Goal: Task Accomplishment & Management: Use online tool/utility

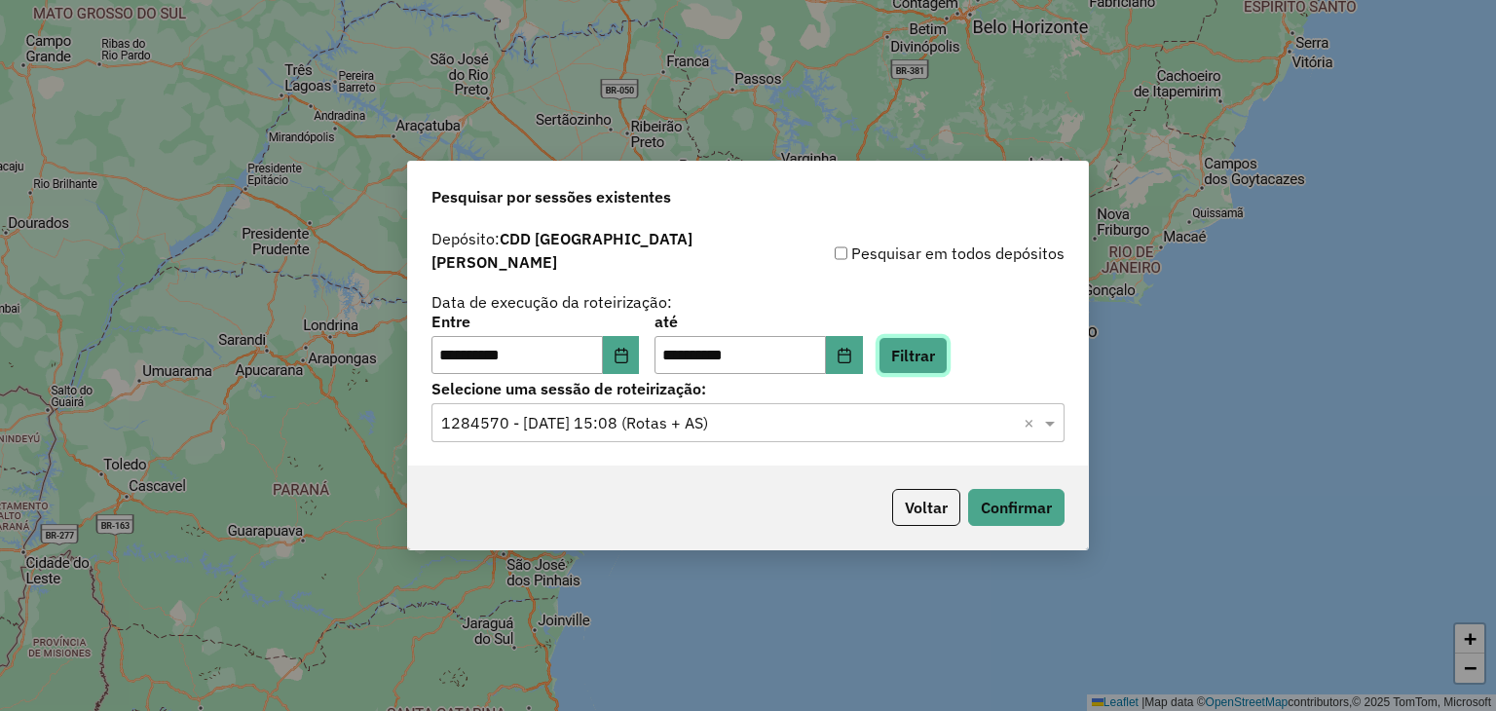
click at [921, 352] on button "Filtrar" at bounding box center [912, 355] width 69 height 37
click at [629, 348] on icon "Choose Date" at bounding box center [621, 356] width 16 height 16
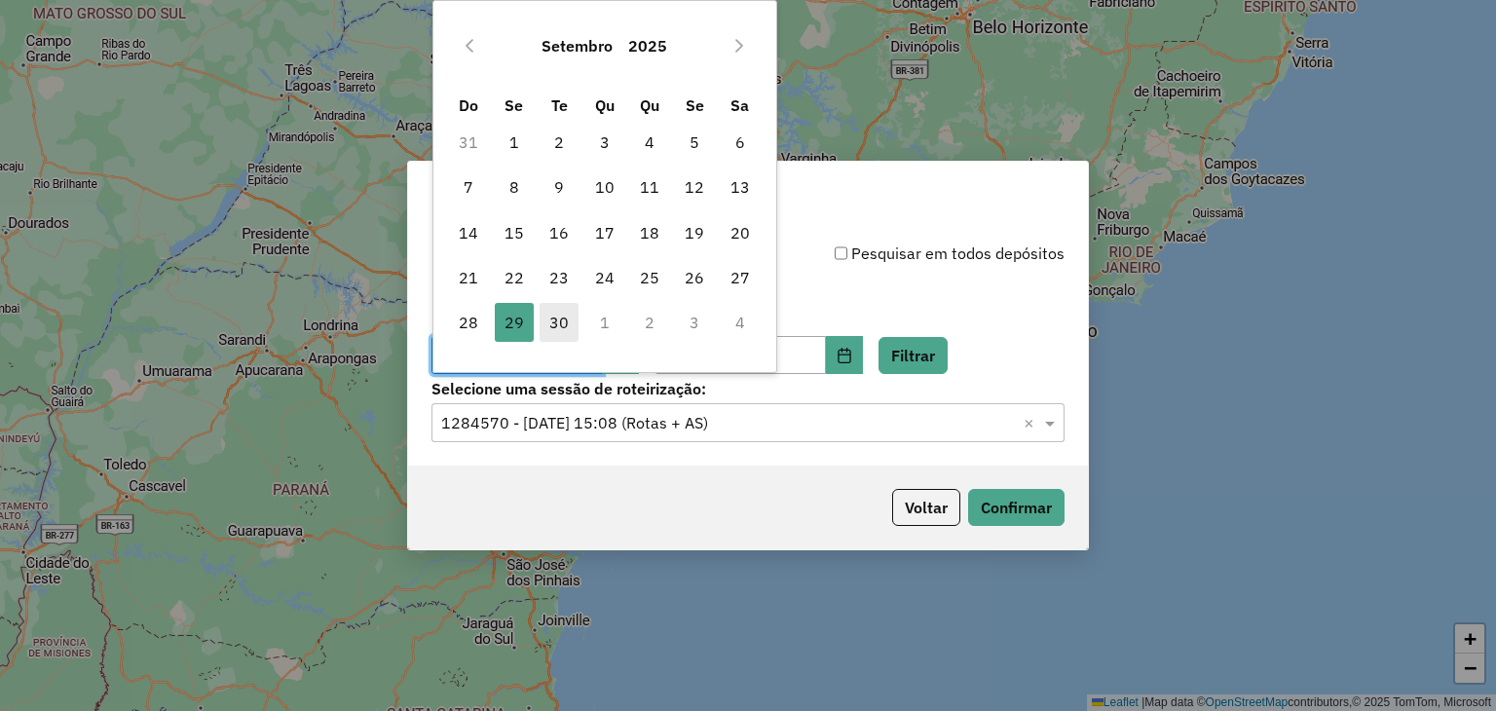
click at [557, 322] on span "30" at bounding box center [558, 322] width 39 height 39
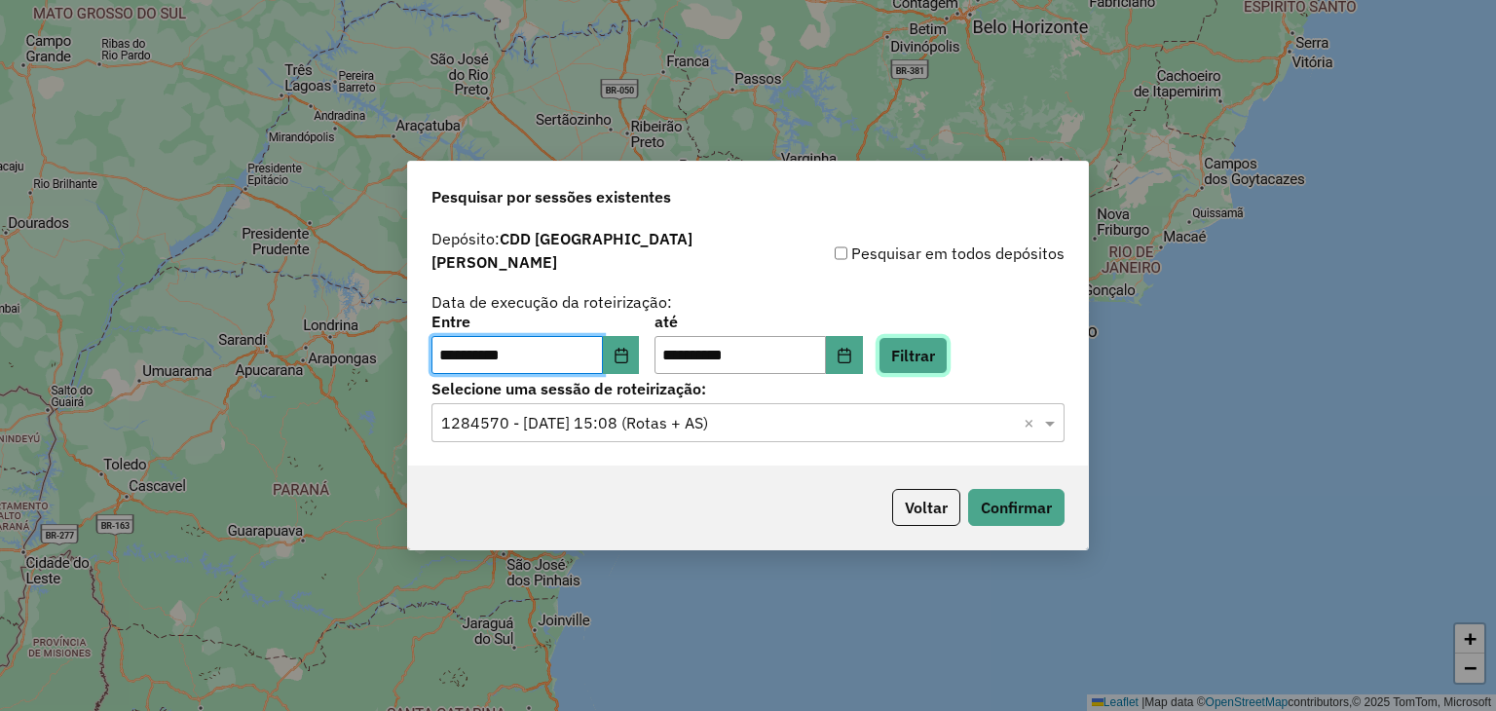
click at [947, 355] on button "Filtrar" at bounding box center [912, 355] width 69 height 37
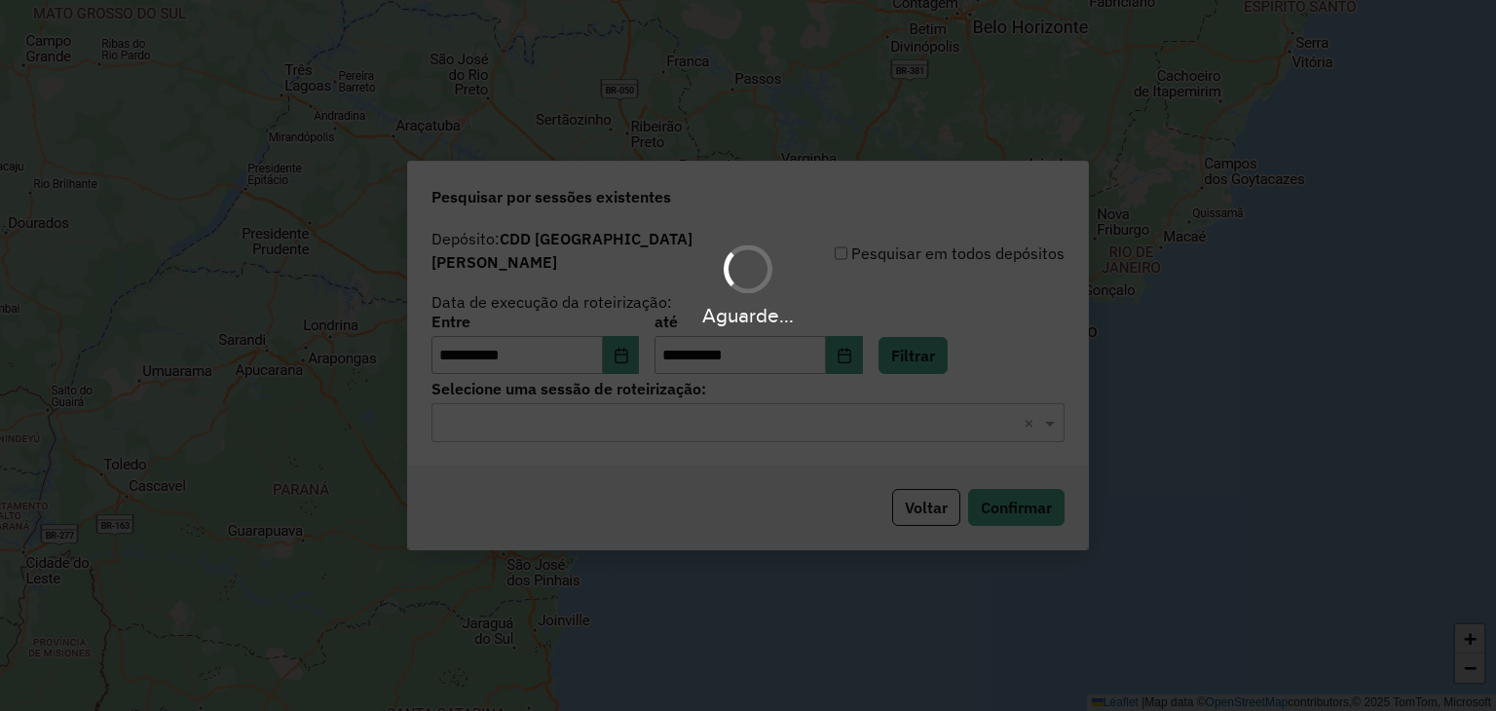
click at [616, 420] on div "Aguarde..." at bounding box center [748, 355] width 1496 height 711
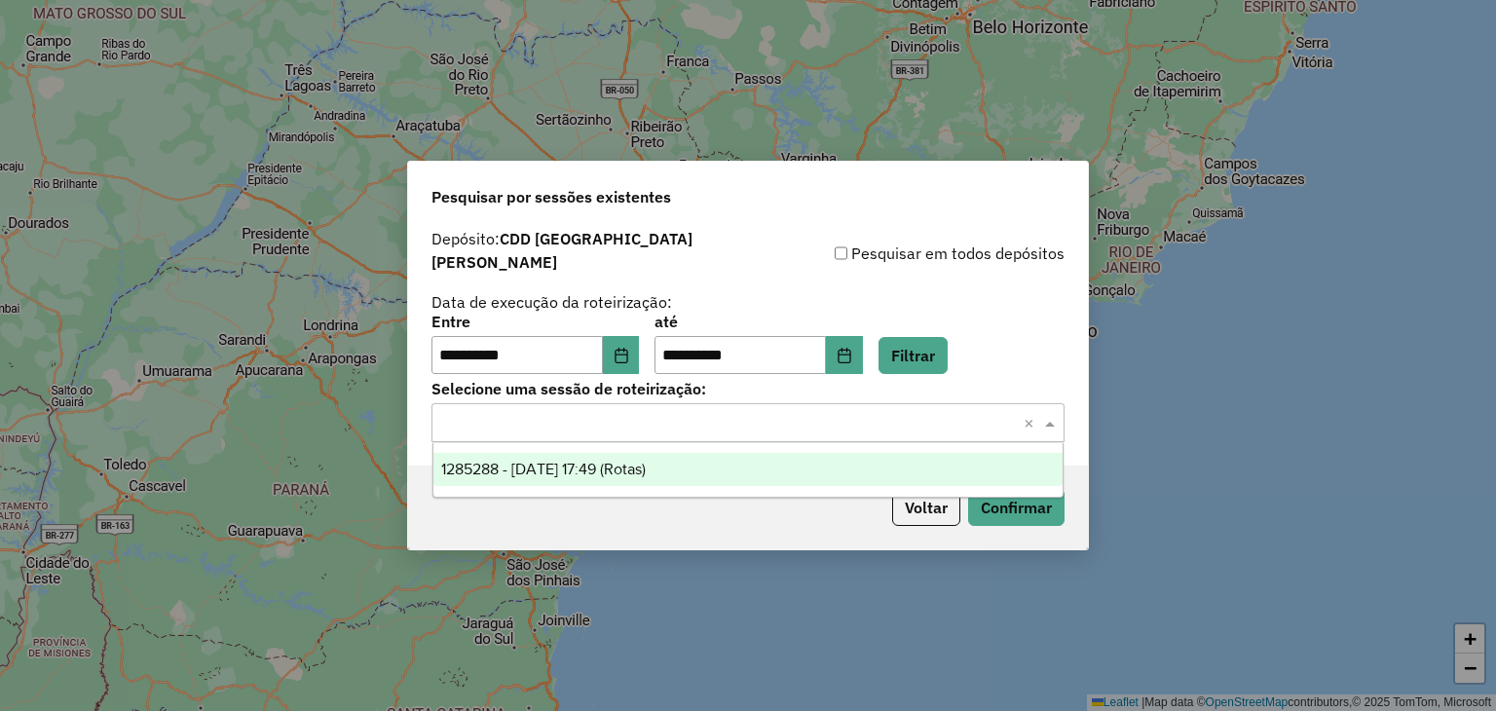
click at [598, 422] on input "text" at bounding box center [728, 423] width 574 height 23
click at [595, 466] on span "1285288 - 30/09/2025 17:49 (Rotas)" at bounding box center [543, 469] width 204 height 17
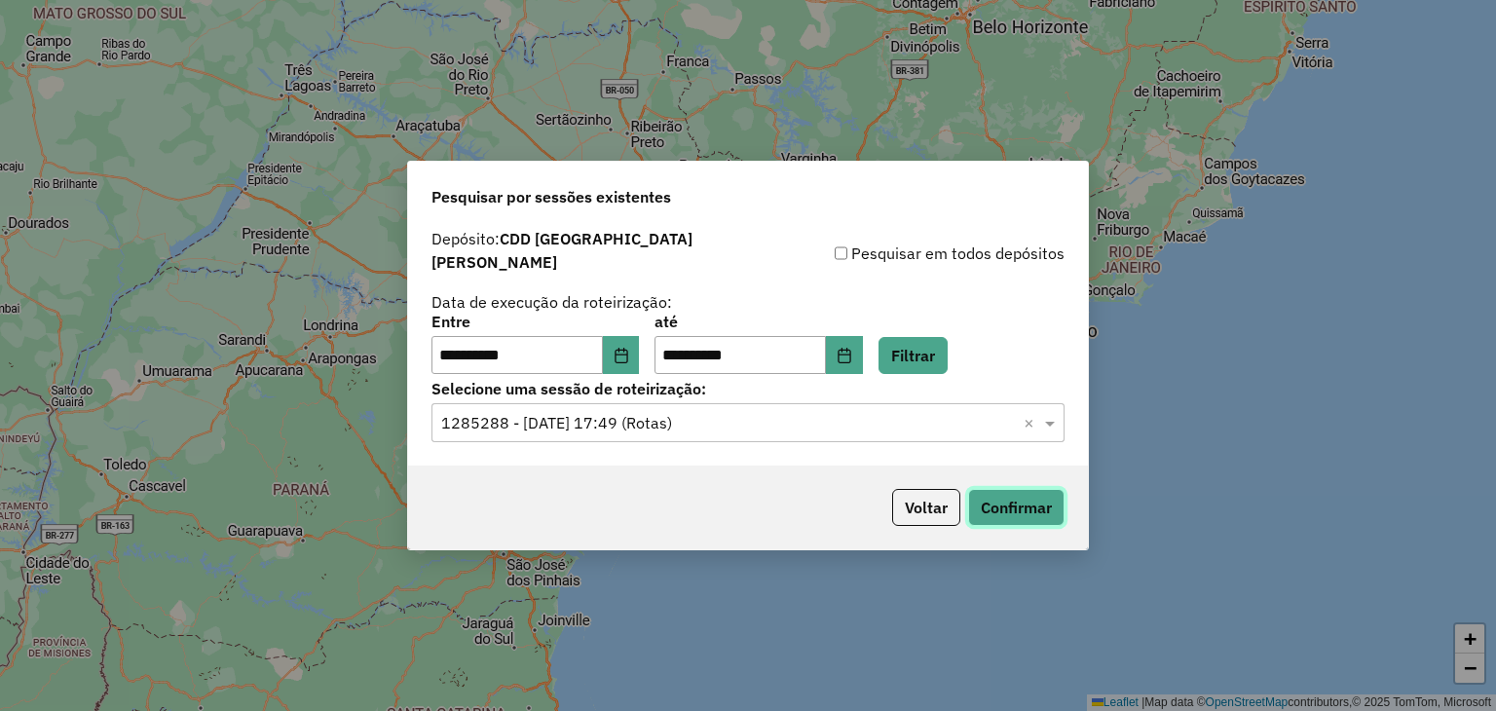
click at [1017, 499] on button "Confirmar" at bounding box center [1016, 507] width 96 height 37
click at [947, 354] on button "Filtrar" at bounding box center [912, 355] width 69 height 37
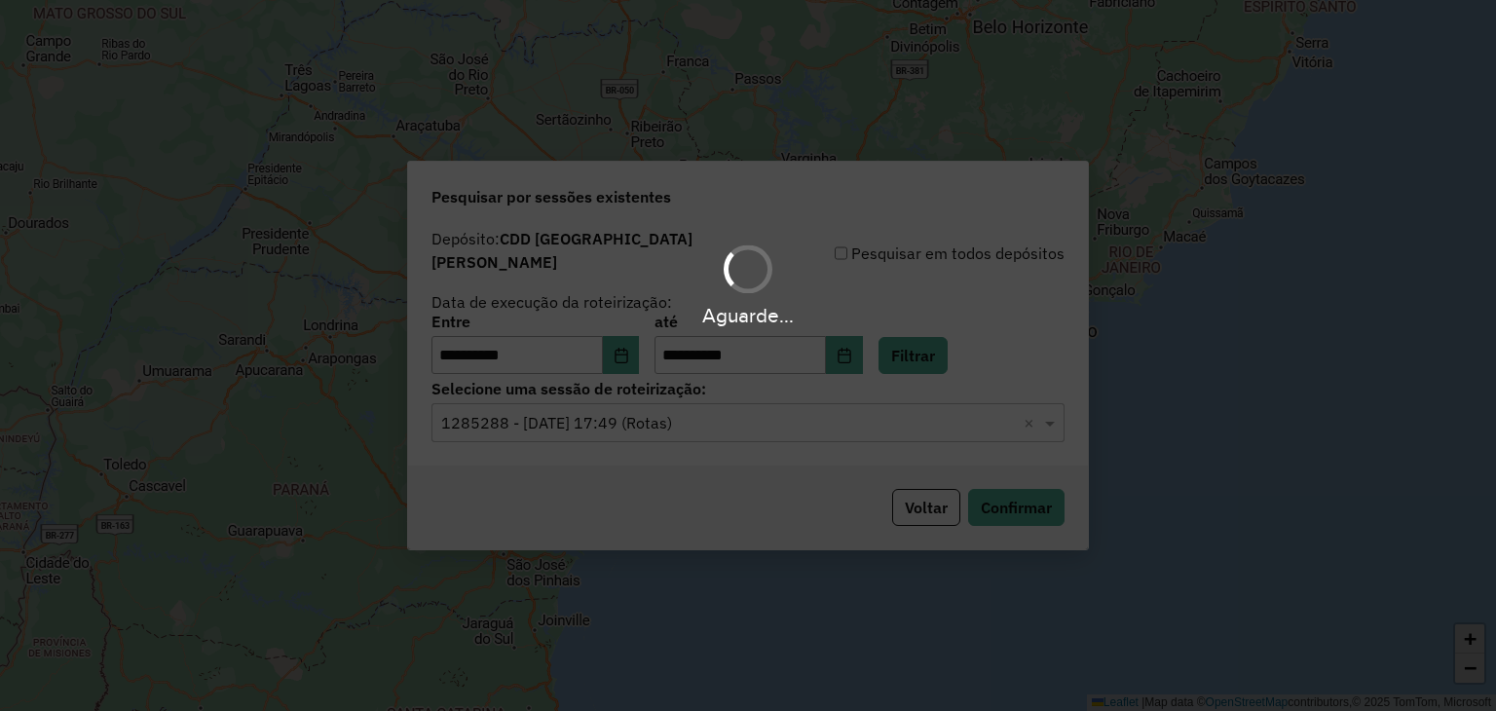
click at [698, 419] on div "Aguarde..." at bounding box center [748, 355] width 1496 height 711
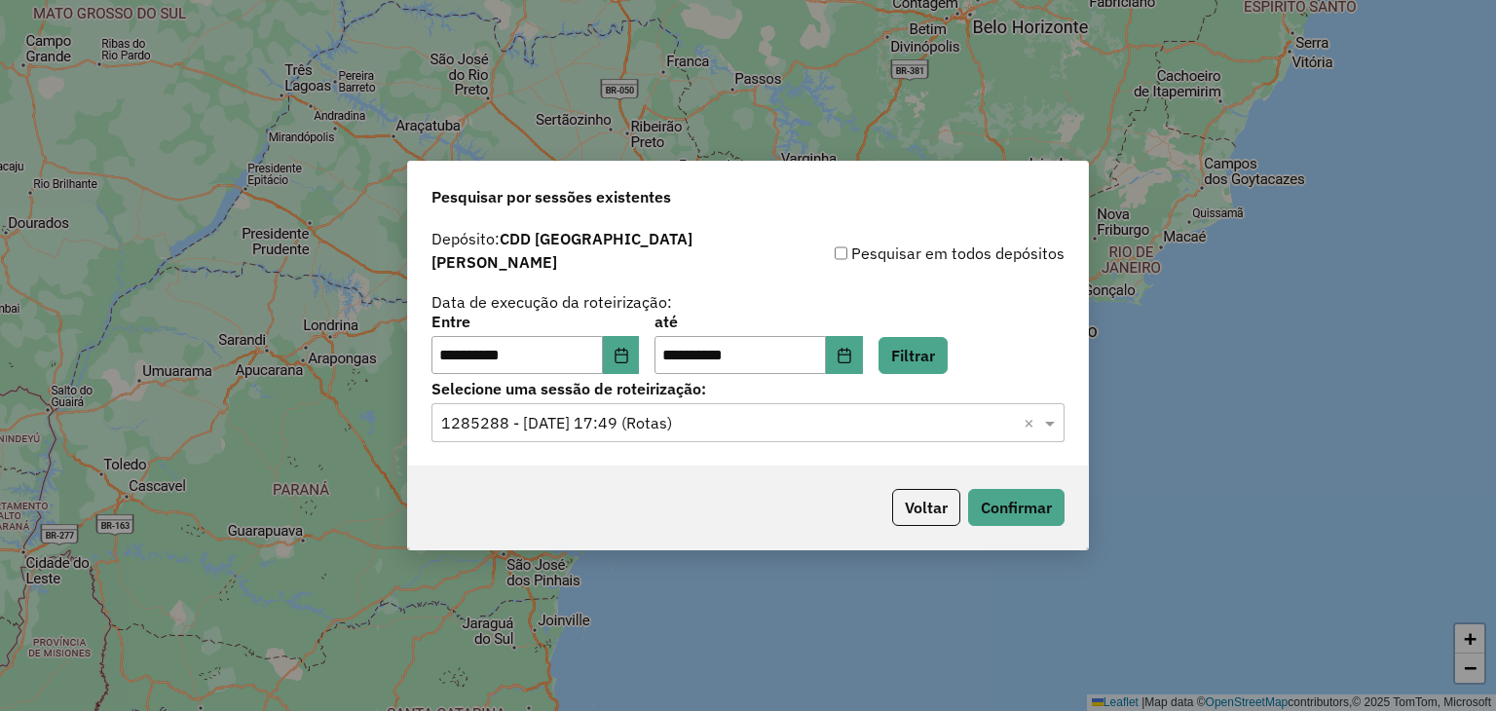
click at [679, 417] on input "text" at bounding box center [728, 423] width 574 height 23
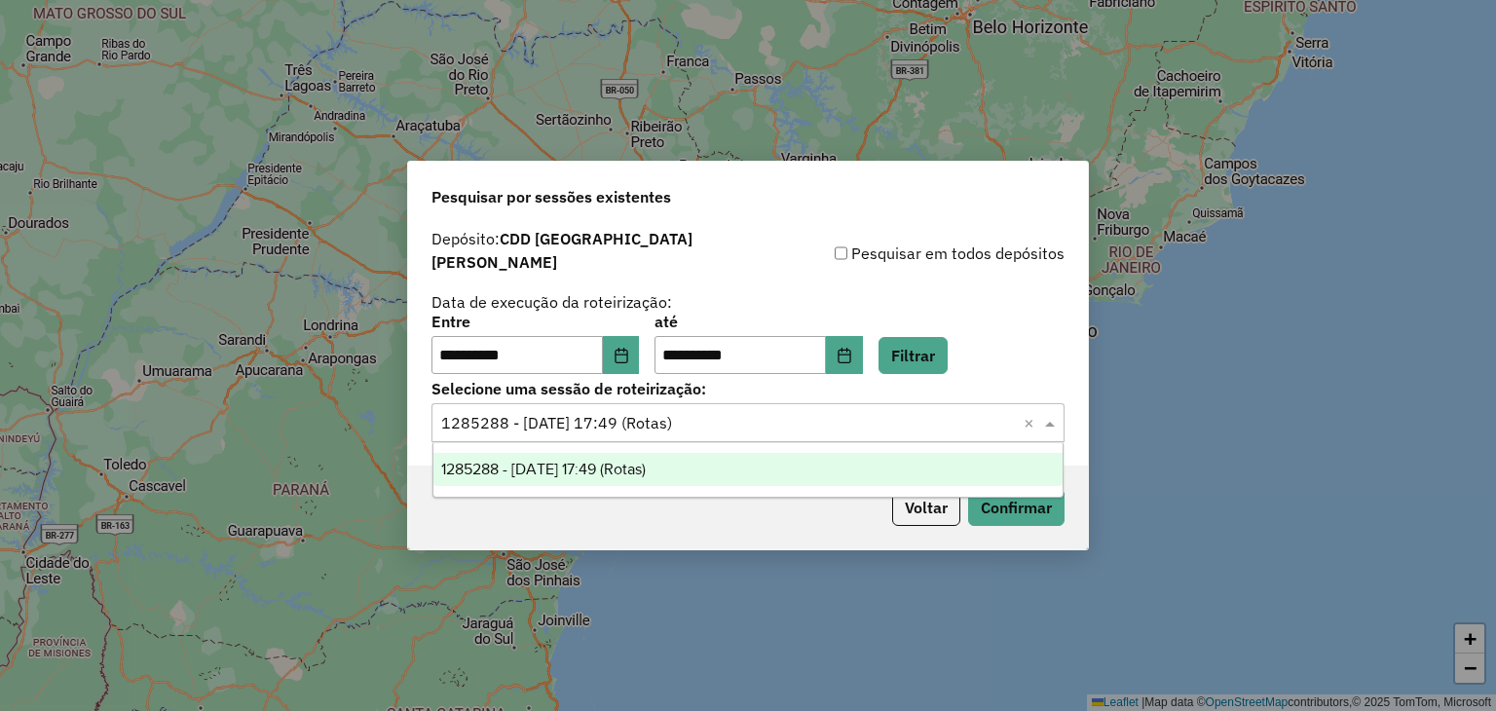
click at [565, 257] on strong "CDD [GEOGRAPHIC_DATA]" at bounding box center [561, 250] width 261 height 43
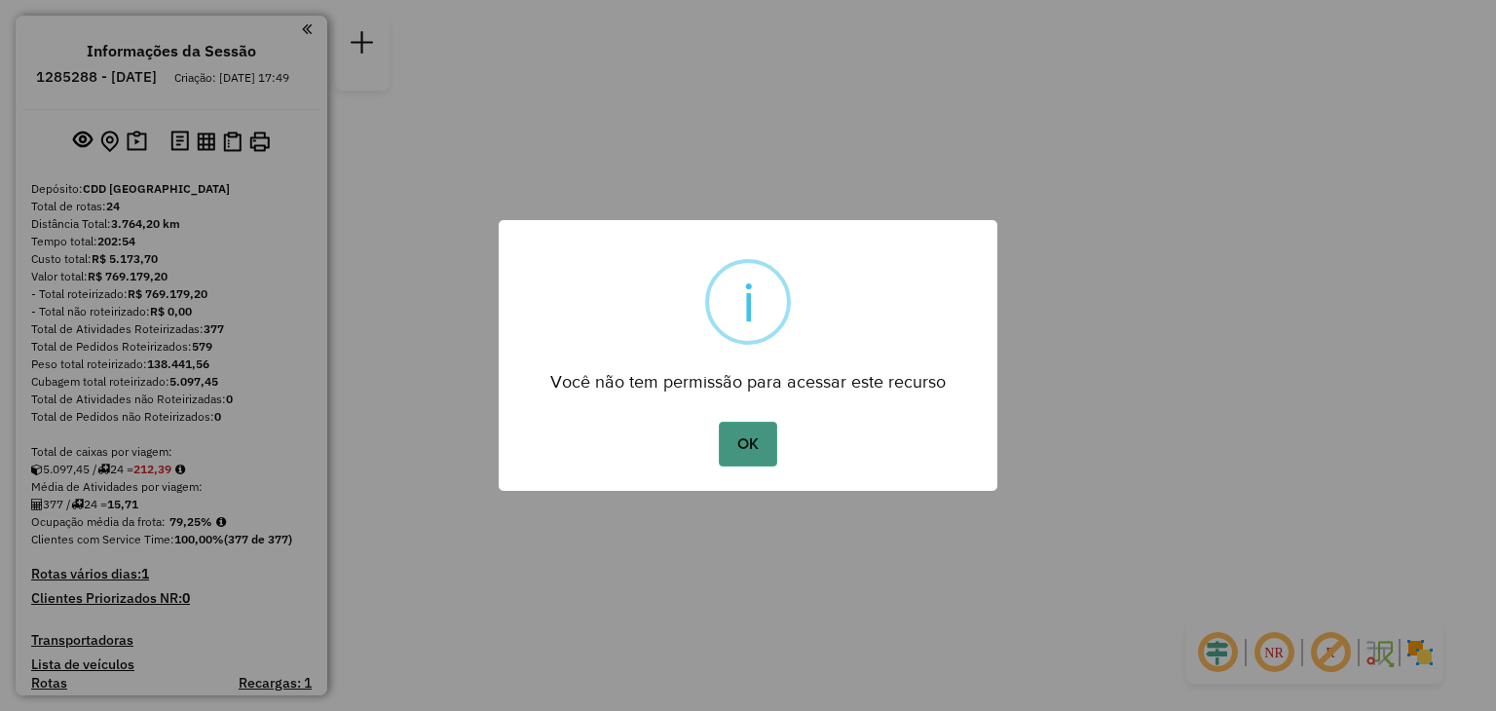
click at [740, 449] on button "OK" at bounding box center [747, 444] width 57 height 45
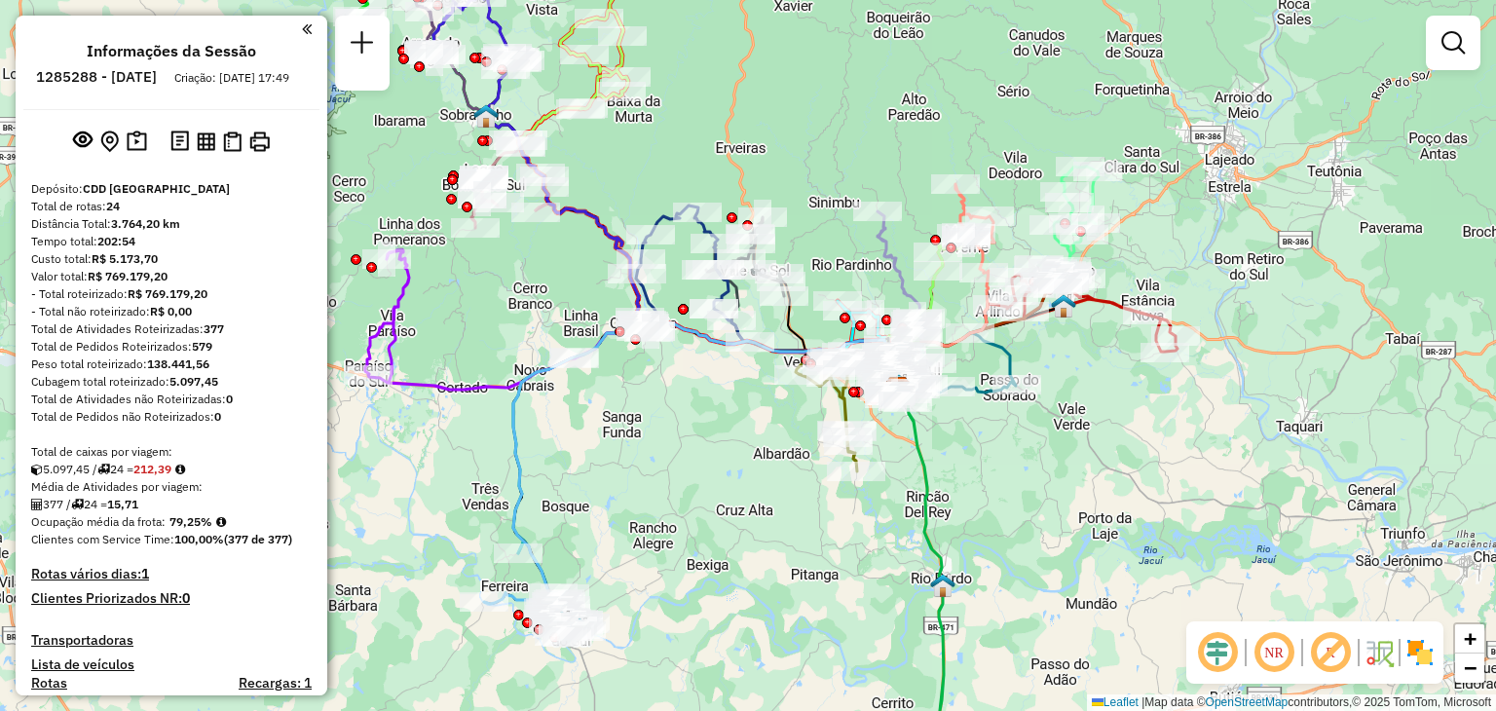
drag, startPoint x: 598, startPoint y: 414, endPoint x: 839, endPoint y: 440, distance: 242.9
click at [862, 445] on div "Janela de atendimento Grade de atendimento Capacidade Transportadoras Veículos …" at bounding box center [748, 355] width 1496 height 711
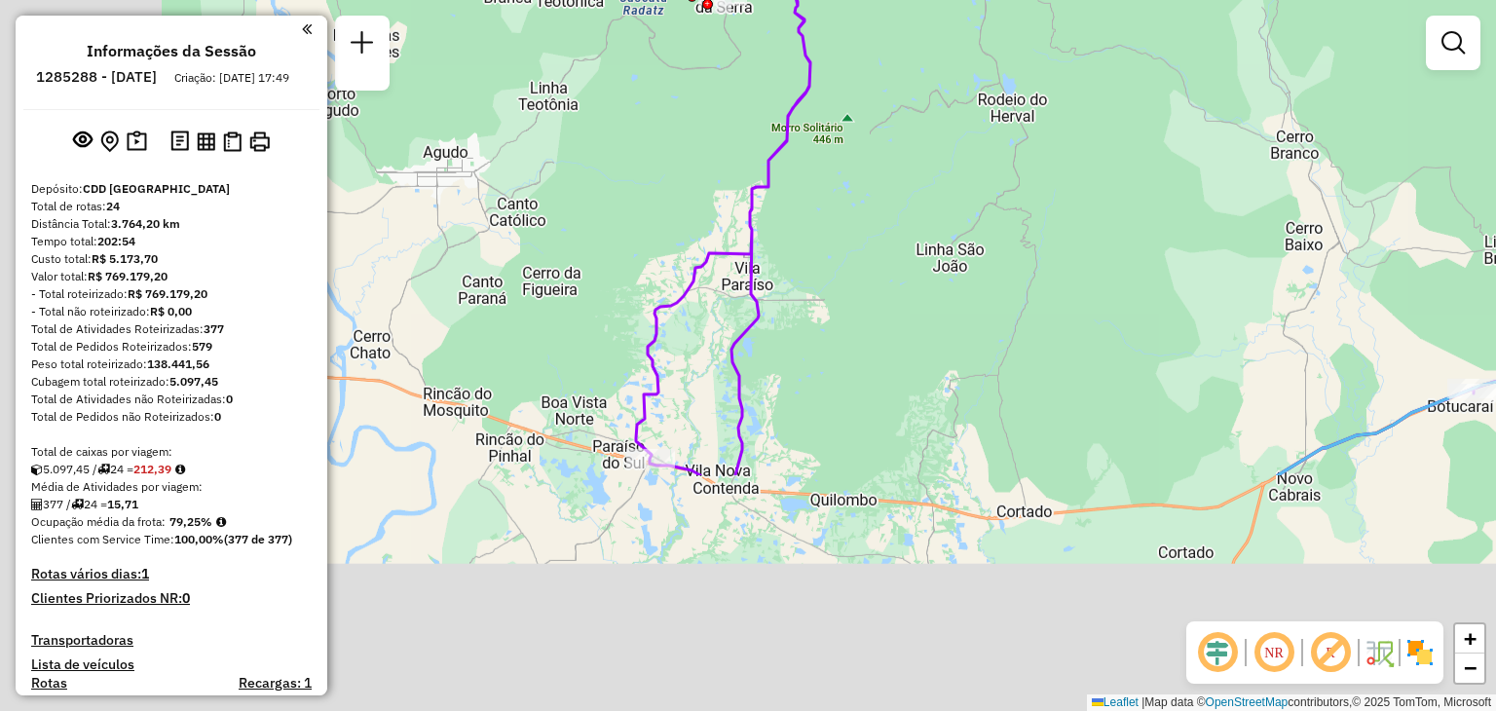
drag, startPoint x: 799, startPoint y: 272, endPoint x: 810, endPoint y: 250, distance: 23.9
click at [850, 175] on div "Janela de atendimento Grade de atendimento Capacidade Transportadoras Veículos …" at bounding box center [748, 355] width 1496 height 711
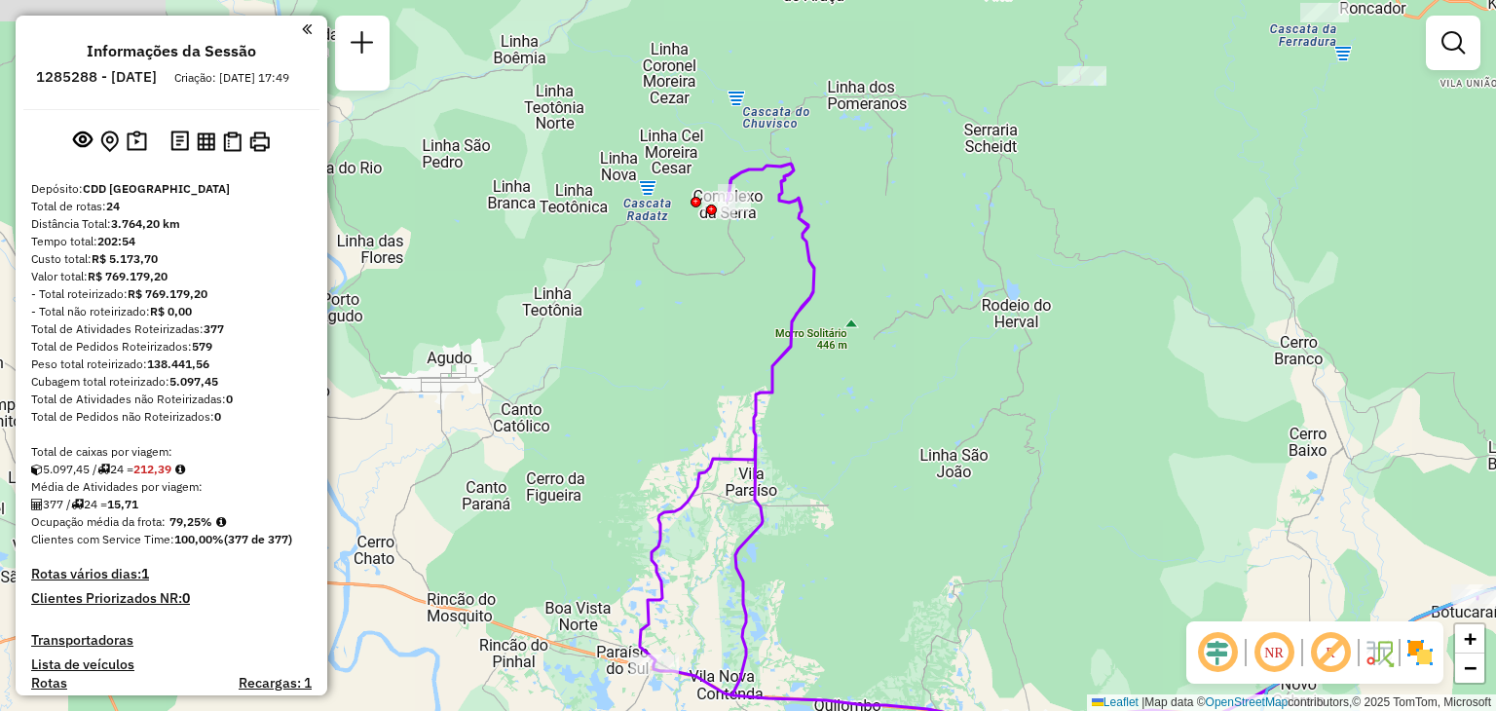
drag, startPoint x: 791, startPoint y: 466, endPoint x: 763, endPoint y: 522, distance: 61.8
click at [776, 560] on div "Janela de atendimento Grade de atendimento Capacidade Transportadoras Veículos …" at bounding box center [748, 355] width 1496 height 711
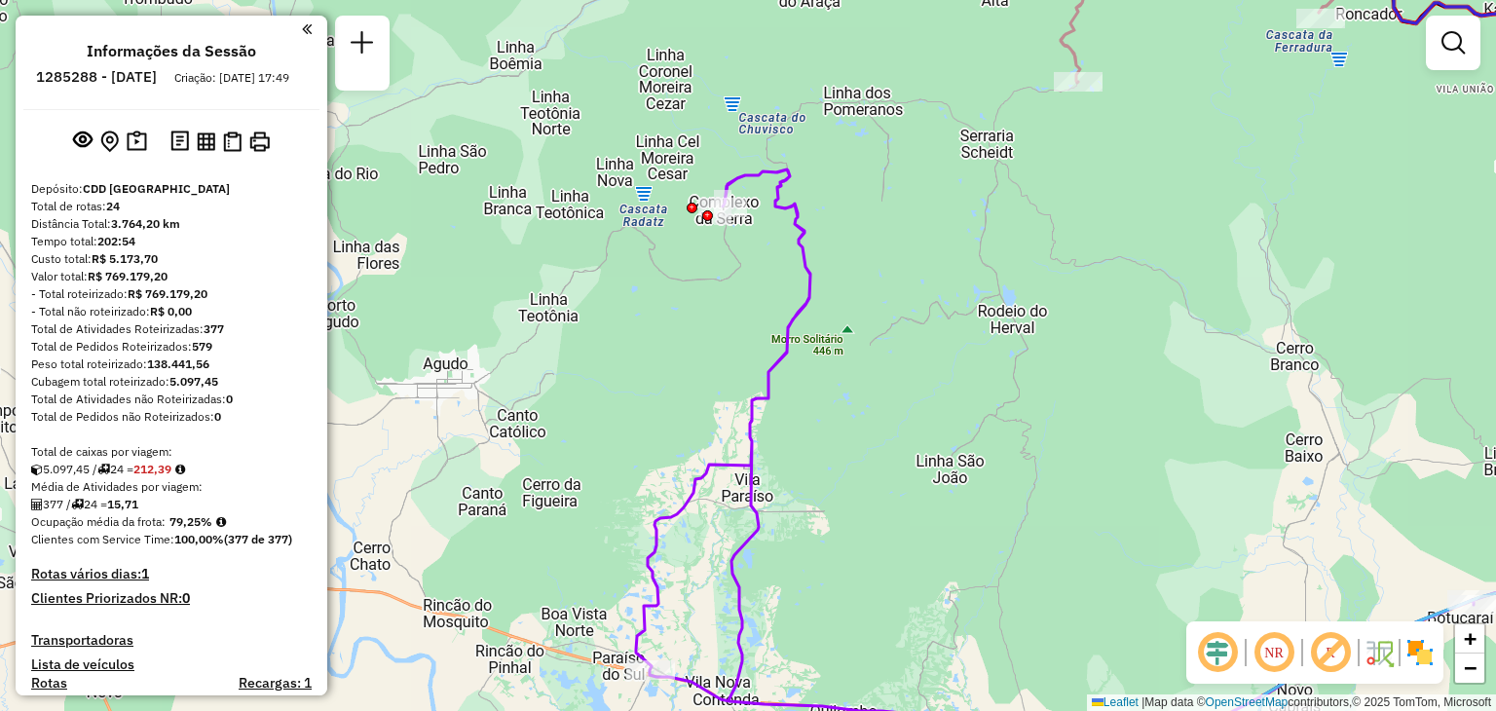
drag, startPoint x: 818, startPoint y: 568, endPoint x: 846, endPoint y: 240, distance: 329.3
click at [846, 240] on div "Janela de atendimento Grade de atendimento Capacidade Transportadoras Veículos …" at bounding box center [748, 355] width 1496 height 711
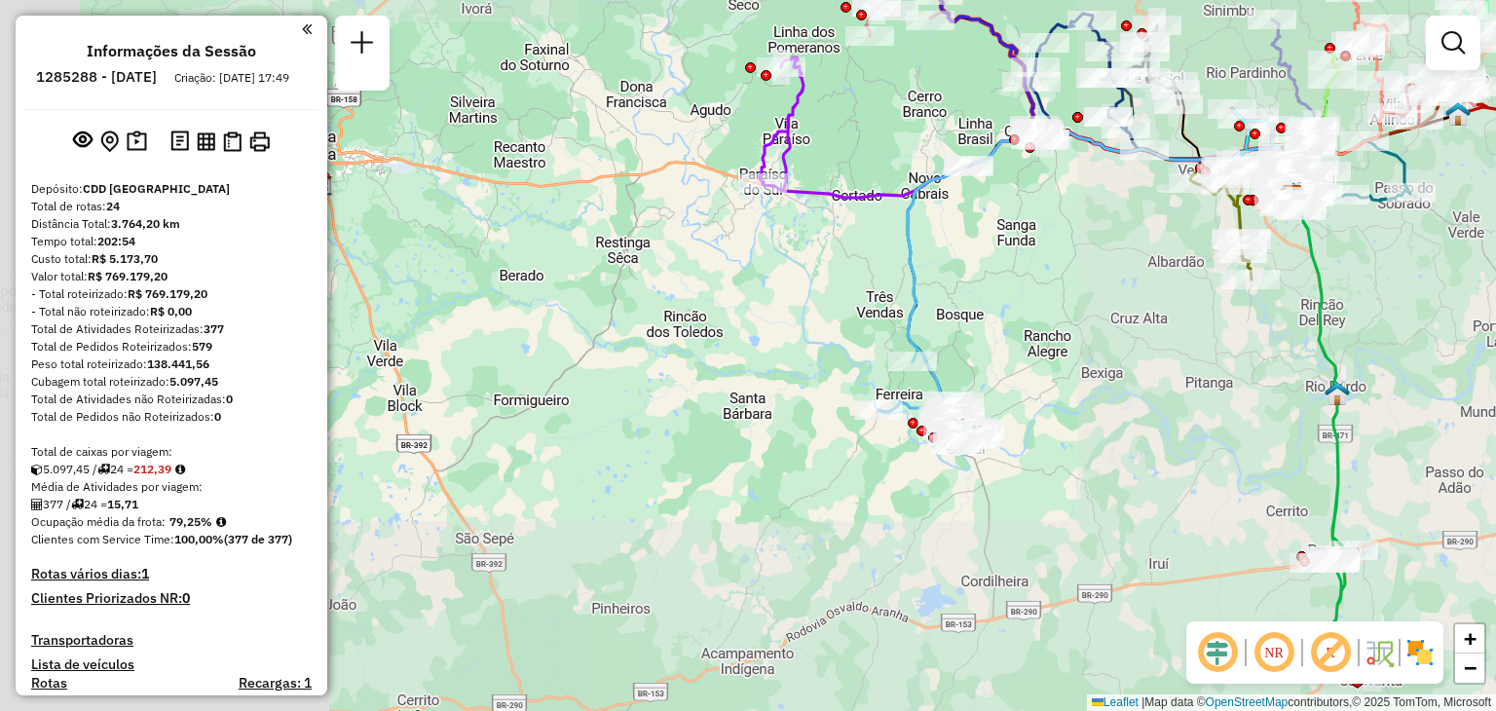
drag, startPoint x: 880, startPoint y: 285, endPoint x: 849, endPoint y: 250, distance: 46.9
click at [845, 239] on div "Janela de atendimento Grade de atendimento Capacidade Transportadoras Veículos …" at bounding box center [748, 355] width 1496 height 711
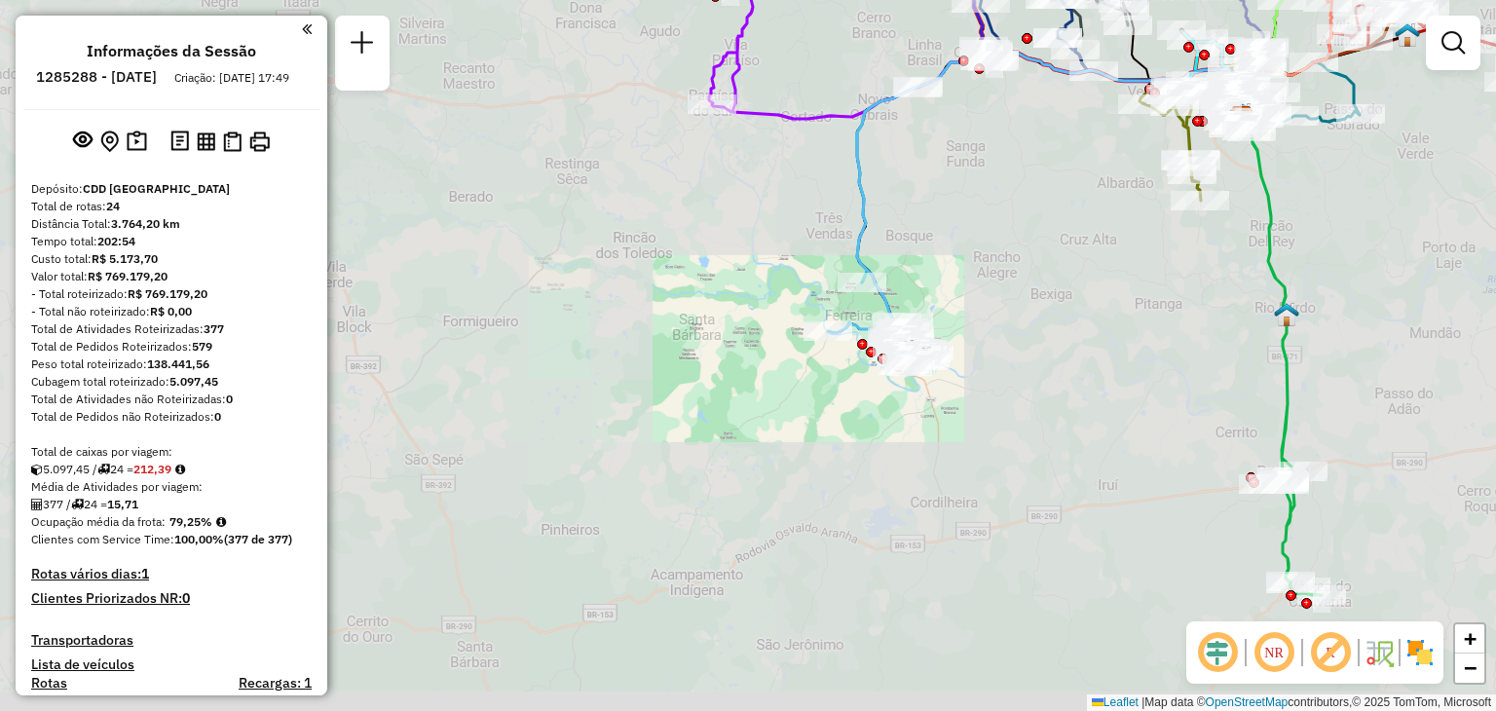
drag, startPoint x: 1230, startPoint y: 442, endPoint x: 911, endPoint y: 247, distance: 373.2
click at [915, 247] on div "Janela de atendimento Grade de atendimento Capacidade Transportadoras Veículos …" at bounding box center [748, 355] width 1496 height 711
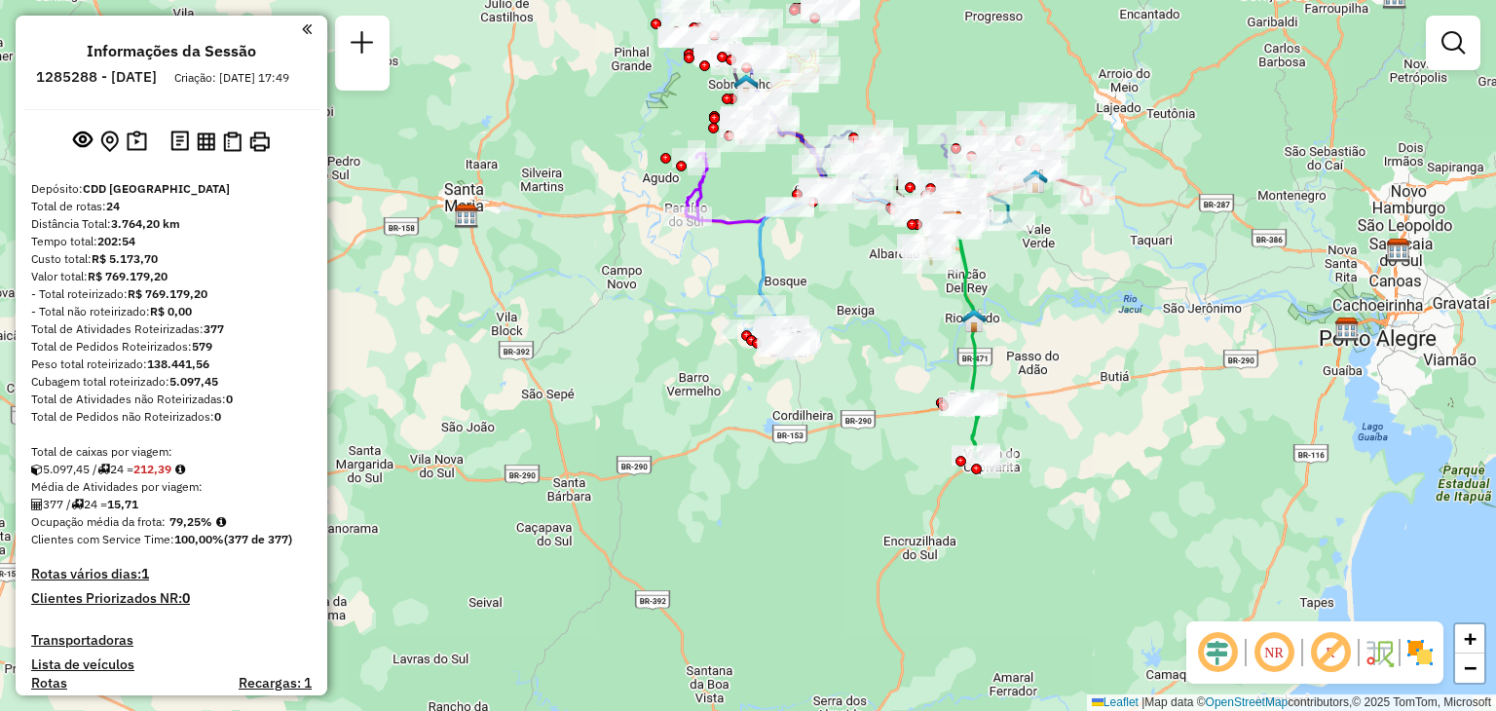
drag, startPoint x: 988, startPoint y: 203, endPoint x: 1013, endPoint y: 313, distance: 112.7
click at [1013, 313] on div "Janela de atendimento Grade de atendimento Capacidade Transportadoras Veículos …" at bounding box center [748, 355] width 1496 height 711
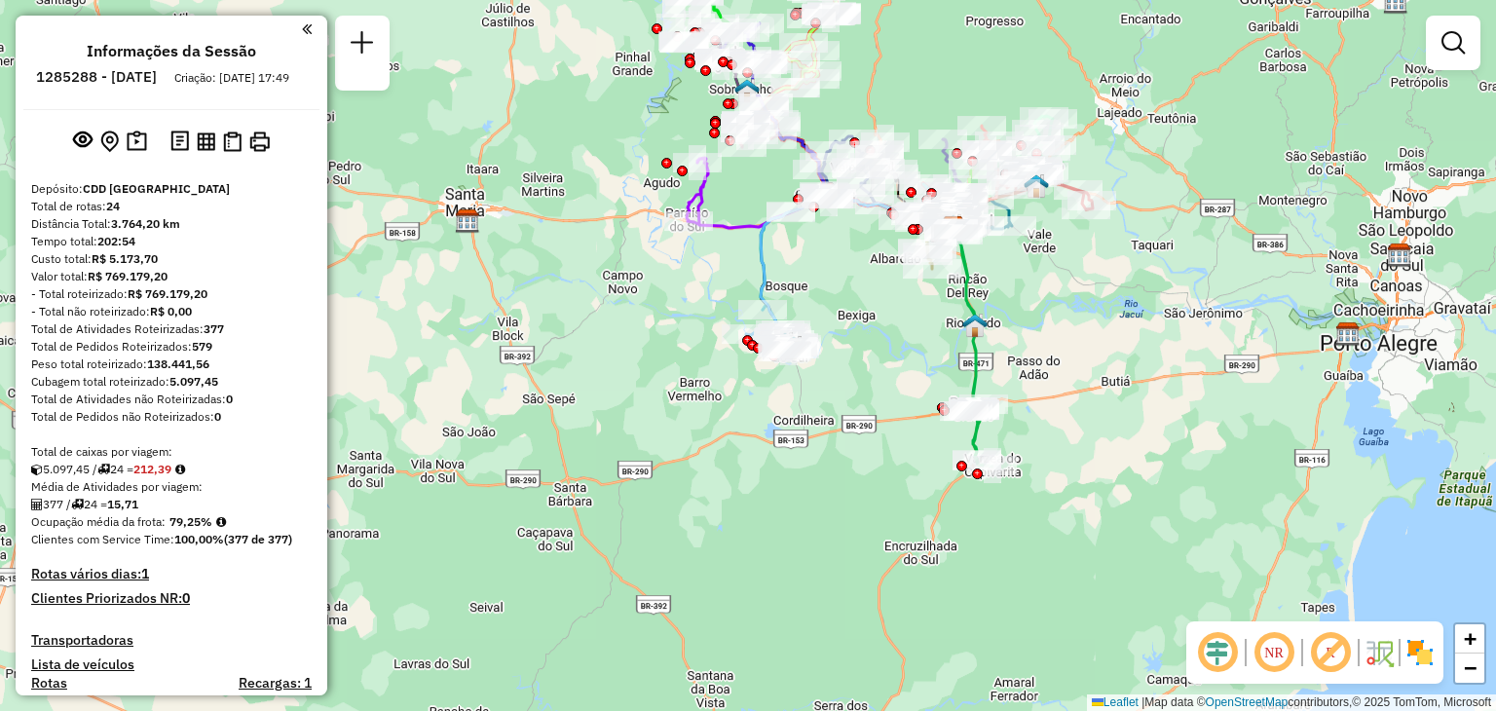
drag, startPoint x: 1083, startPoint y: 285, endPoint x: 1065, endPoint y: 322, distance: 40.9
click at [1065, 322] on div "Rota 5 - Placa JBP9G00 41809151 - ADELAR ROHERS 895072 Janela de atendimento Gr…" at bounding box center [748, 355] width 1496 height 711
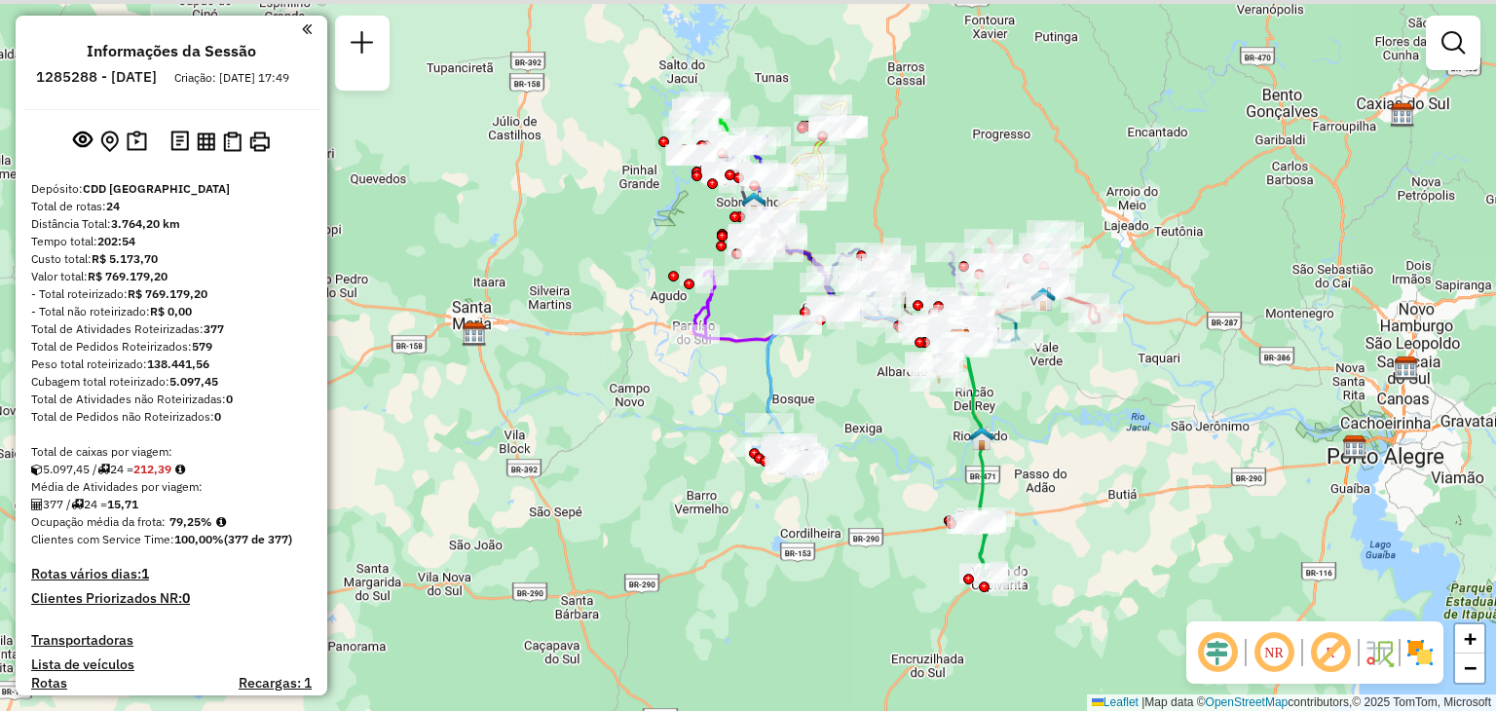
drag, startPoint x: 1082, startPoint y: 157, endPoint x: 1107, endPoint y: 237, distance: 83.8
click at [1107, 237] on div "Janela de atendimento Grade de atendimento Capacidade Transportadoras Veículos …" at bounding box center [748, 355] width 1496 height 711
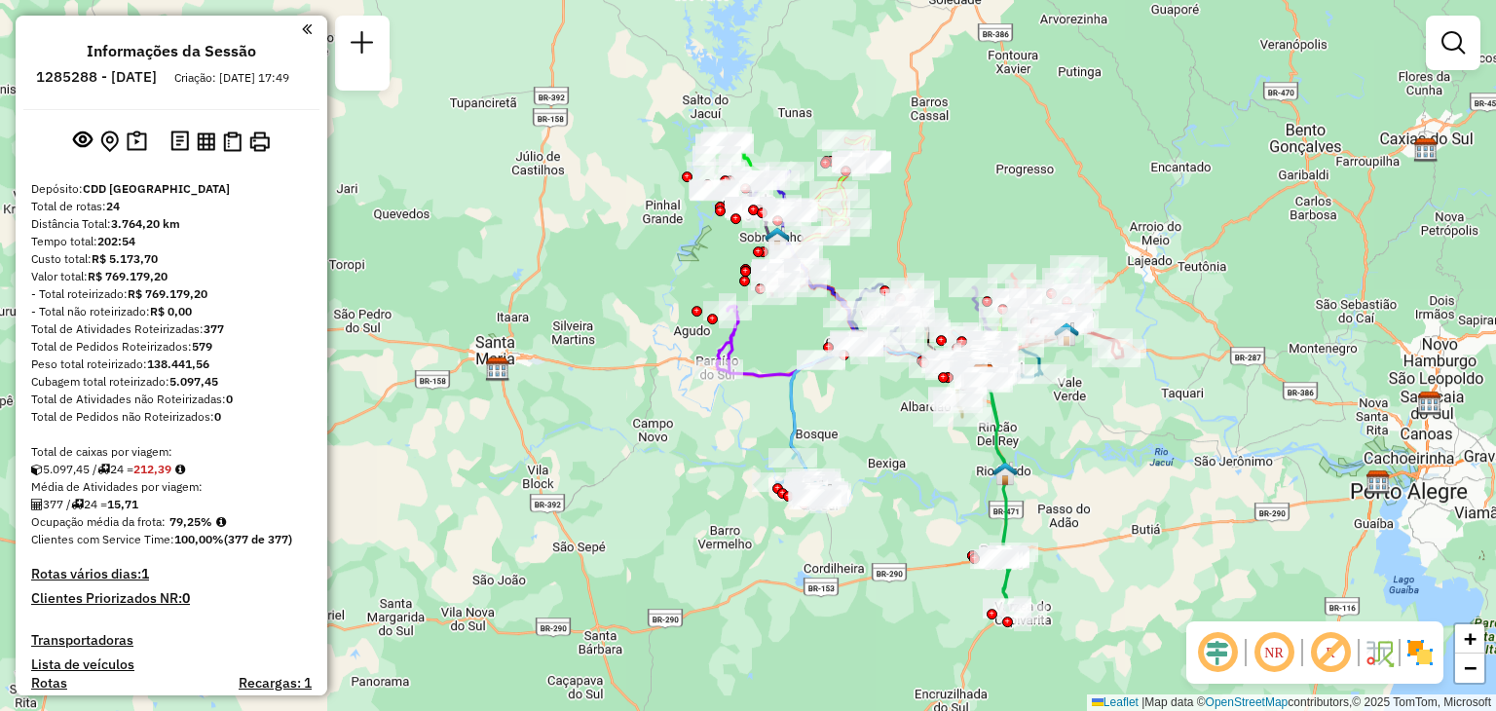
drag, startPoint x: 1199, startPoint y: 236, endPoint x: 1087, endPoint y: 246, distance: 112.5
click at [1214, 262] on div "Janela de atendimento Grade de atendimento Capacidade Transportadoras Veículos …" at bounding box center [748, 355] width 1496 height 711
select select "**********"
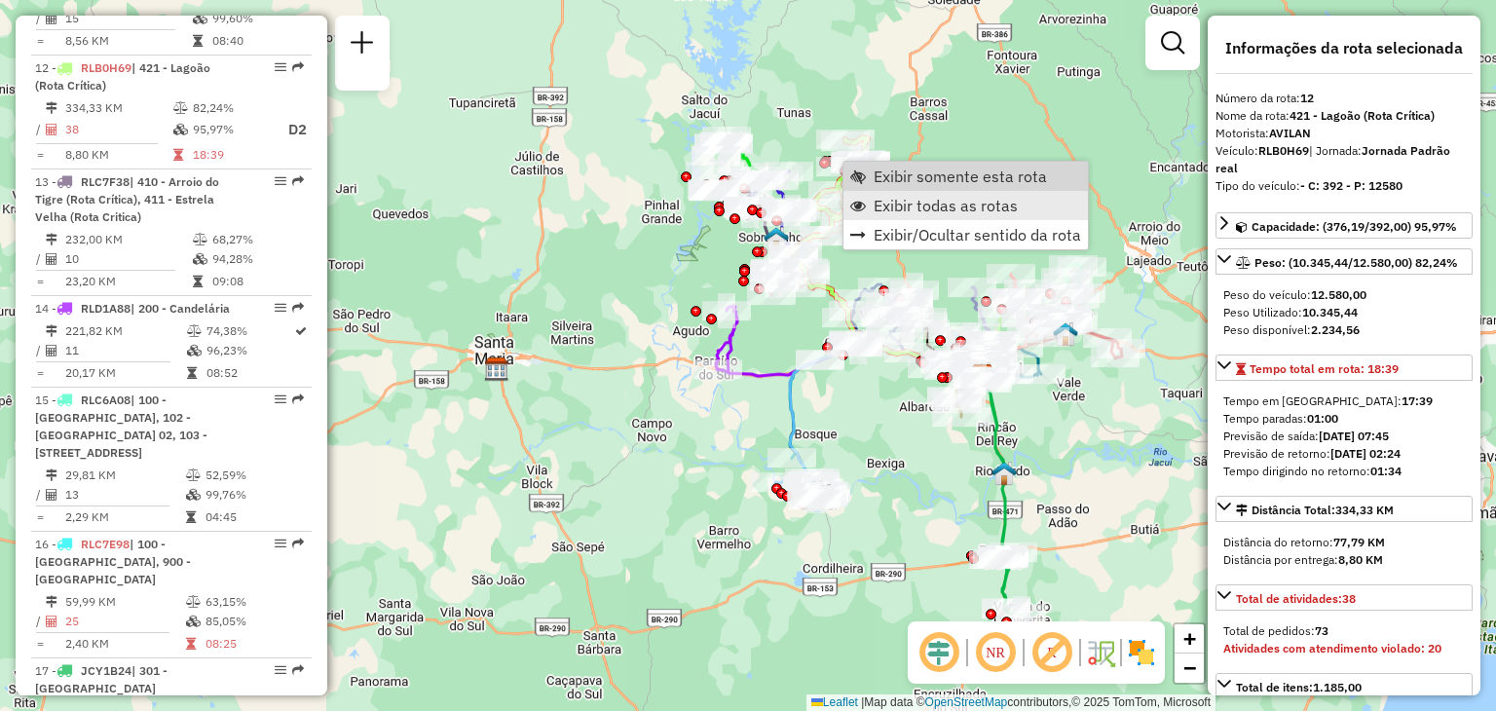
scroll to position [1919, 0]
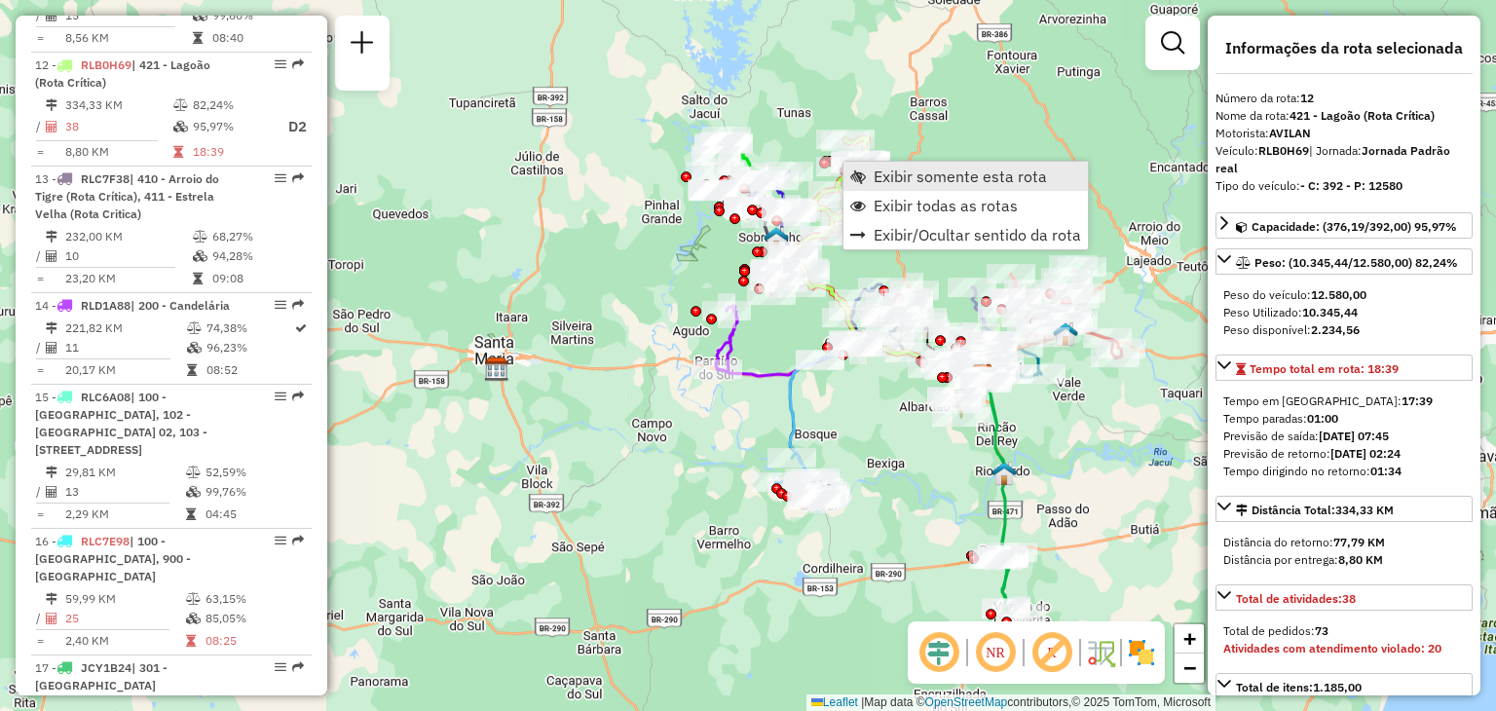
click at [884, 171] on span "Exibir somente esta rota" at bounding box center [959, 176] width 173 height 16
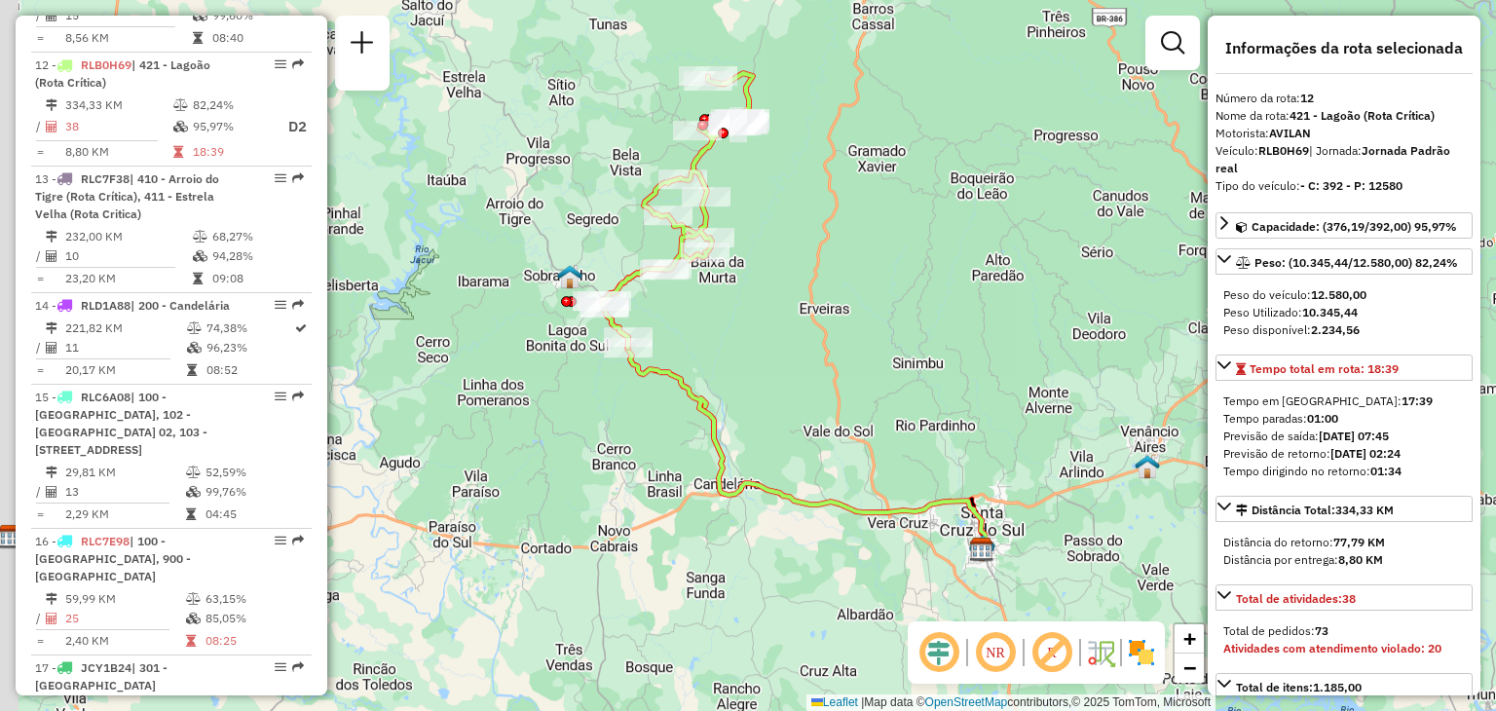
drag, startPoint x: 802, startPoint y: 238, endPoint x: 770, endPoint y: 251, distance: 34.9
click at [824, 229] on div "Janela de atendimento Grade de atendimento Capacidade Transportadoras Veículos …" at bounding box center [748, 355] width 1496 height 711
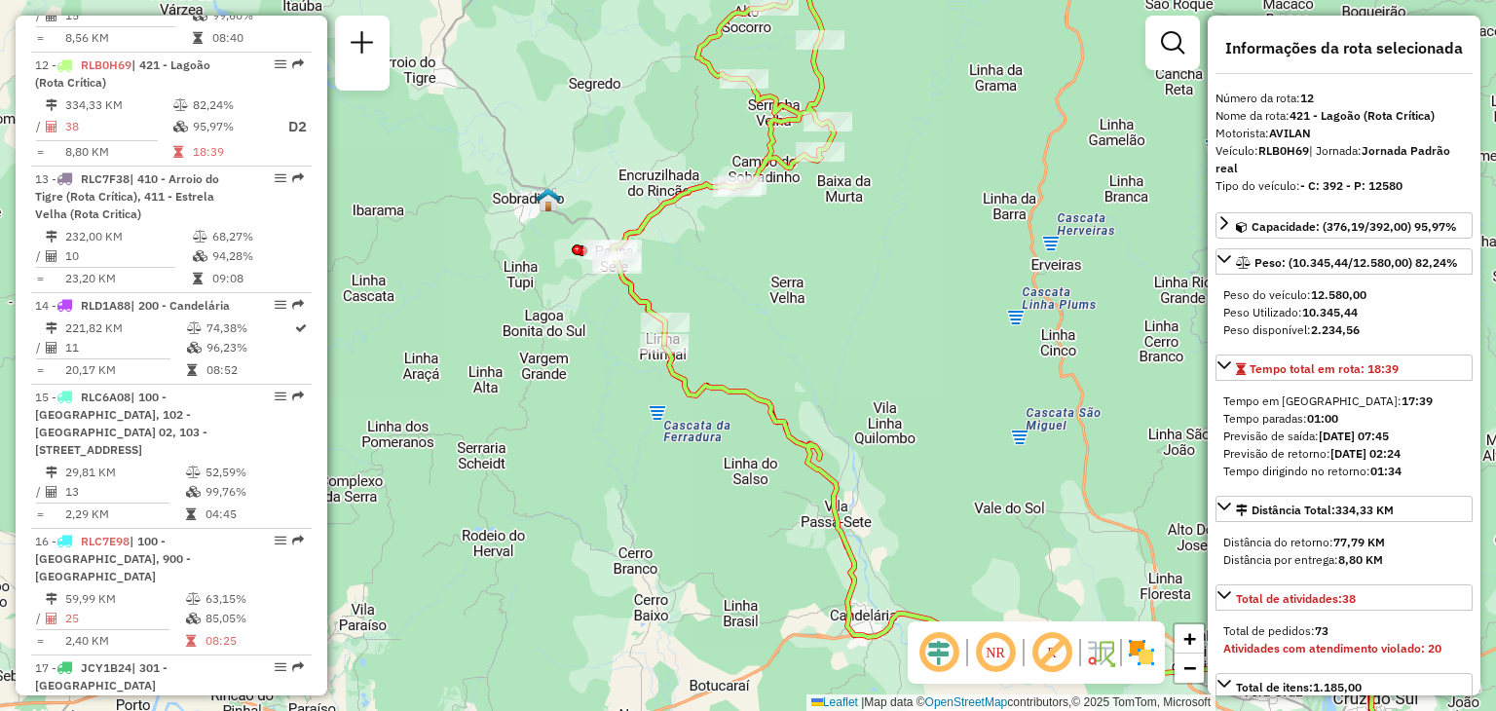
drag, startPoint x: 784, startPoint y: 201, endPoint x: 755, endPoint y: 328, distance: 130.8
click at [755, 328] on div "Janela de atendimento Grade de atendimento Capacidade Transportadoras Veículos …" at bounding box center [748, 355] width 1496 height 711
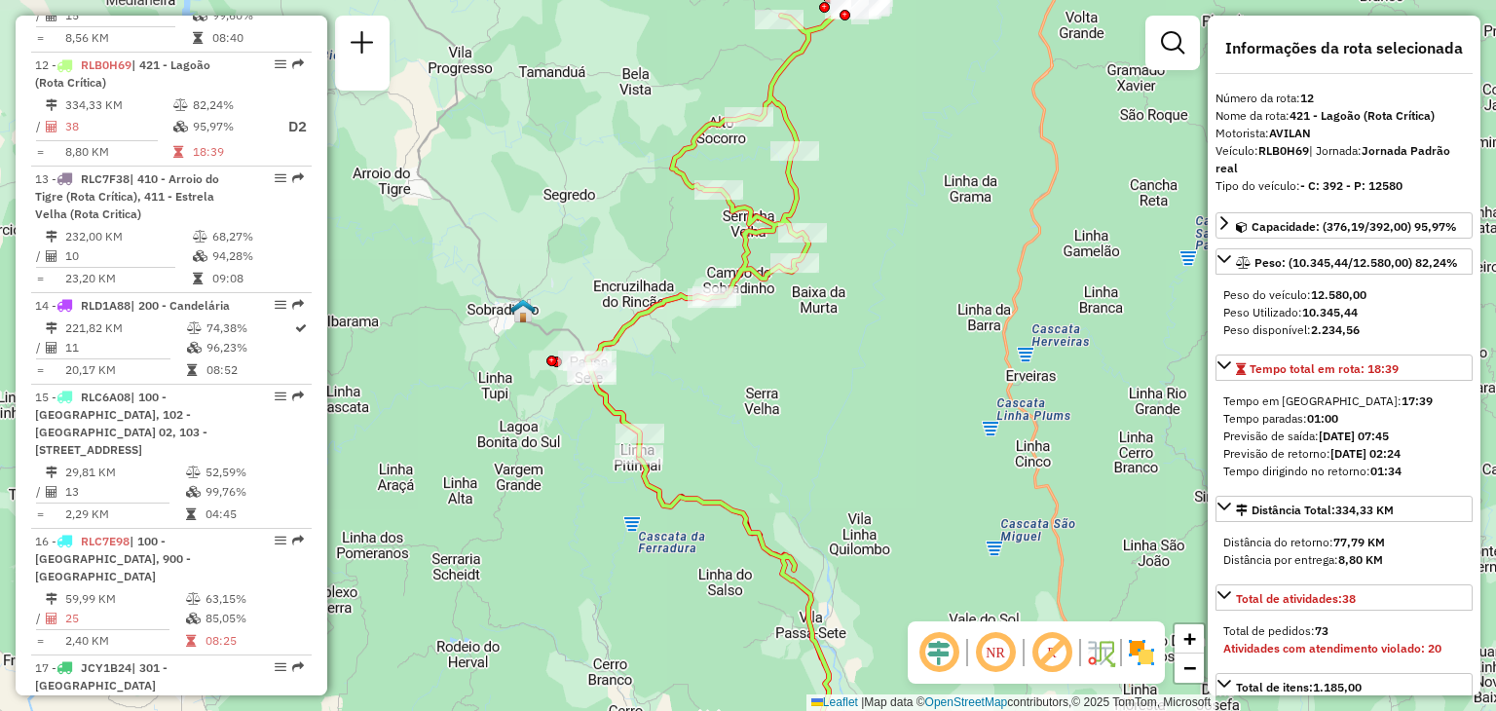
drag, startPoint x: 826, startPoint y: 277, endPoint x: 853, endPoint y: 350, distance: 77.0
click at [853, 350] on div "Janela de atendimento Grade de atendimento Capacidade Transportadoras Veículos …" at bounding box center [748, 355] width 1496 height 711
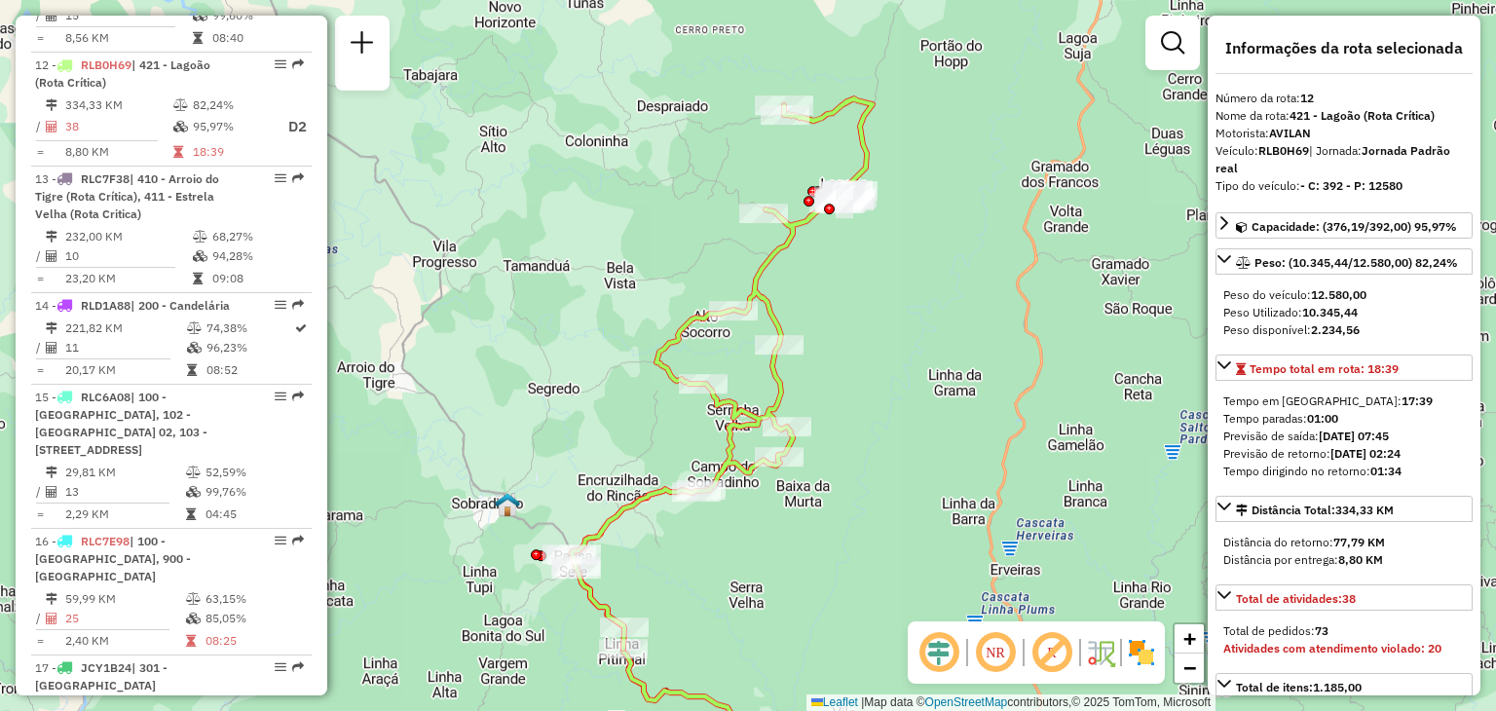
drag, startPoint x: 950, startPoint y: 242, endPoint x: 888, endPoint y: 336, distance: 112.3
click at [905, 364] on div "Janela de atendimento Grade de atendimento Capacidade Transportadoras Veículos …" at bounding box center [748, 355] width 1496 height 711
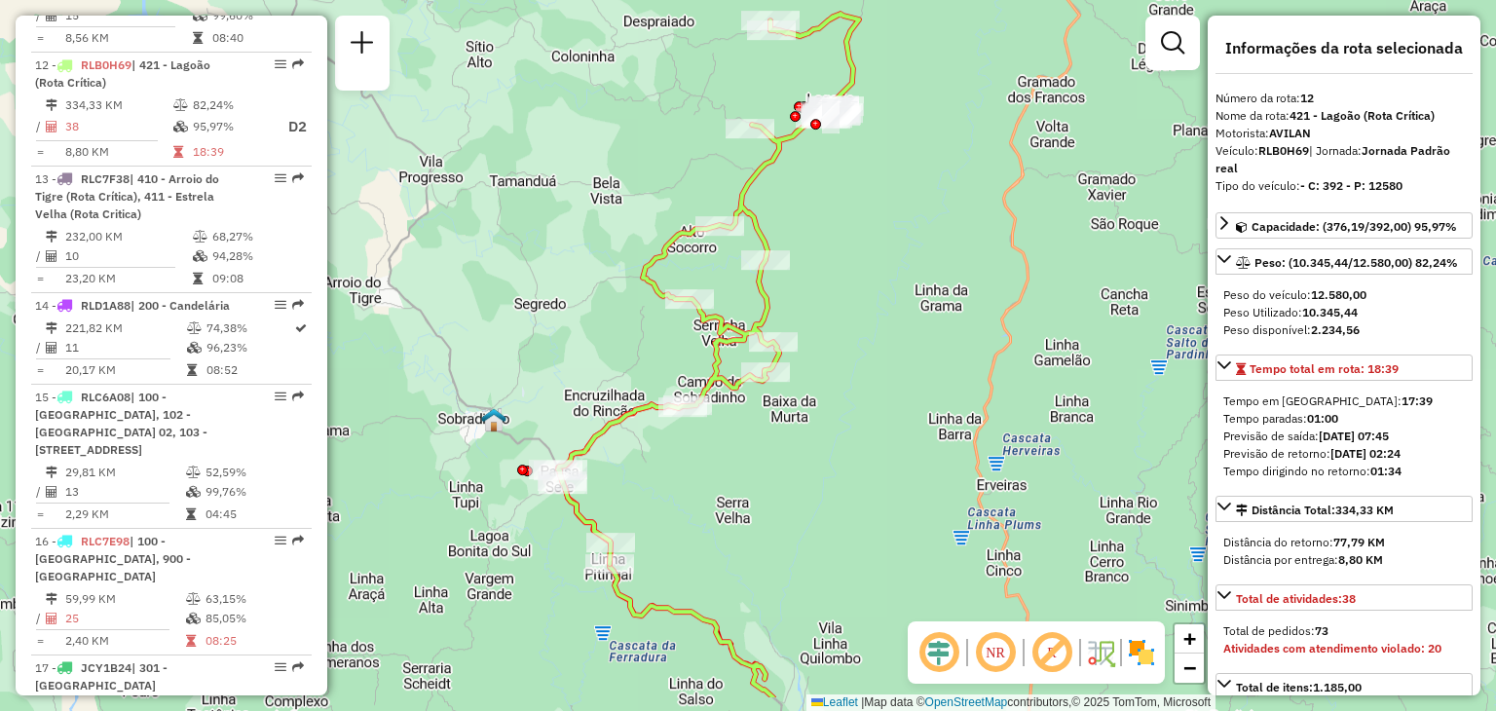
drag, startPoint x: 861, startPoint y: 546, endPoint x: 849, endPoint y: 462, distance: 84.5
click at [849, 462] on div "Janela de atendimento Grade de atendimento Capacidade Transportadoras Veículos …" at bounding box center [748, 355] width 1496 height 711
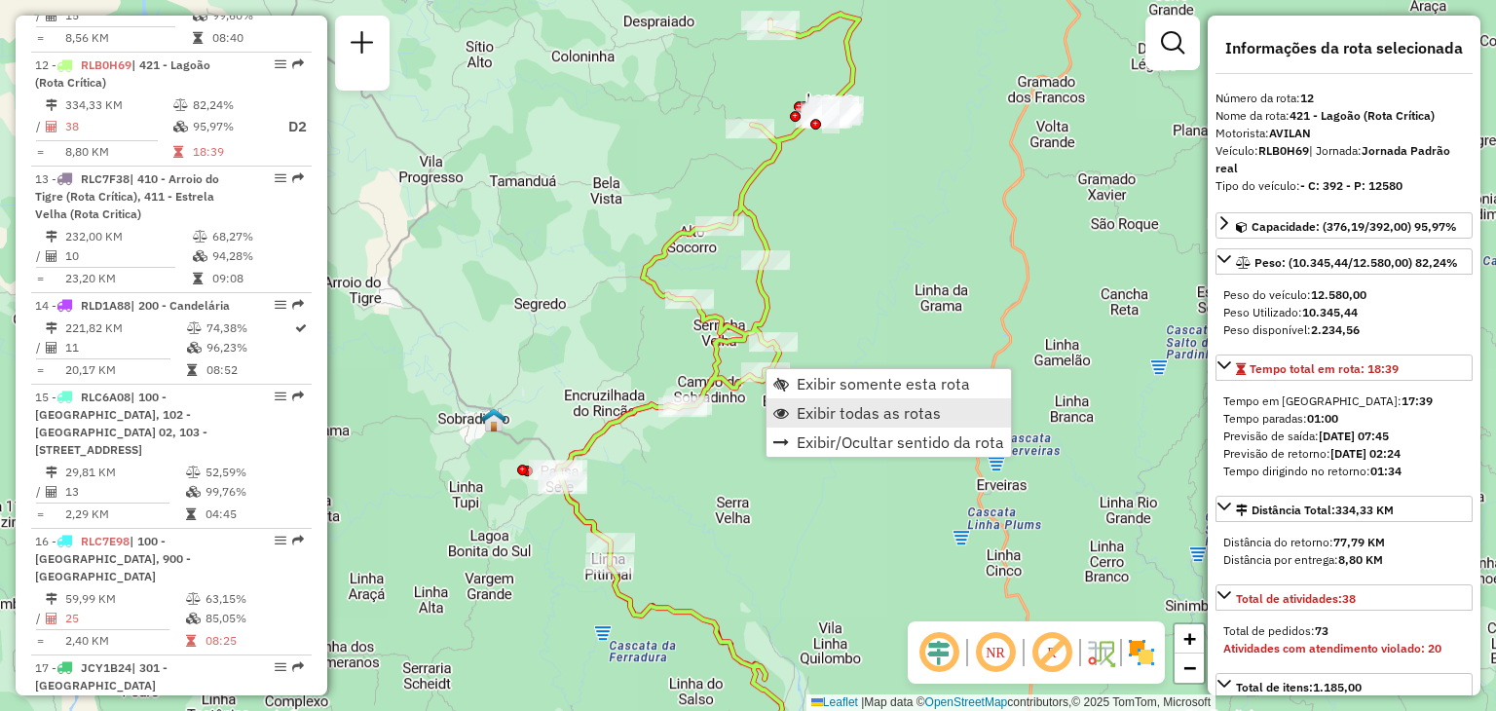
click at [816, 412] on span "Exibir todas as rotas" at bounding box center [868, 413] width 144 height 16
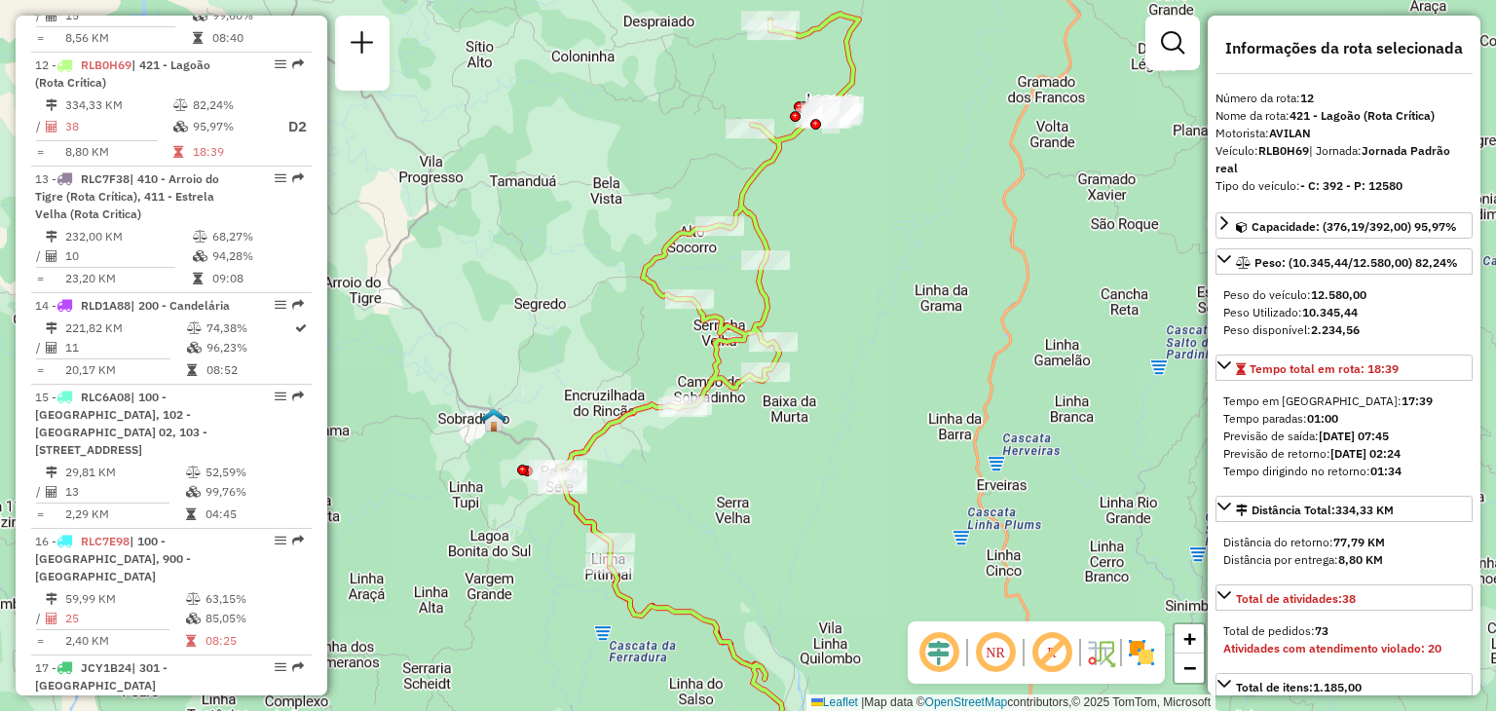
click at [725, 375] on div "Janela de atendimento Grade de atendimento Capacidade Transportadoras Veículos …" at bounding box center [748, 355] width 1496 height 711
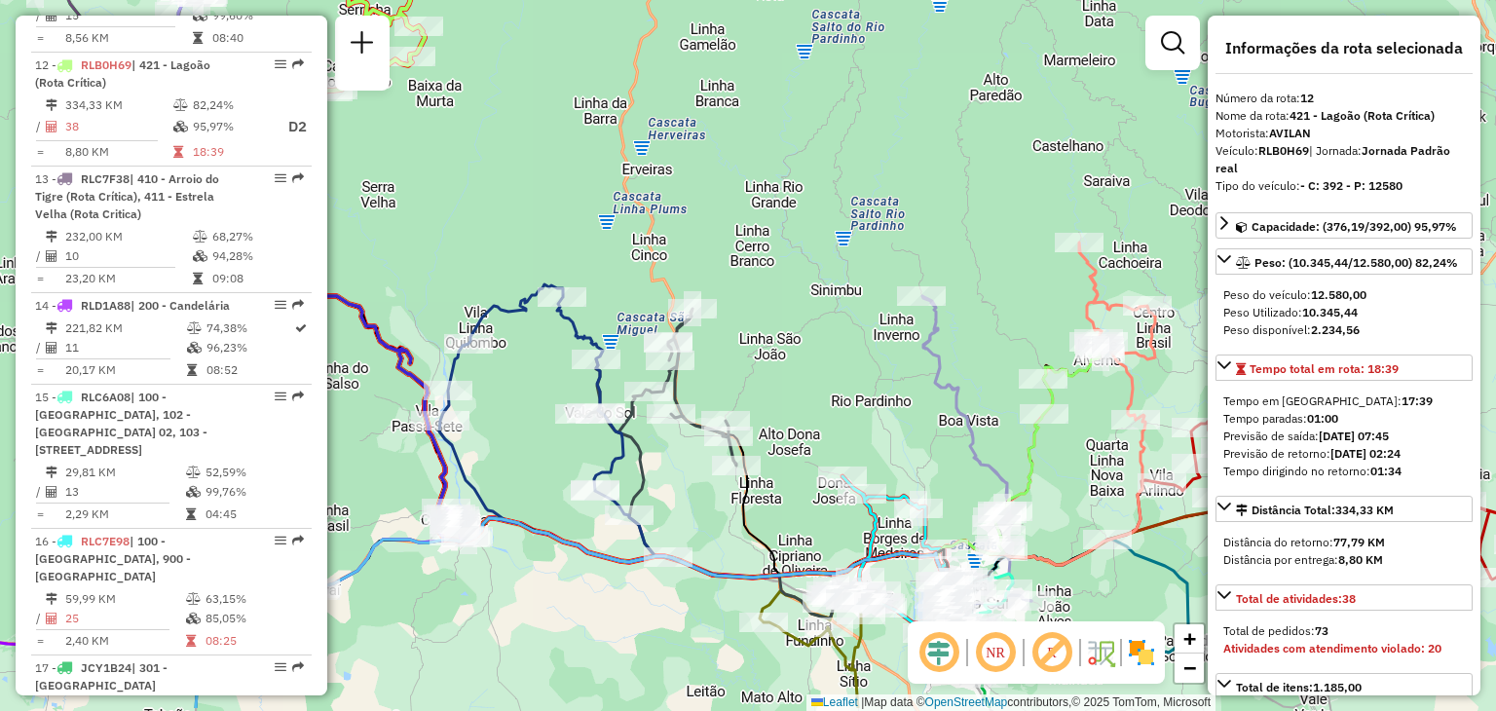
drag, startPoint x: 900, startPoint y: 436, endPoint x: 824, endPoint y: 360, distance: 107.4
click at [821, 363] on div "Janela de atendimento Grade de atendimento Capacidade Transportadoras Veículos …" at bounding box center [748, 355] width 1496 height 711
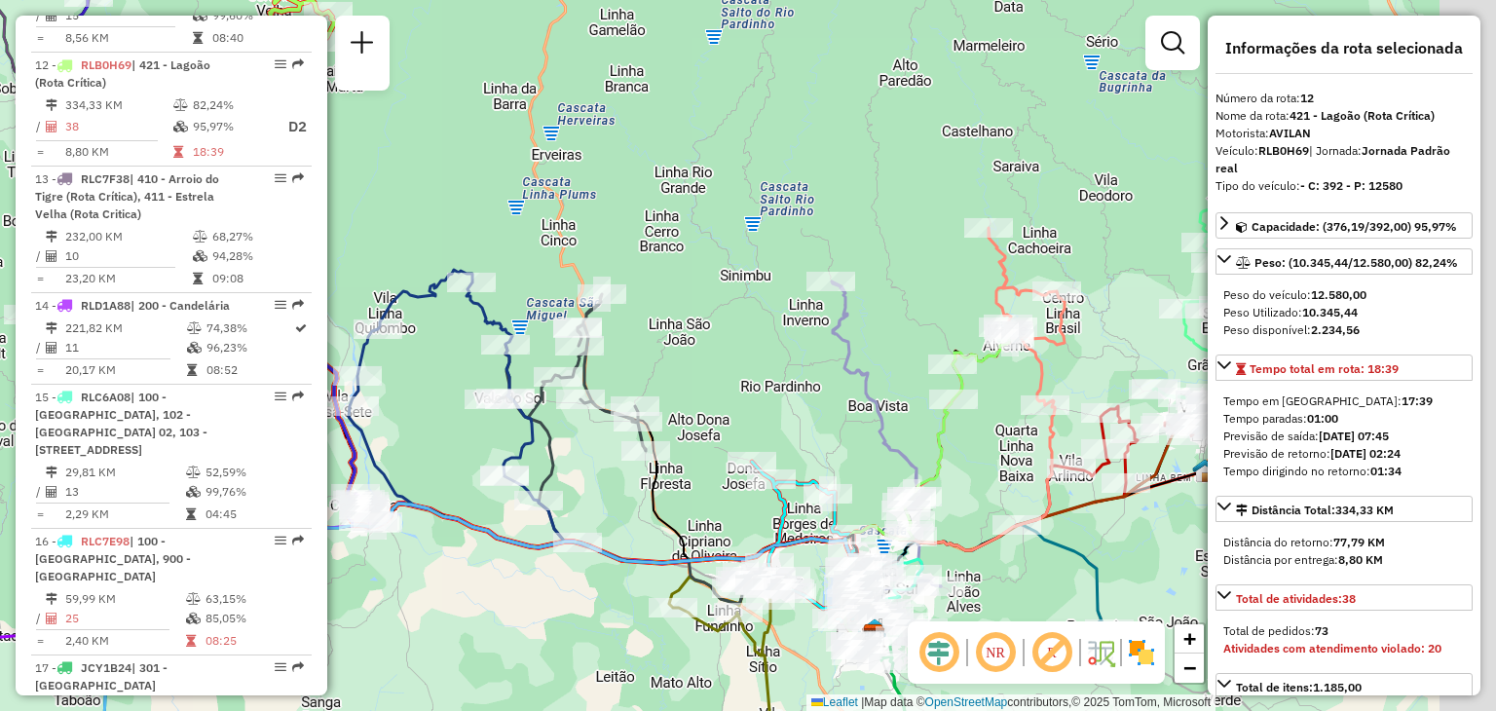
drag, startPoint x: 910, startPoint y: 317, endPoint x: 878, endPoint y: 312, distance: 32.7
click at [878, 312] on div "Janela de atendimento Grade de atendimento Capacidade Transportadoras Veículos …" at bounding box center [748, 355] width 1496 height 711
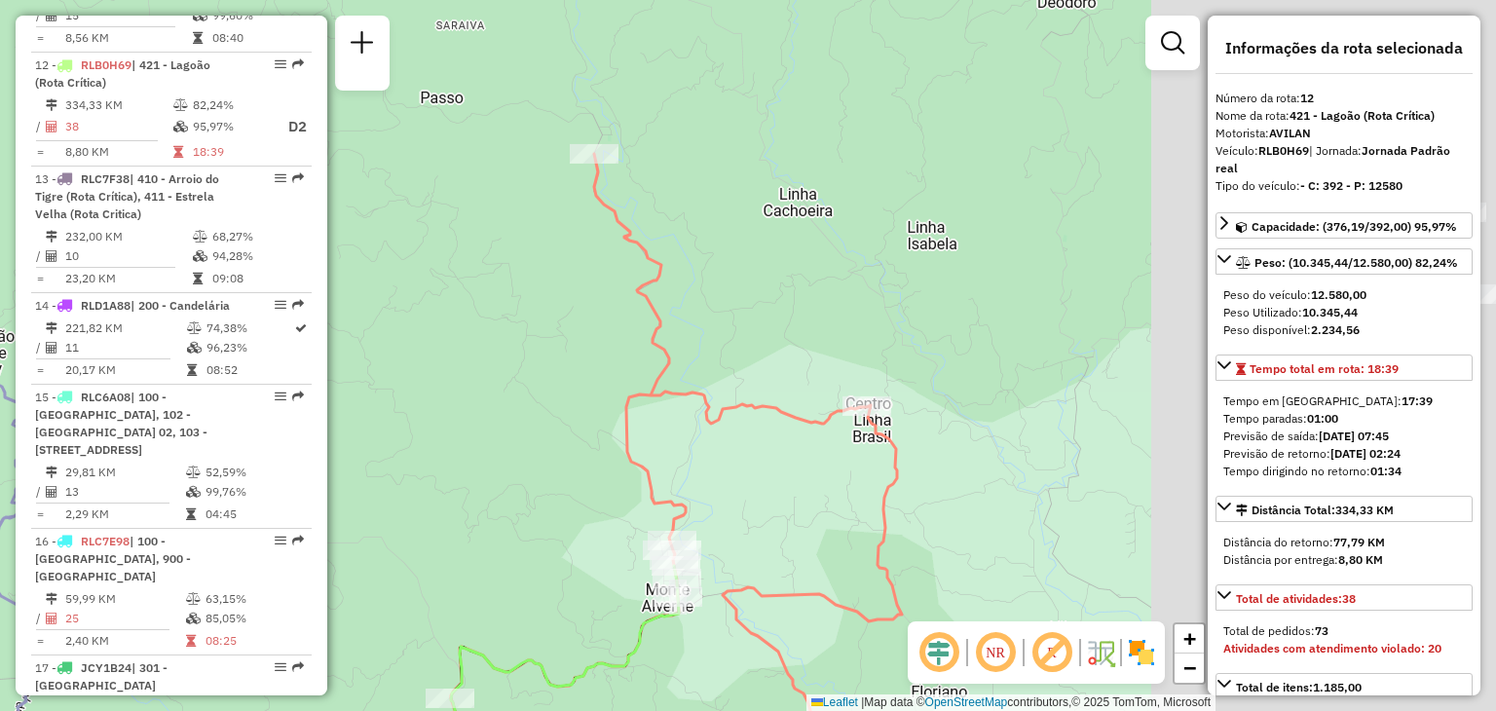
drag, startPoint x: 1069, startPoint y: 505, endPoint x: 646, endPoint y: 444, distance: 428.0
click at [646, 444] on div "Janela de atendimento Grade de atendimento Capacidade Transportadoras Veículos …" at bounding box center [748, 355] width 1496 height 711
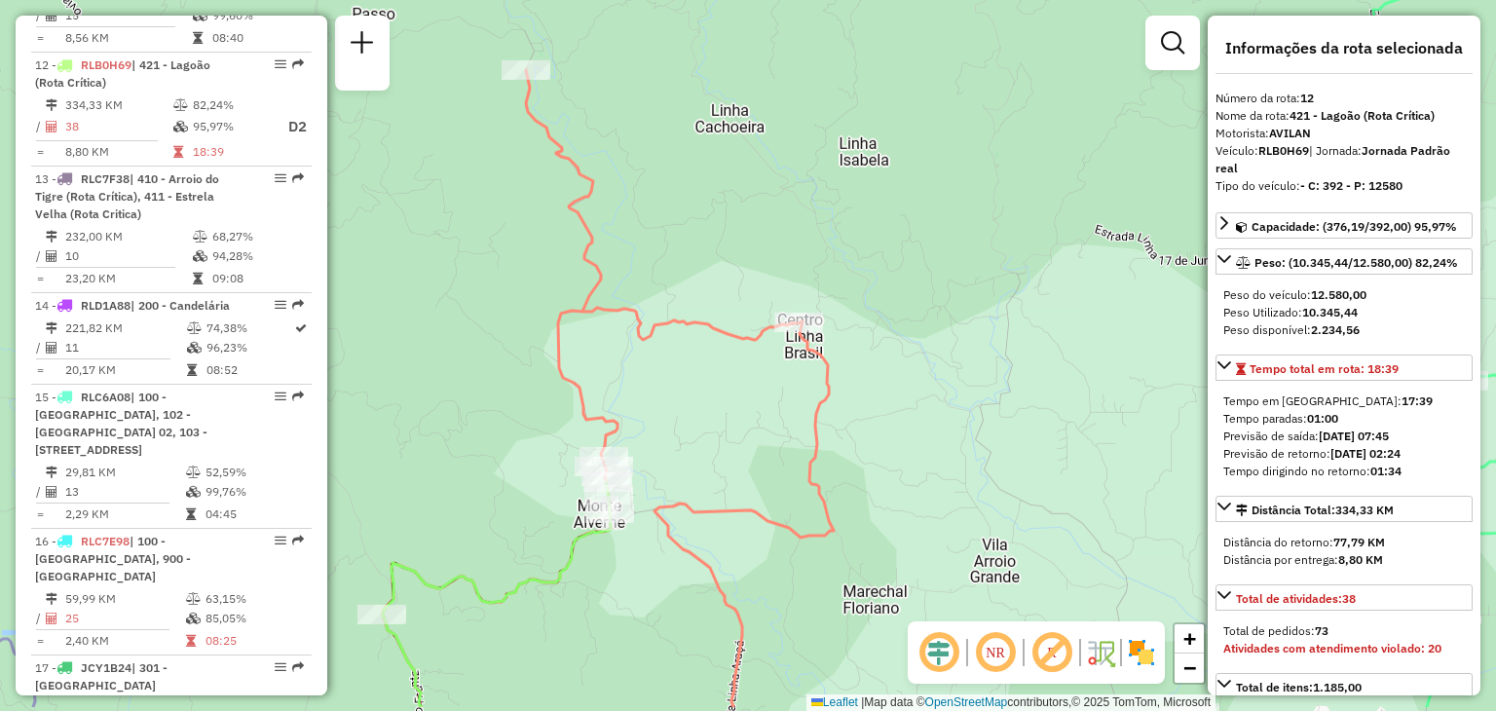
drag, startPoint x: 809, startPoint y: 507, endPoint x: 819, endPoint y: 399, distance: 108.5
click at [819, 389] on icon at bounding box center [608, 388] width 451 height 637
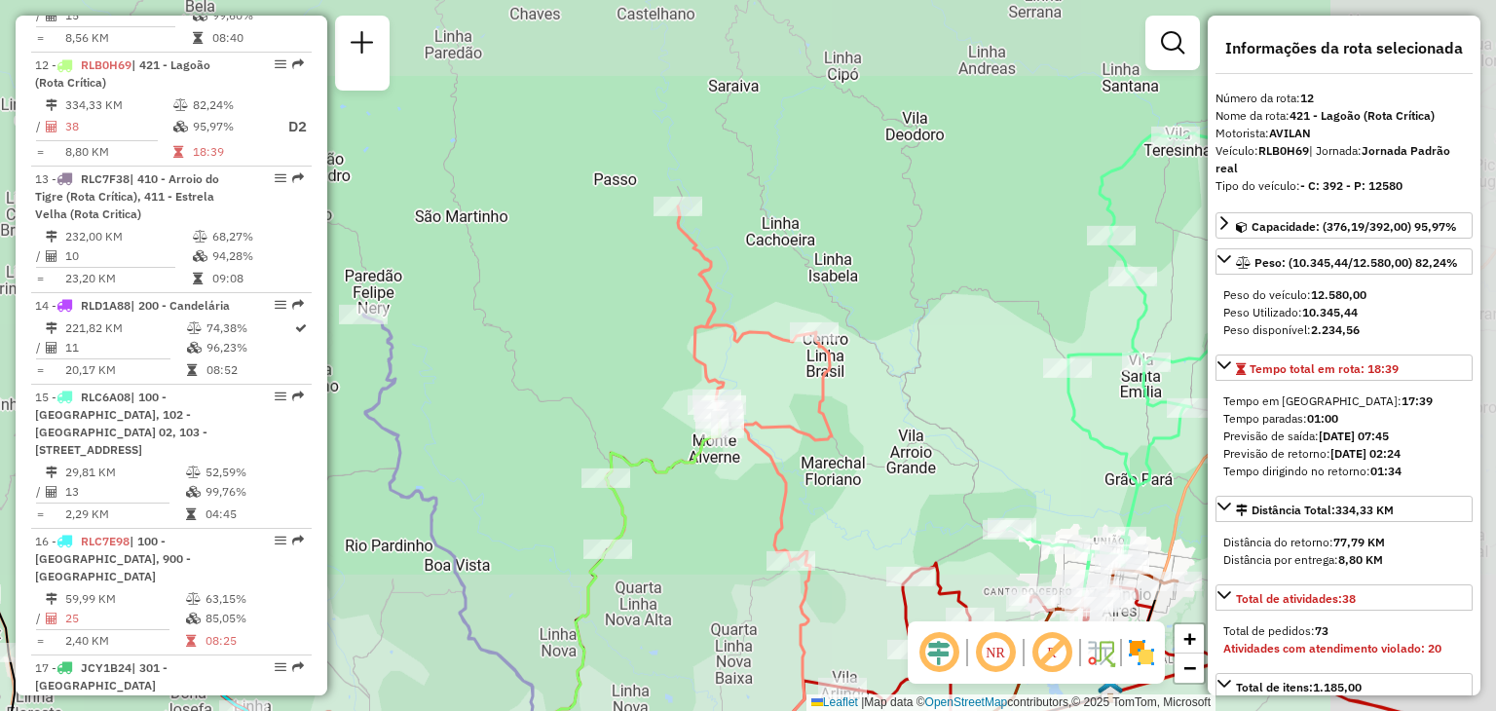
drag, startPoint x: 856, startPoint y: 445, endPoint x: 850, endPoint y: 383, distance: 62.6
click at [850, 383] on div "Janela de atendimento Grade de atendimento Capacidade Transportadoras Veículos …" at bounding box center [748, 355] width 1496 height 711
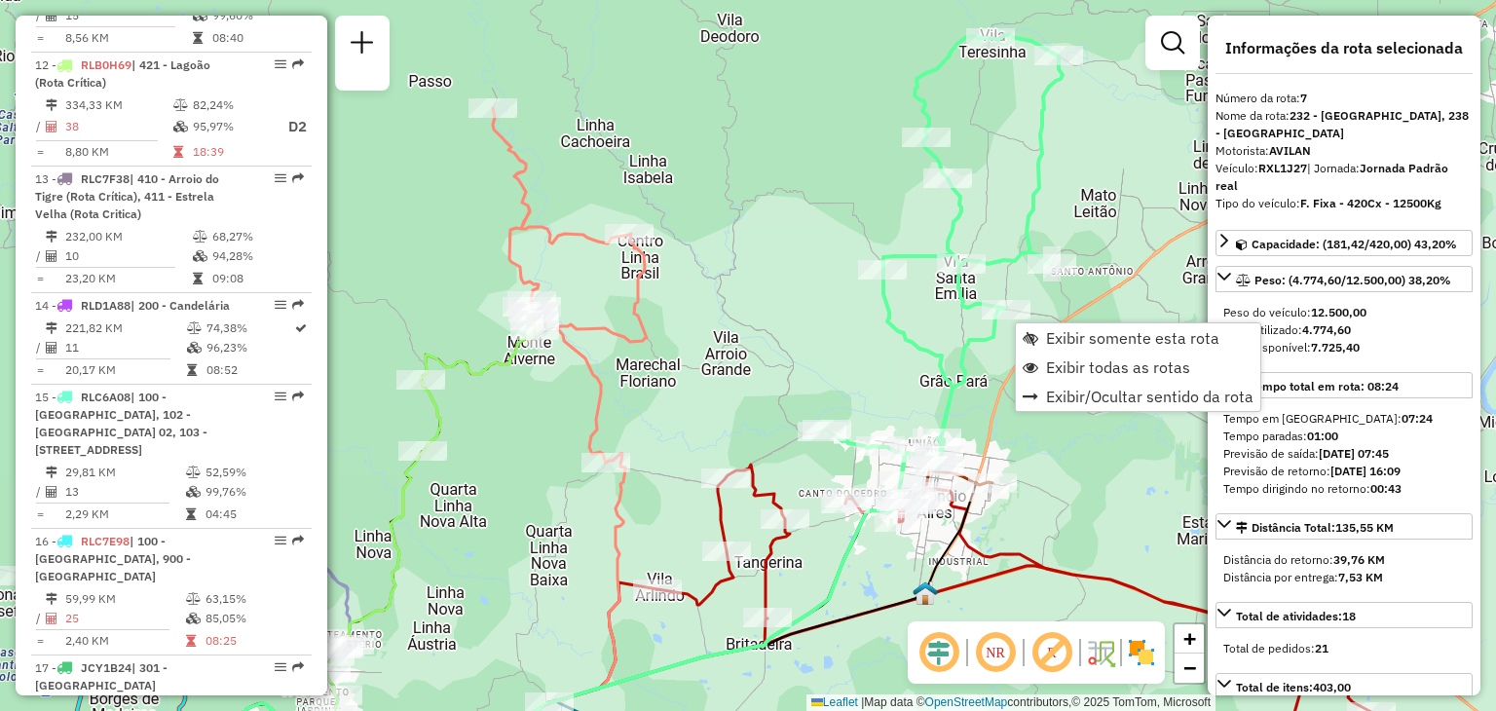
scroll to position [1410, 0]
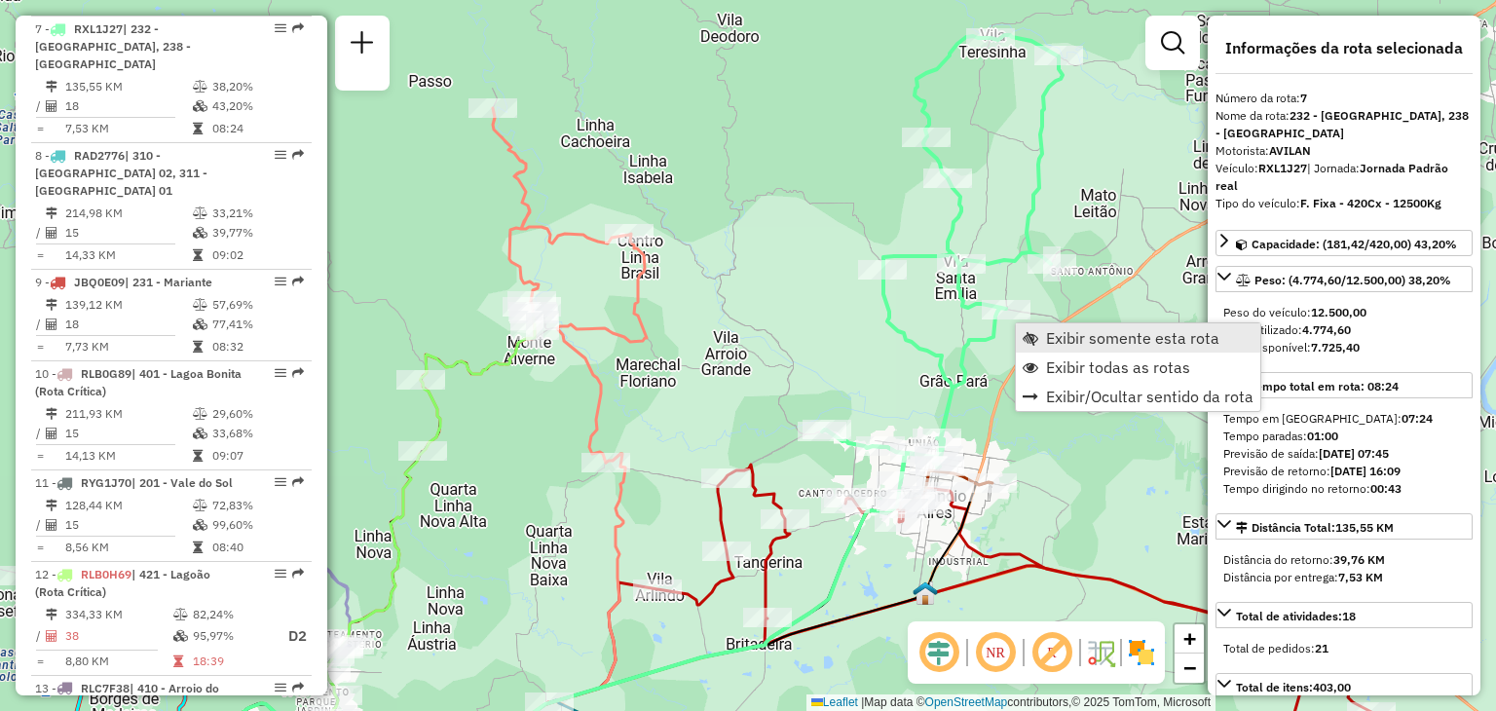
click at [1041, 324] on link "Exibir somente esta rota" at bounding box center [1138, 337] width 244 height 29
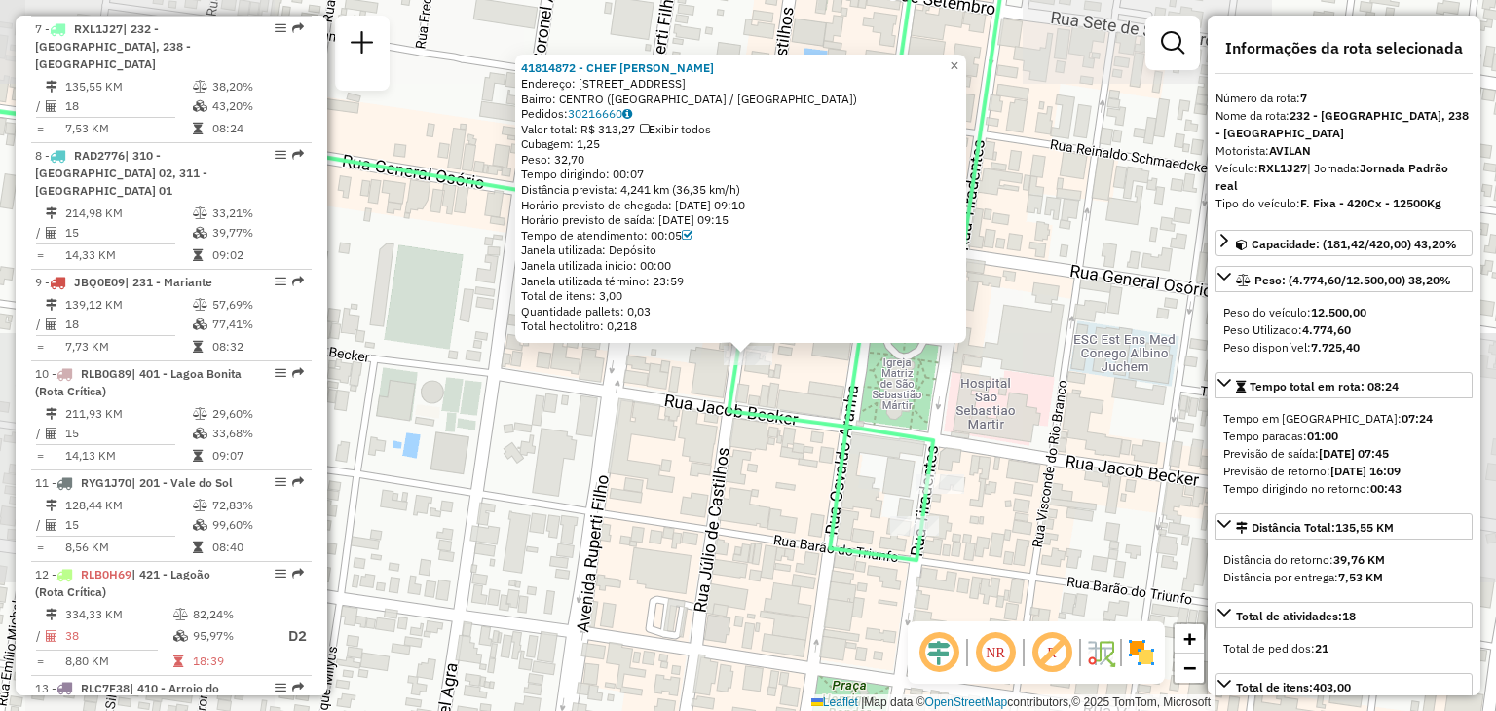
click at [936, 389] on div "41814872 - CHEF KRELING Endereço: [STREET_ADDRESS]: [GEOGRAPHIC_DATA] ([GEOGRAP…" at bounding box center [748, 355] width 1496 height 711
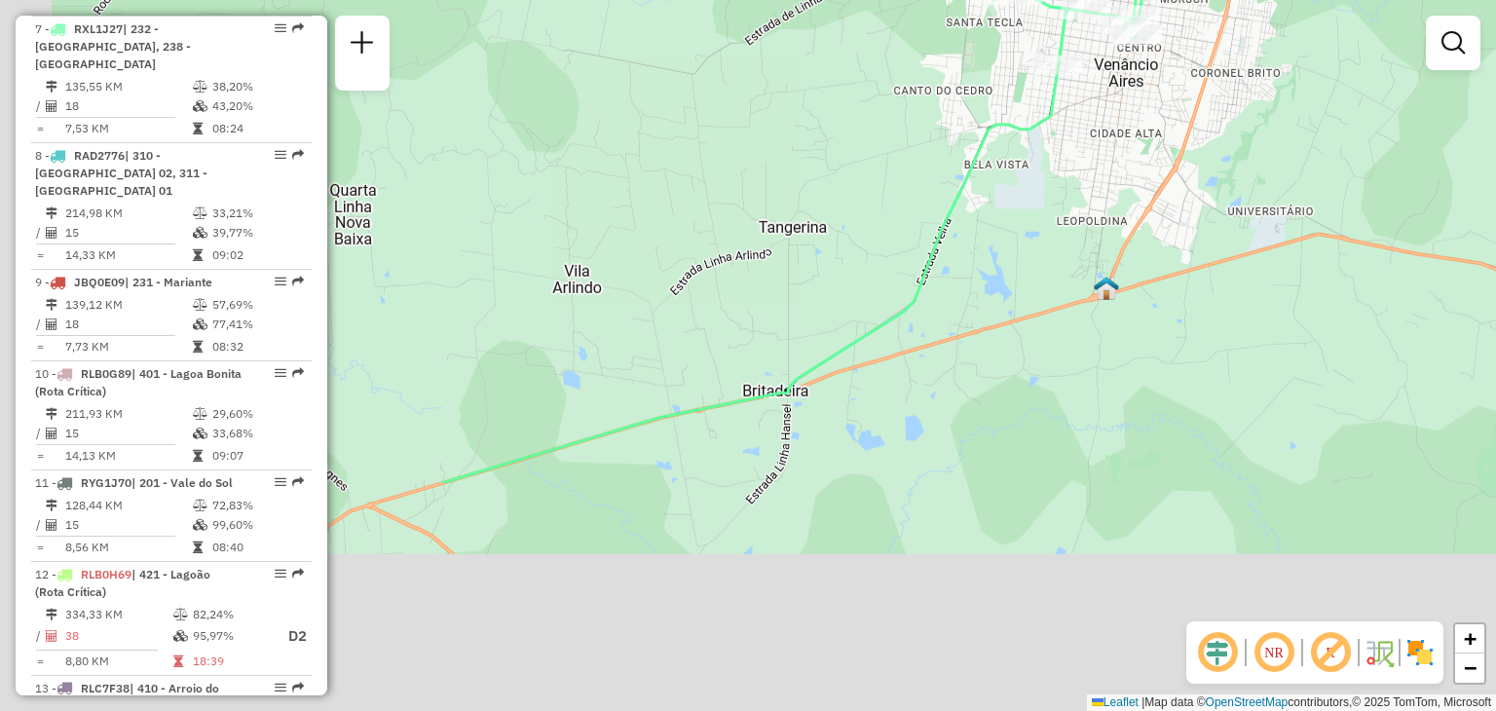
drag, startPoint x: 865, startPoint y: 400, endPoint x: 1161, endPoint y: 44, distance: 463.2
click at [1200, 18] on div "Janela de atendimento Grade de atendimento Capacidade Transportadoras Veículos …" at bounding box center [748, 355] width 1496 height 711
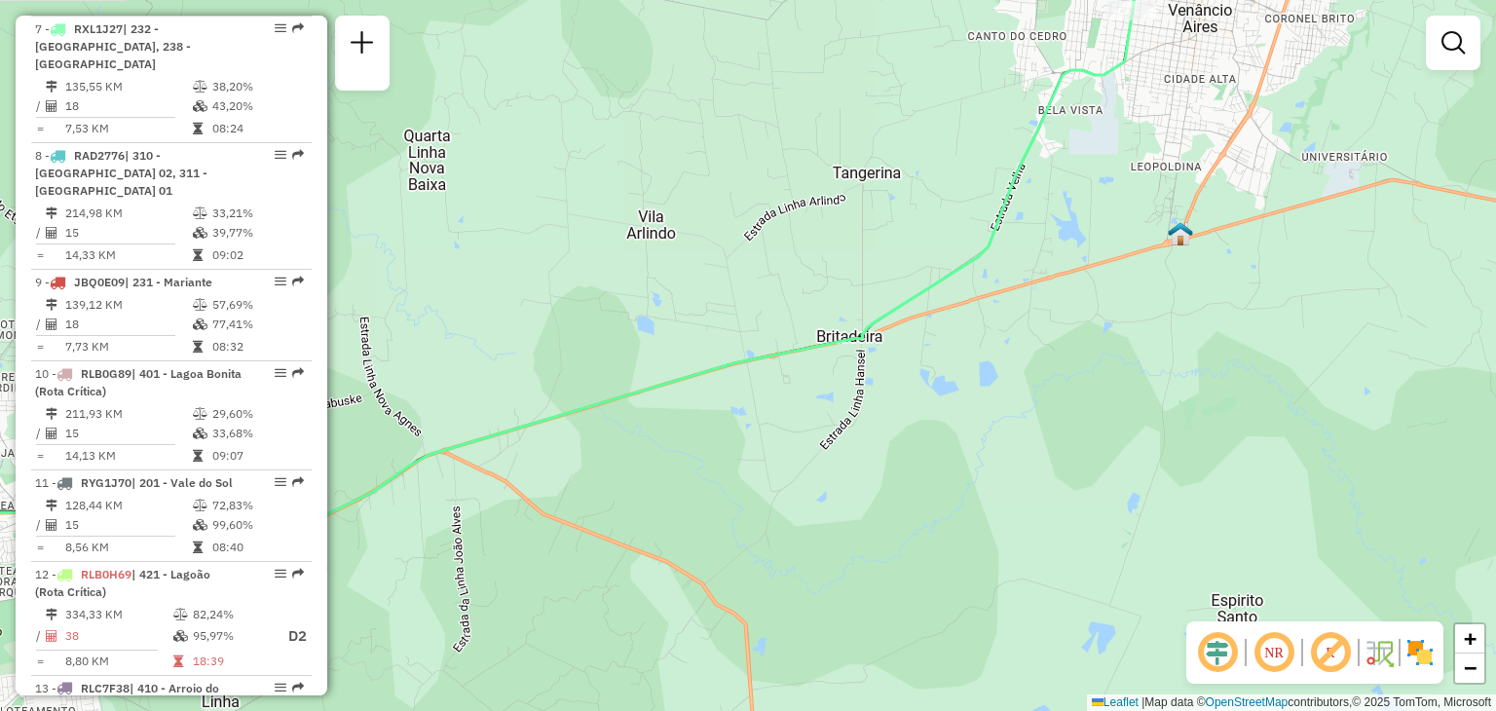
drag, startPoint x: 1108, startPoint y: 125, endPoint x: 1025, endPoint y: 301, distance: 194.7
click at [1030, 305] on div "Janela de atendimento Grade de atendimento Capacidade Transportadoras Veículos …" at bounding box center [748, 355] width 1496 height 711
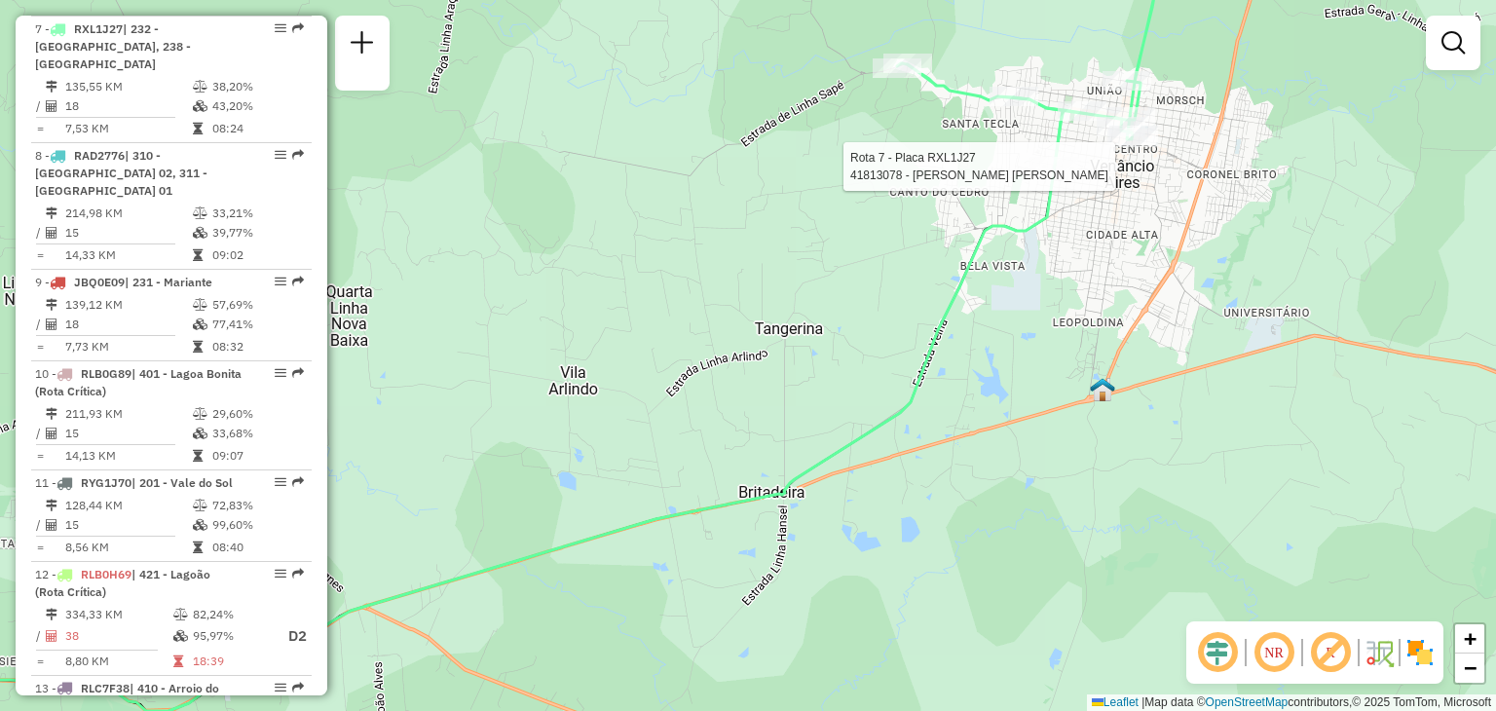
select select "**********"
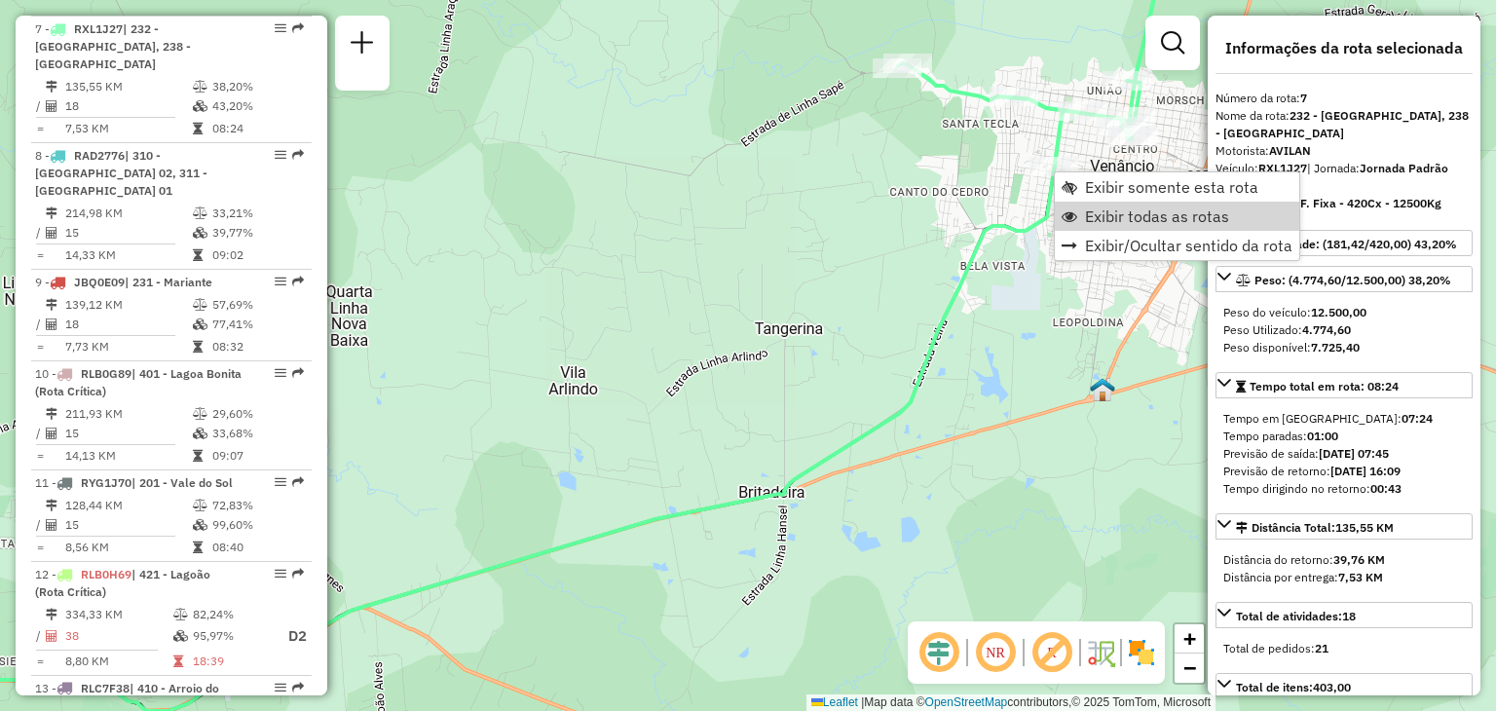
drag, startPoint x: 1080, startPoint y: 223, endPoint x: 893, endPoint y: 370, distance: 237.8
click at [1081, 223] on link "Exibir todas as rotas" at bounding box center [1176, 216] width 244 height 29
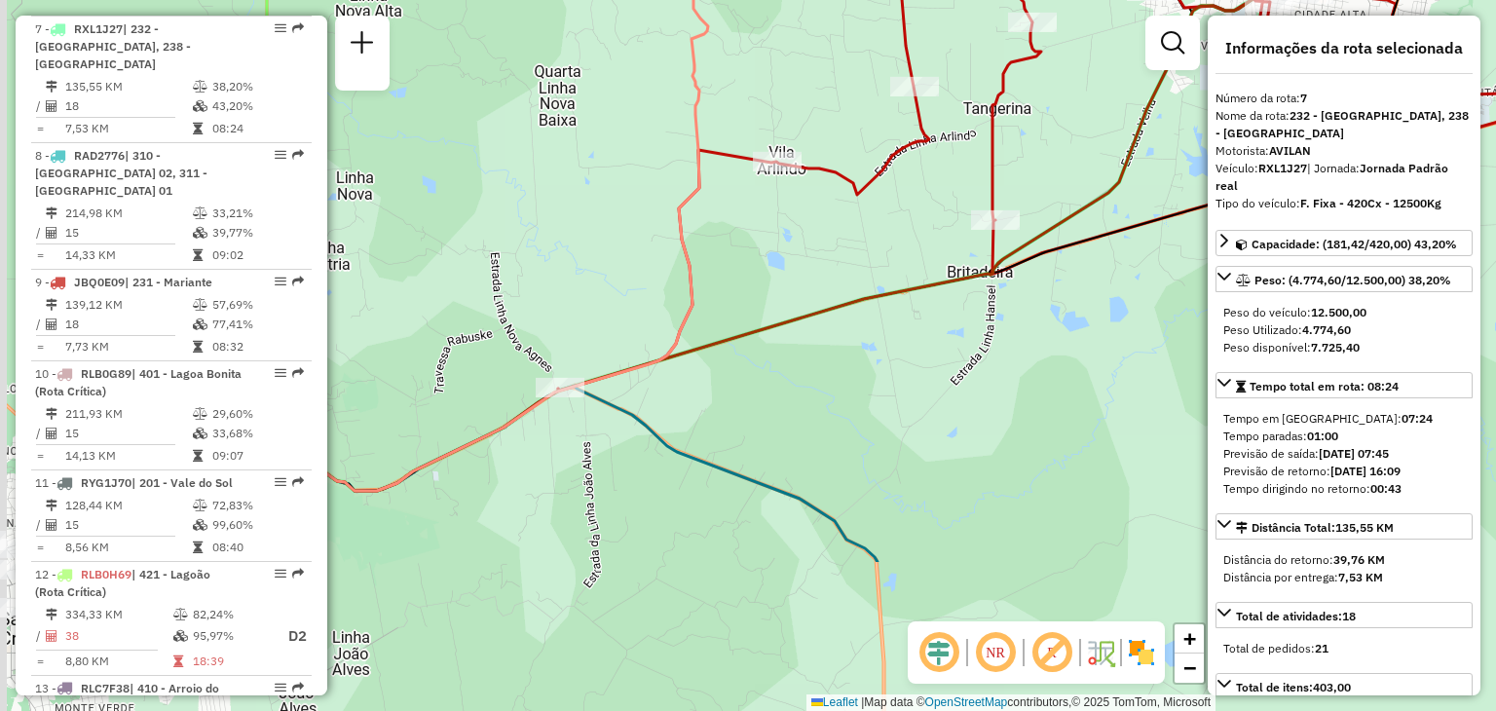
drag, startPoint x: 859, startPoint y: 377, endPoint x: 1040, endPoint y: 171, distance: 273.9
click at [1098, 128] on div "Janela de atendimento Grade de atendimento Capacidade Transportadoras Veículos …" at bounding box center [748, 355] width 1496 height 711
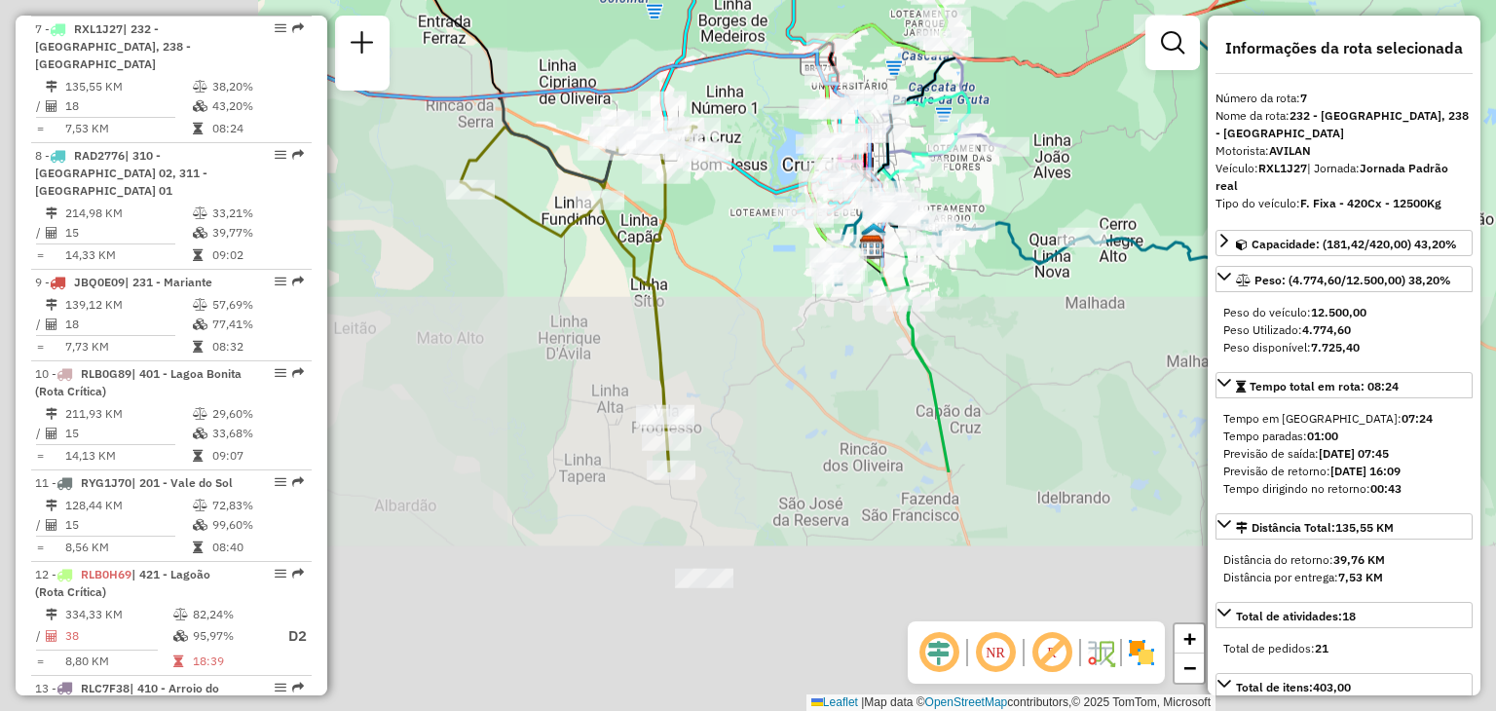
drag, startPoint x: 692, startPoint y: 459, endPoint x: 1104, endPoint y: 154, distance: 512.3
click at [1120, 149] on div "Janela de atendimento Grade de atendimento Capacidade Transportadoras Veículos …" at bounding box center [748, 355] width 1496 height 711
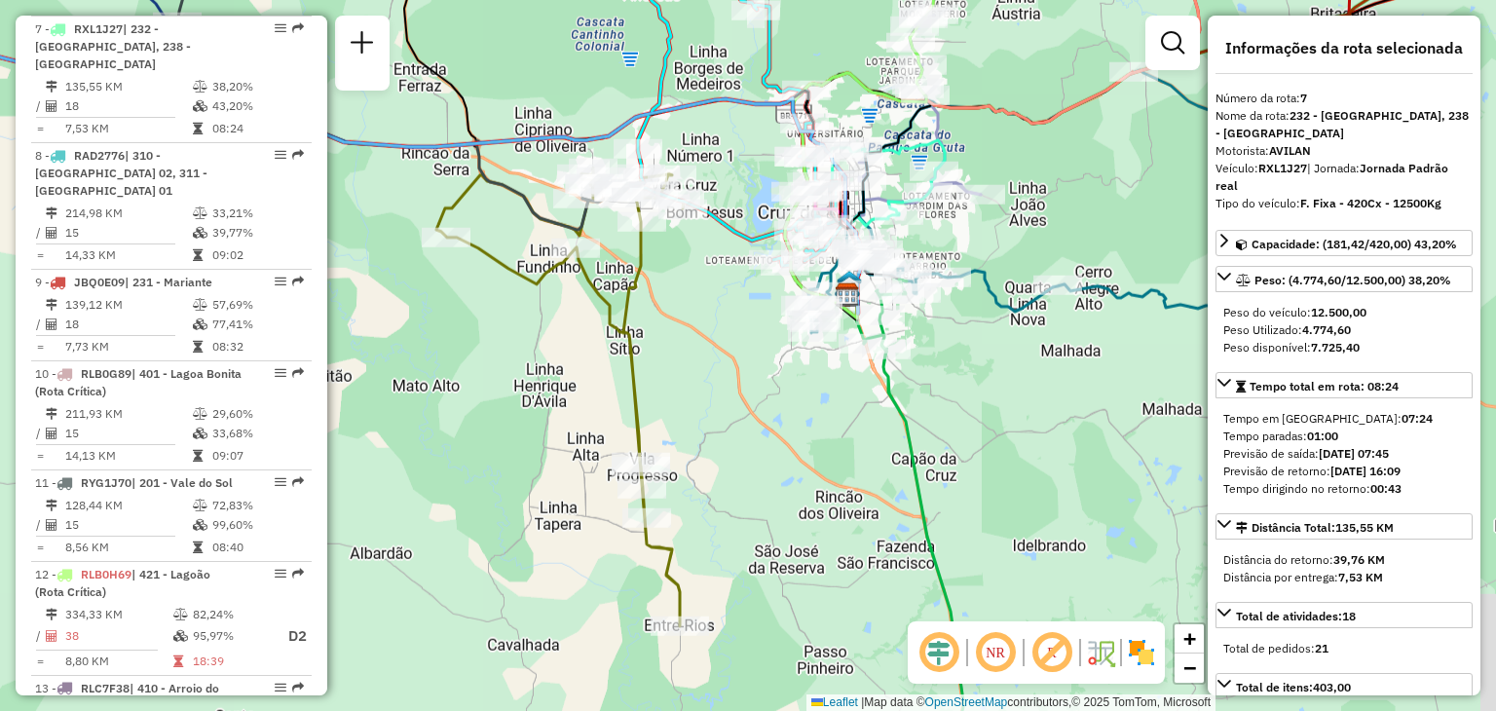
drag, startPoint x: 764, startPoint y: 145, endPoint x: 702, endPoint y: 219, distance: 96.7
click at [699, 223] on div "Rota 16 - Placa RLC7E98 41809957 - ELITE FEST Rota 5 - Placa JBP9G00 41814628 -…" at bounding box center [748, 355] width 1496 height 711
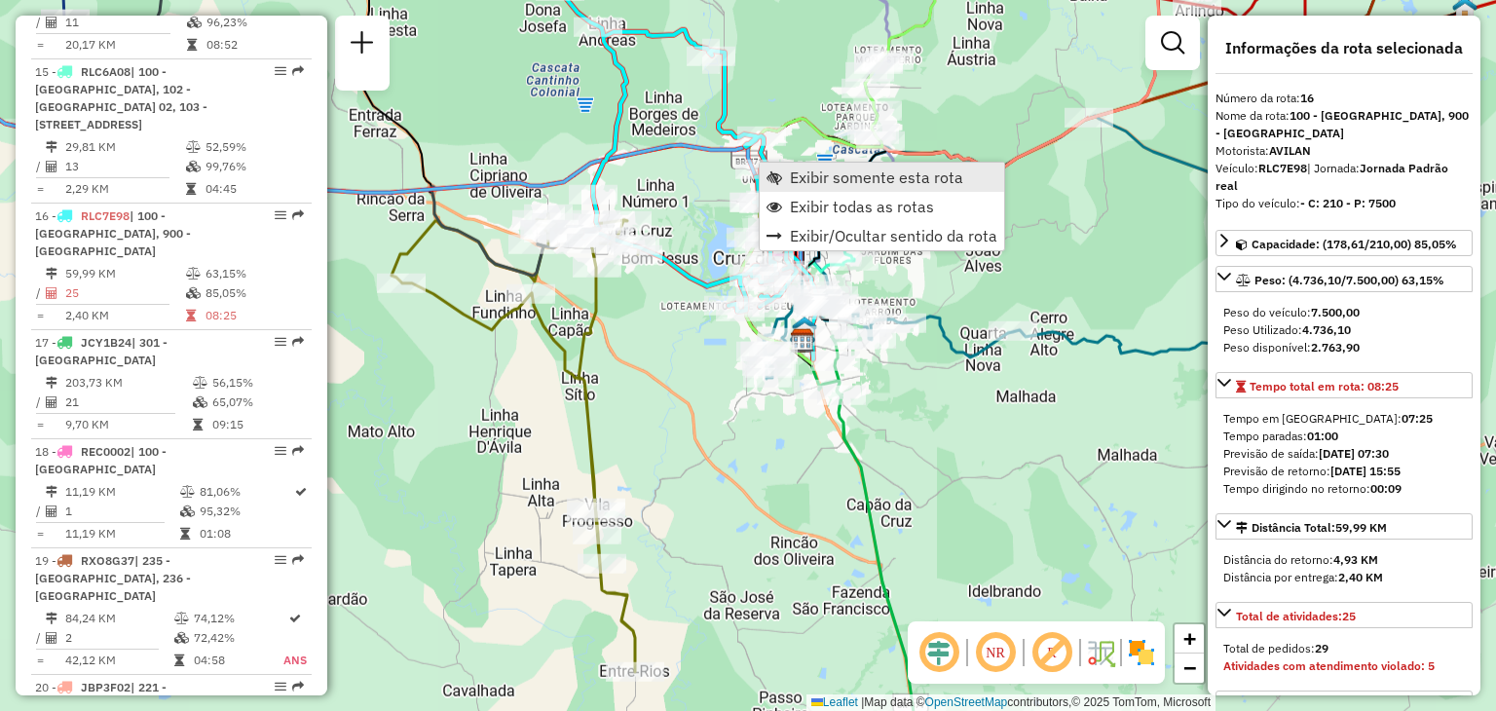
scroll to position [2393, 0]
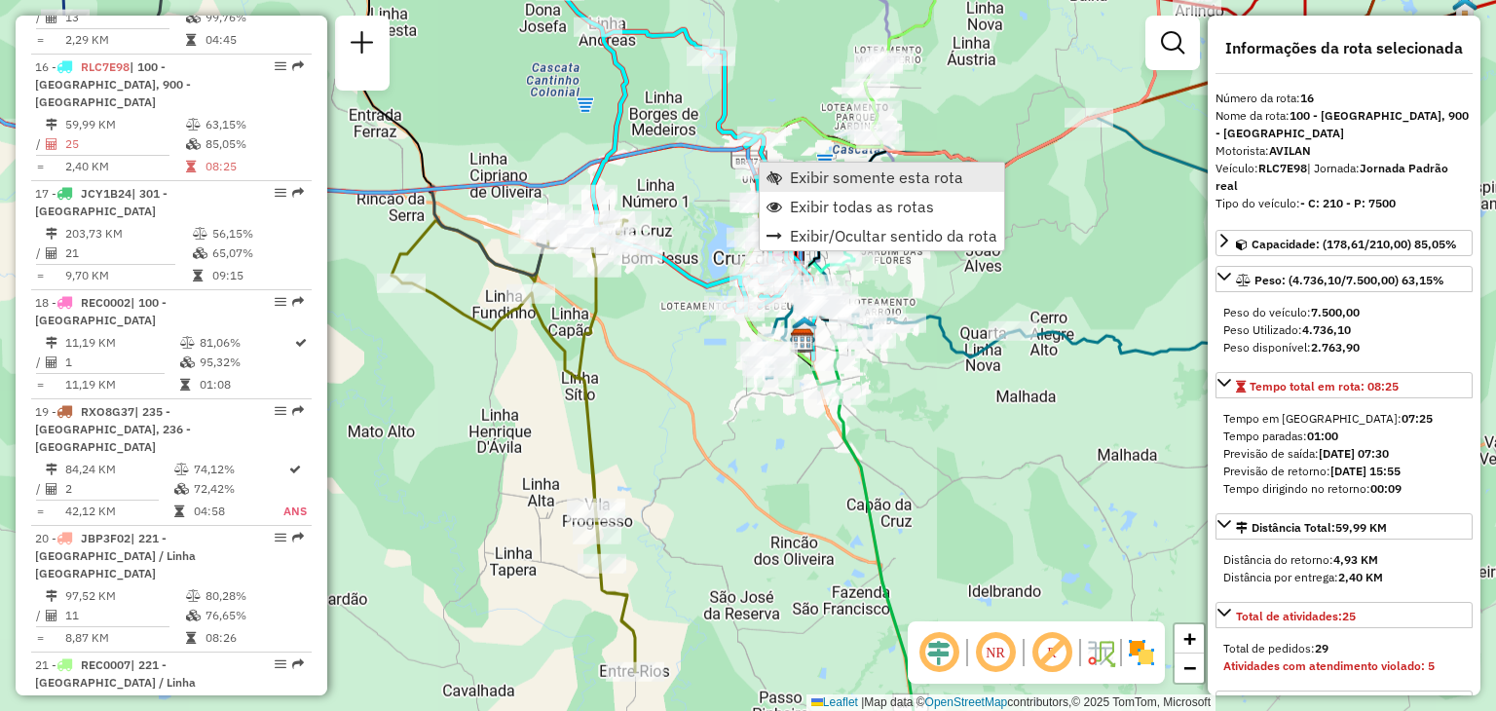
click at [777, 174] on span "Exibir somente esta rota" at bounding box center [774, 177] width 16 height 16
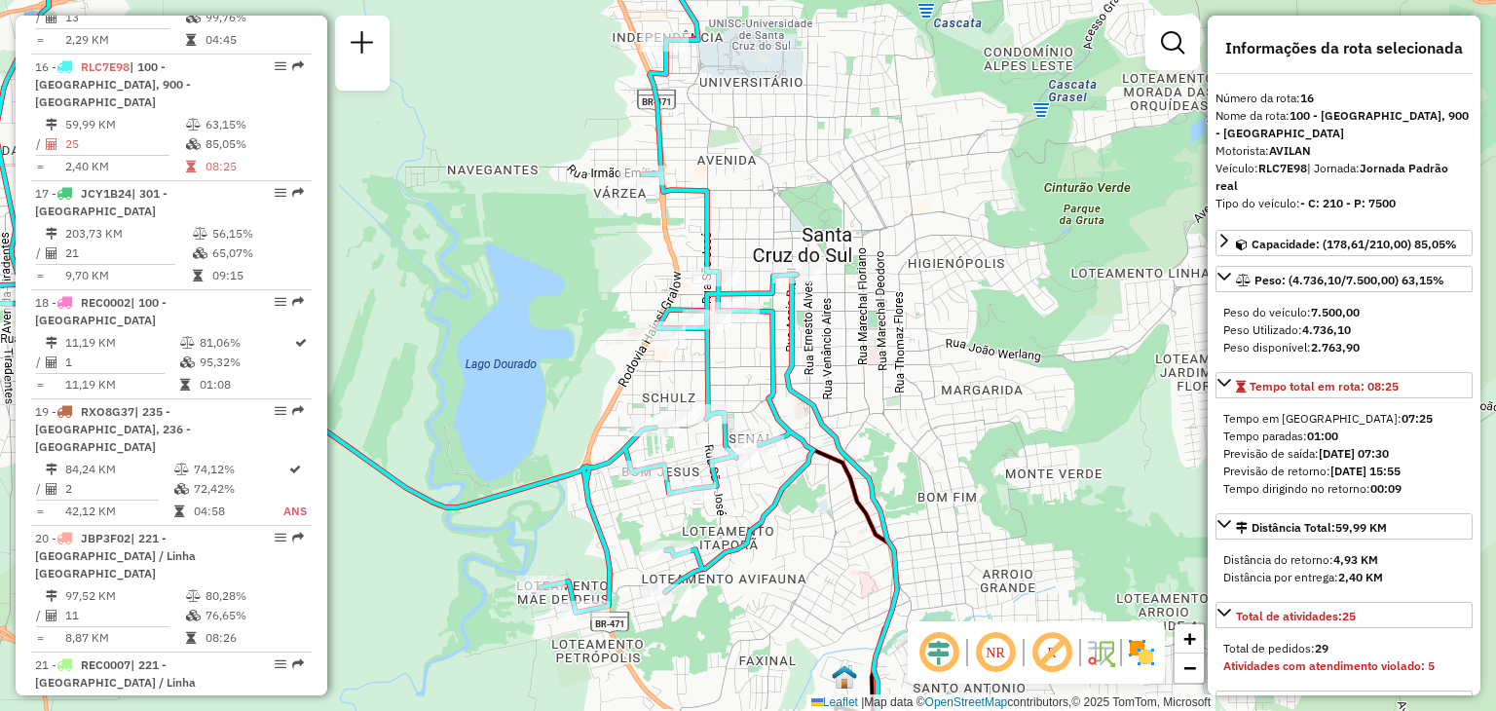
drag, startPoint x: 802, startPoint y: 431, endPoint x: 905, endPoint y: 380, distance: 114.5
click at [813, 388] on icon at bounding box center [387, 270] width 851 height 683
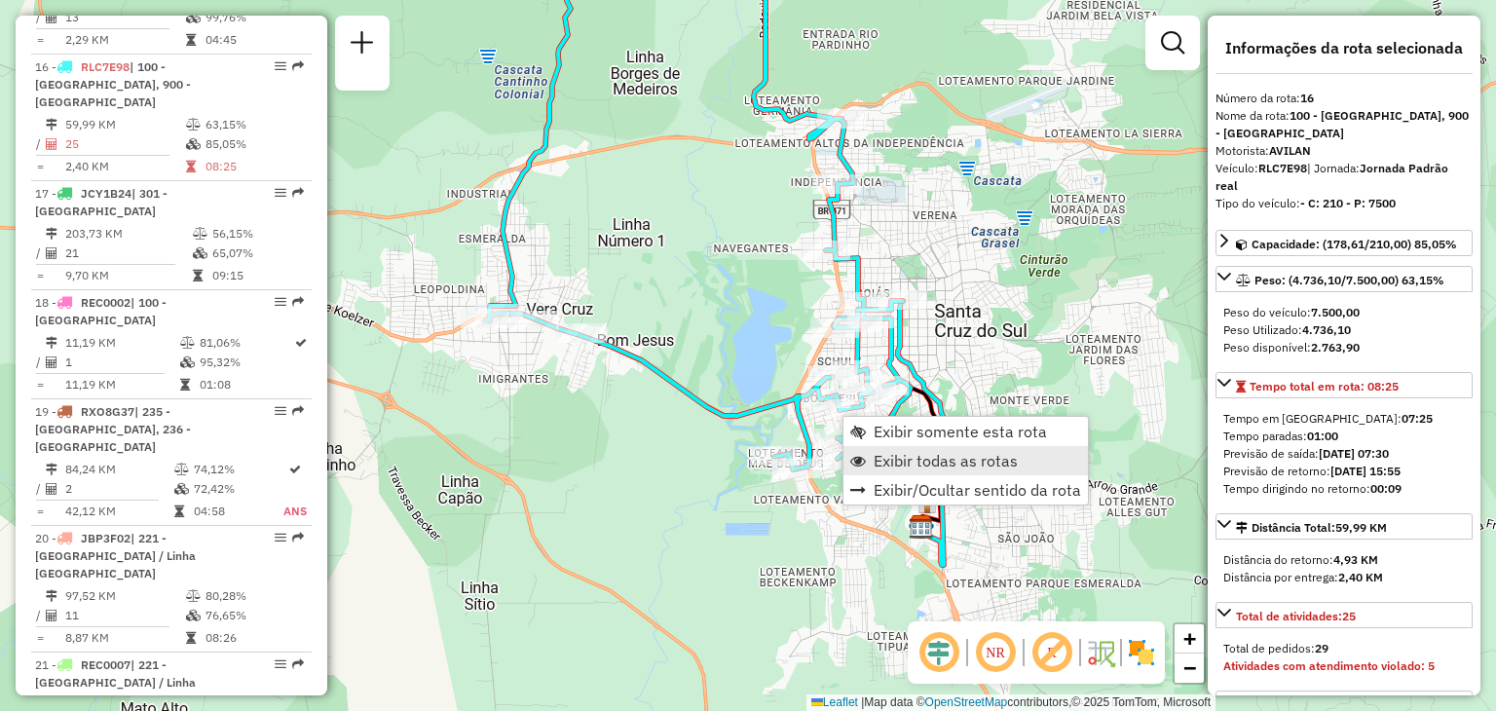
click at [866, 448] on link "Exibir todas as rotas" at bounding box center [965, 460] width 244 height 29
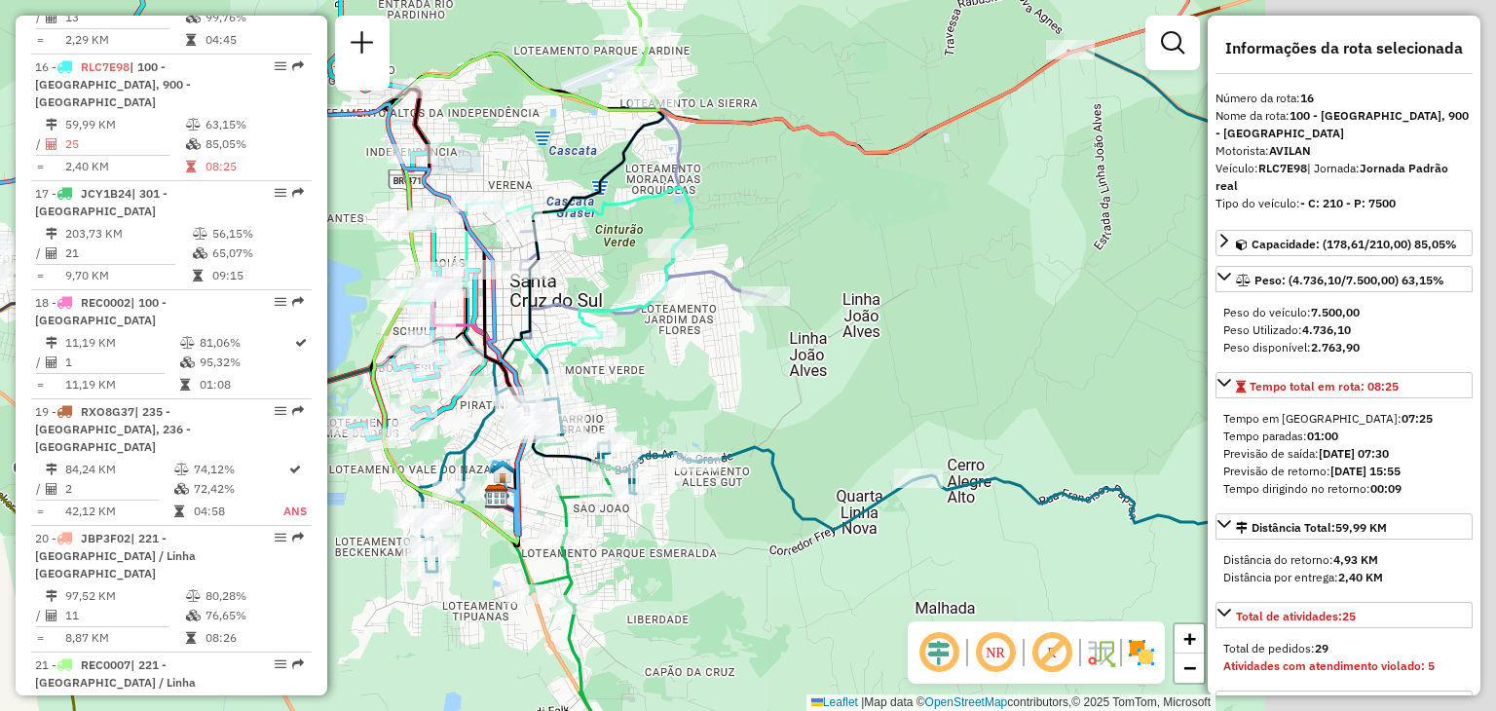
drag, startPoint x: 881, startPoint y: 346, endPoint x: 610, endPoint y: 325, distance: 271.4
click at [580, 322] on icon at bounding box center [632, 403] width 268 height 263
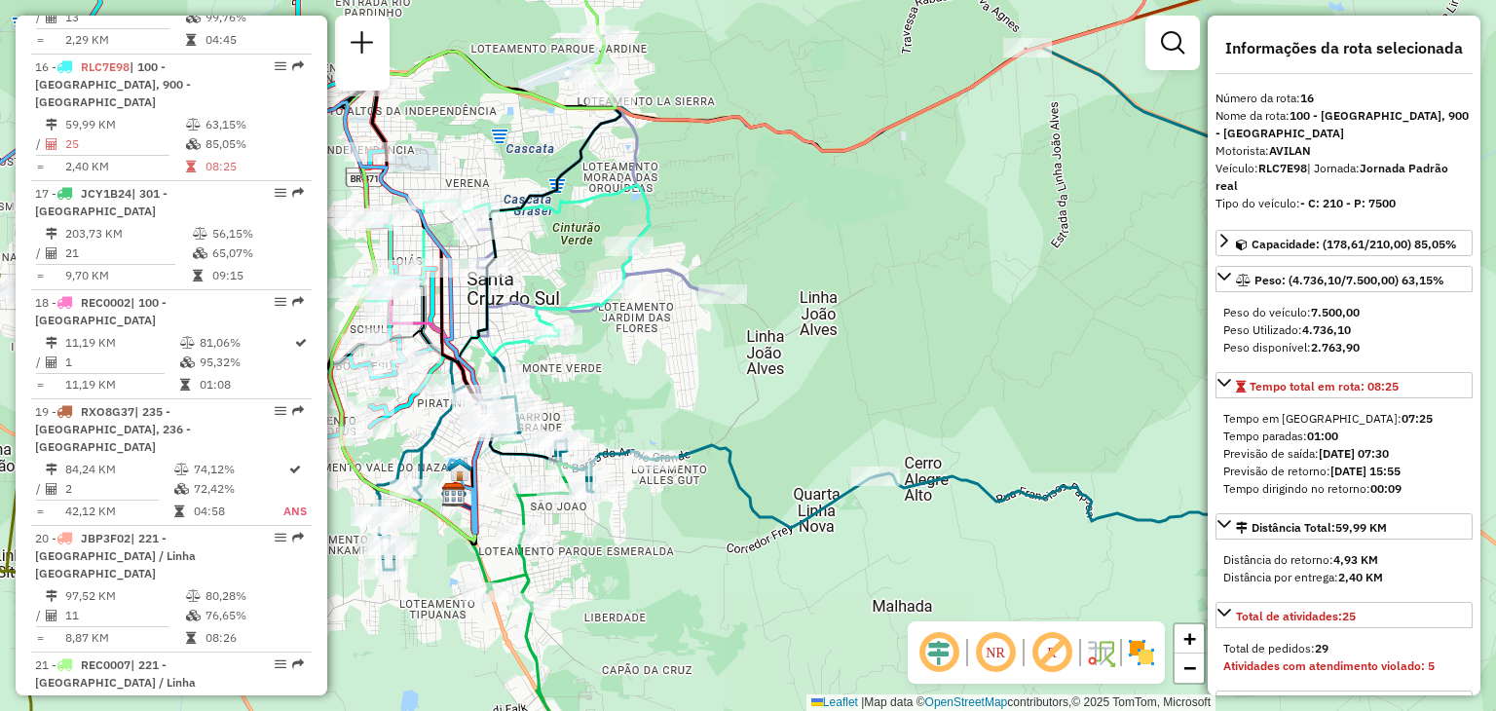
click at [801, 324] on div "Rota 6 - Placa RAA8H52 41861037 - SANTA BRIGADERIA Janela de atendimento Grade …" at bounding box center [748, 355] width 1496 height 711
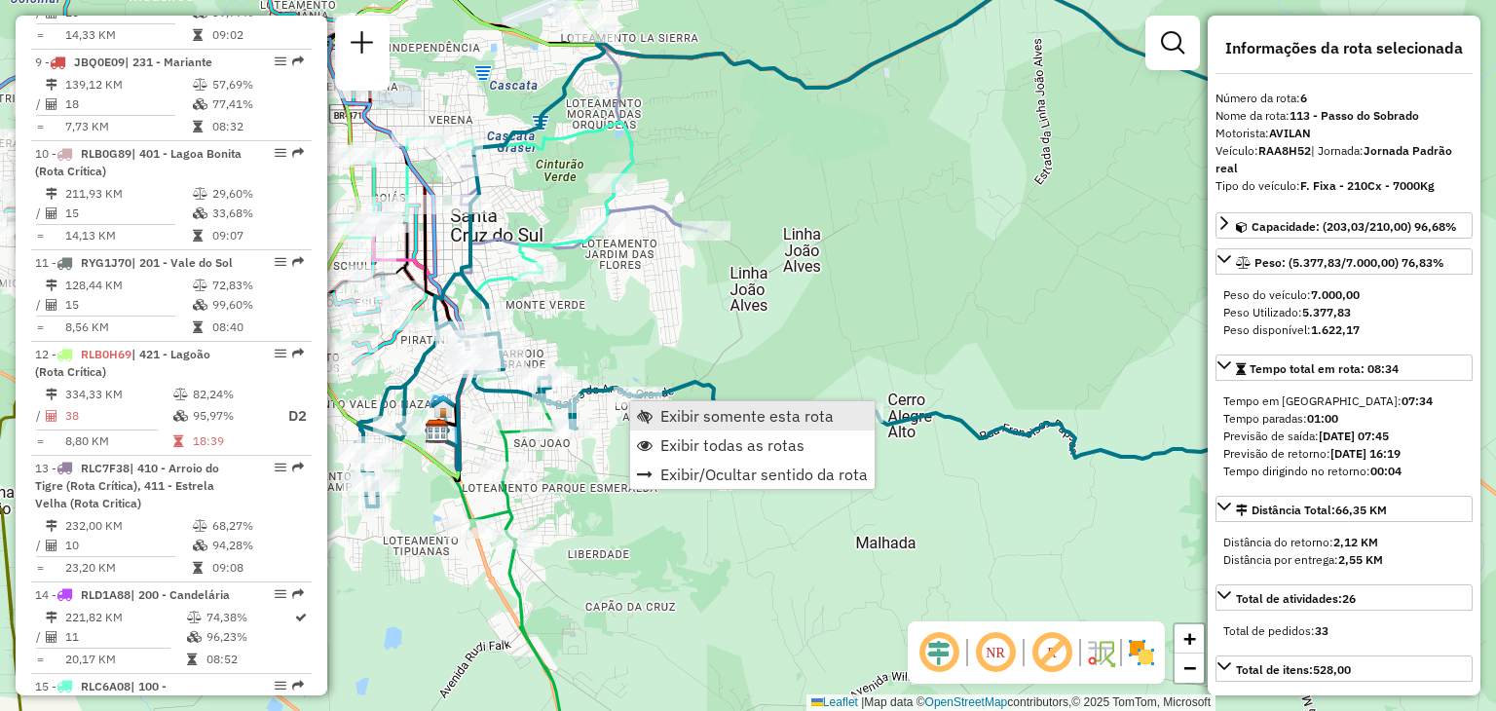
scroll to position [1301, 0]
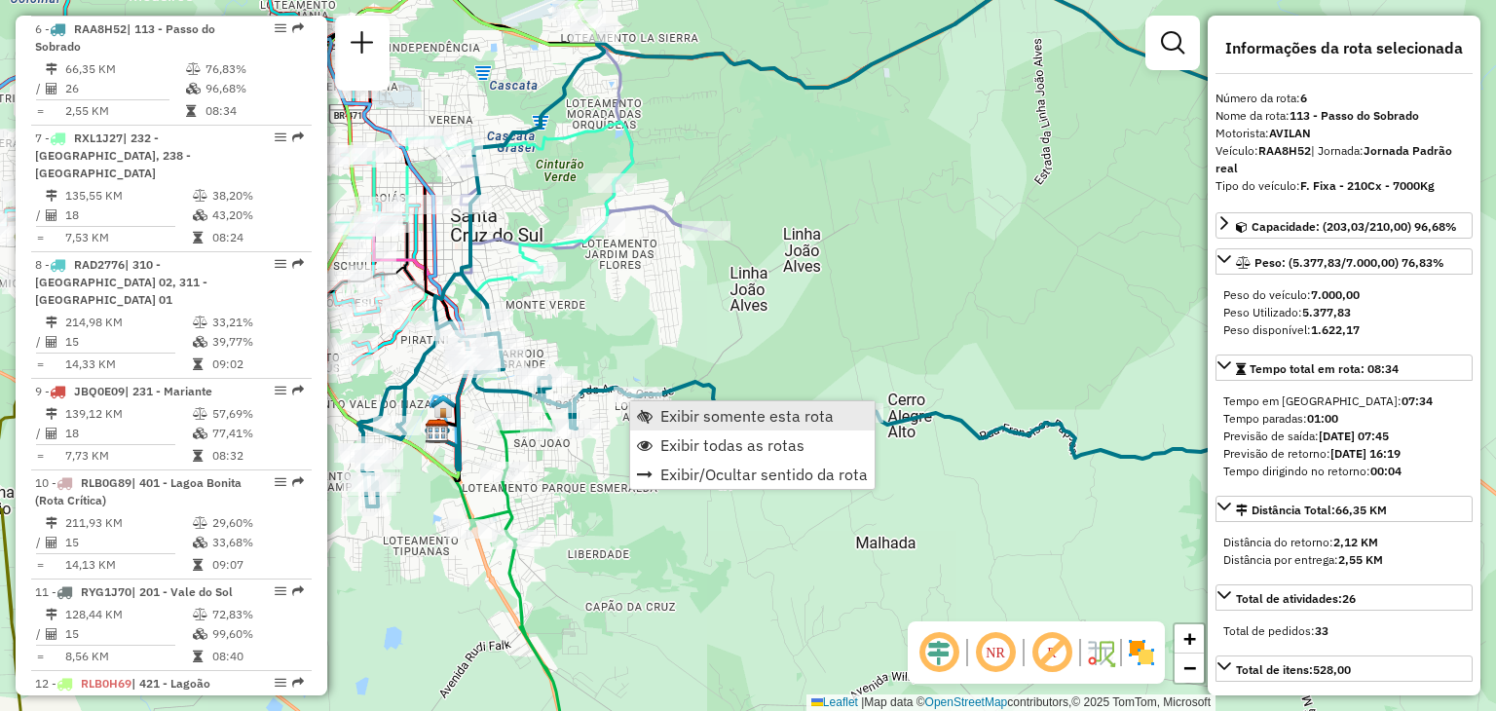
click at [675, 416] on span "Exibir somente esta rota" at bounding box center [746, 416] width 173 height 16
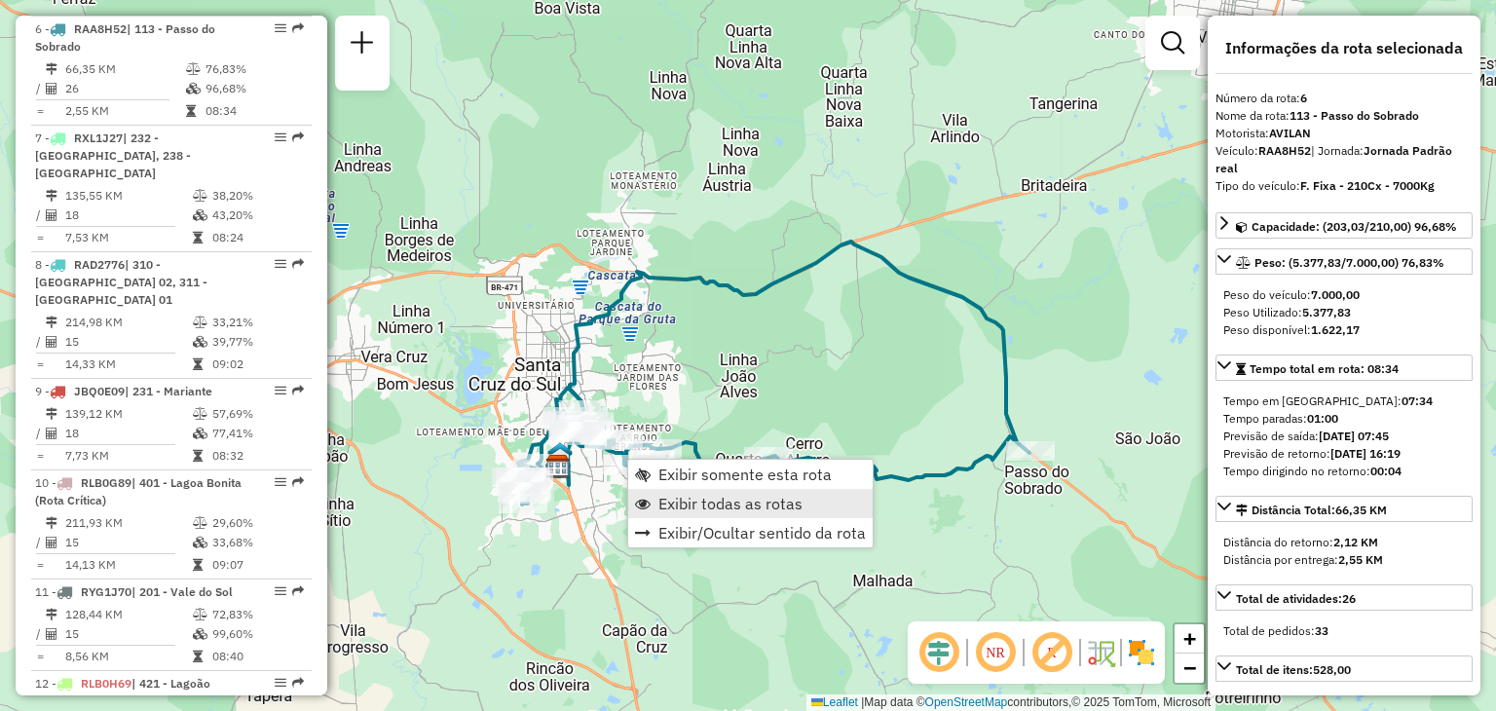
click at [684, 516] on link "Exibir todas as rotas" at bounding box center [750, 503] width 244 height 29
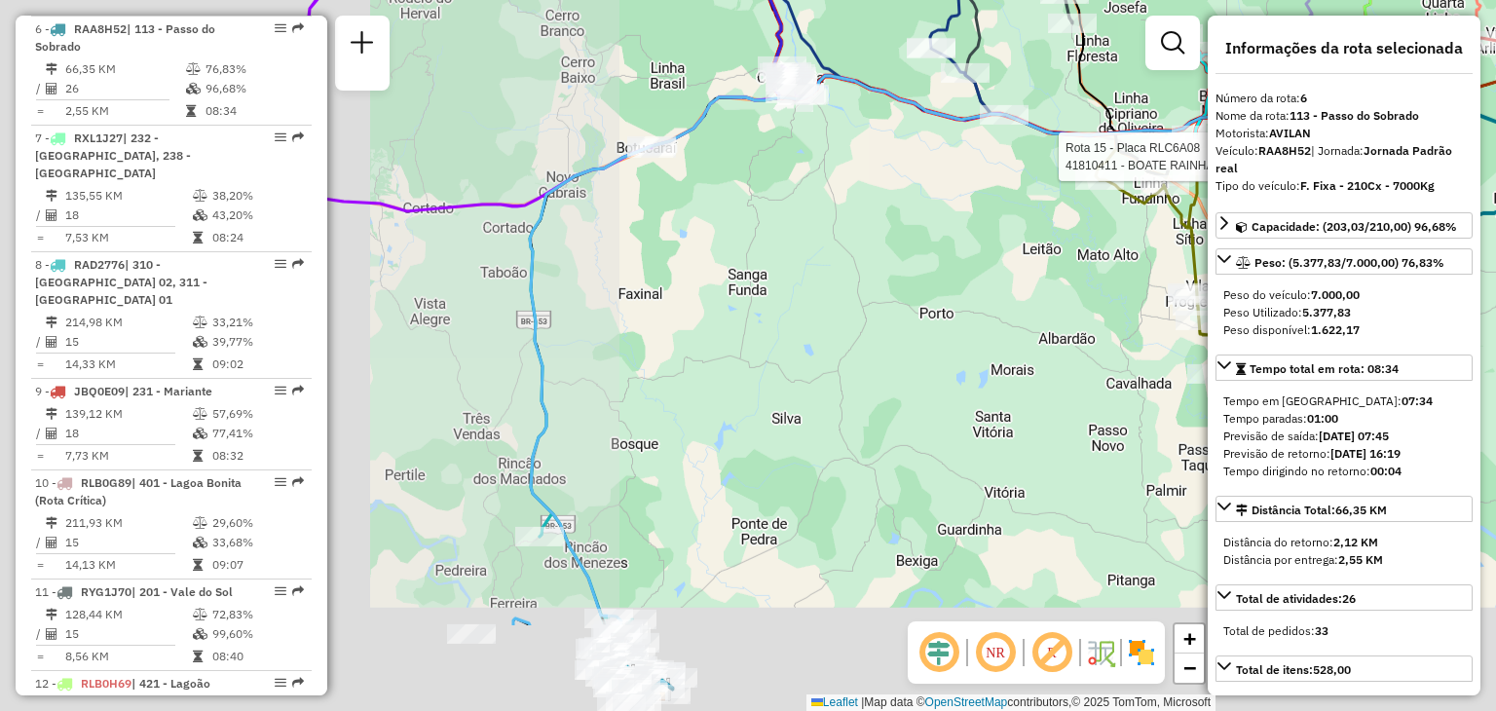
drag, startPoint x: 981, startPoint y: 266, endPoint x: 1102, endPoint y: 228, distance: 126.6
click at [1106, 227] on div "Rota 15 - Placa RLC6A08 41810411 - BOATE RAINHA DA NOIT Janela de atendimento G…" at bounding box center [748, 355] width 1496 height 711
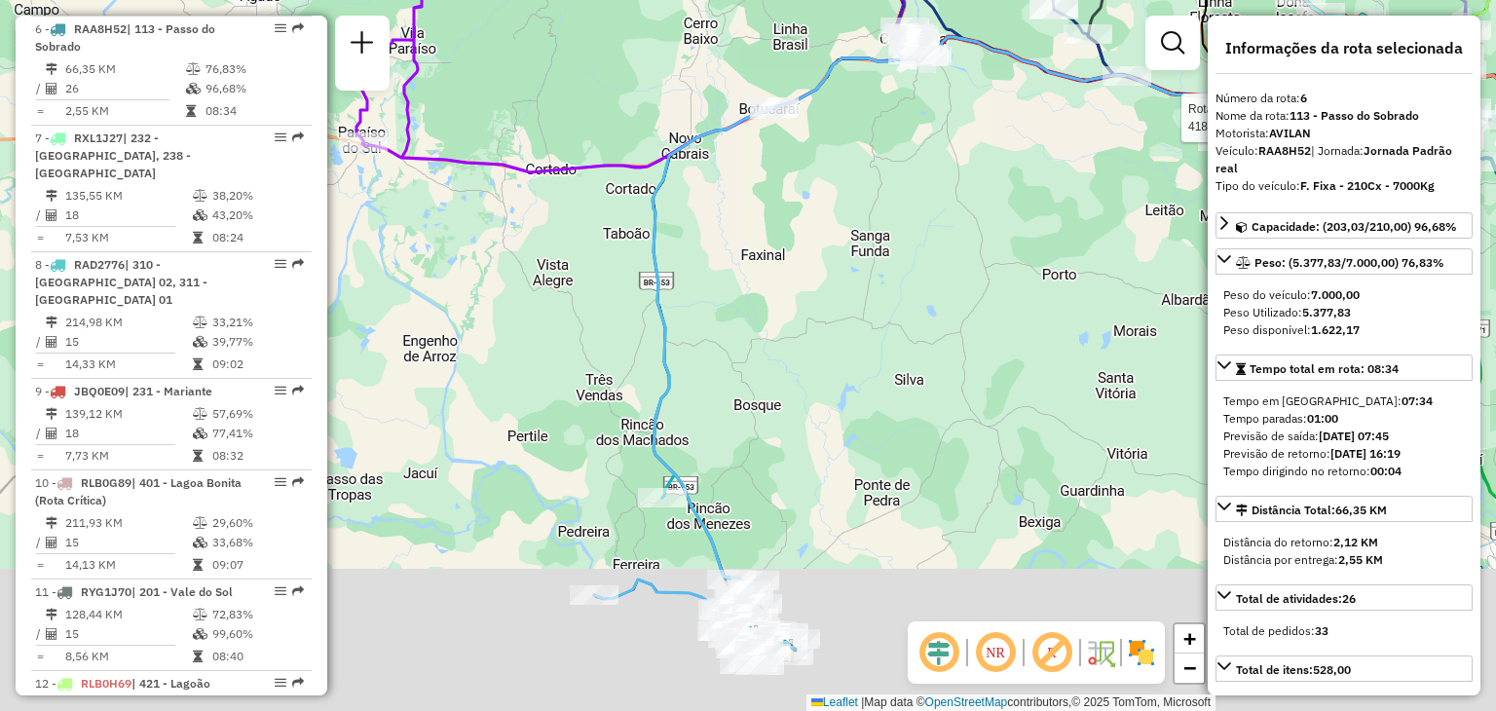
drag, startPoint x: 802, startPoint y: 449, endPoint x: 794, endPoint y: 173, distance: 275.7
click at [794, 173] on div "Rota 15 - Placa RLC6A08 41810411 - BOATE RAINHA DA NOIT Janela de atendimento G…" at bounding box center [748, 355] width 1496 height 711
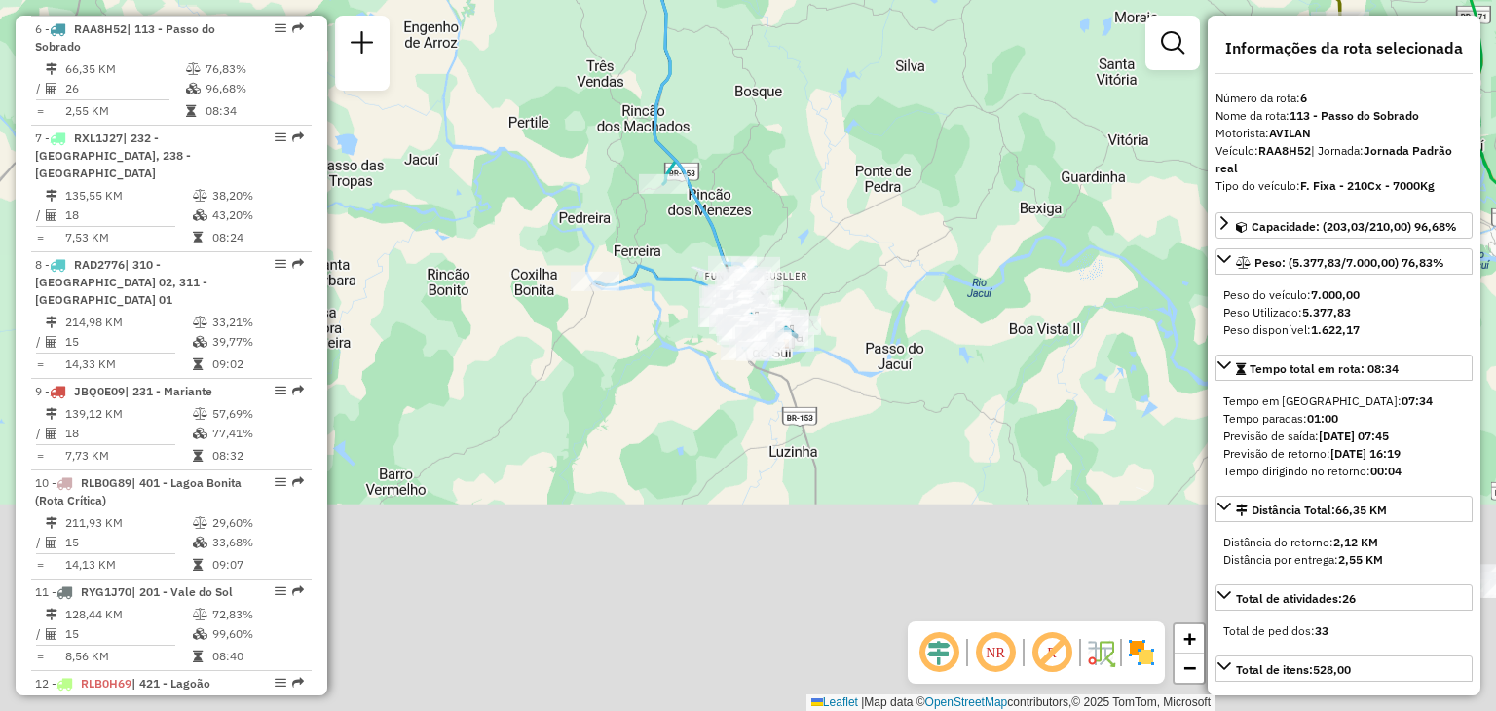
drag, startPoint x: 740, startPoint y: 427, endPoint x: 744, endPoint y: 343, distance: 84.8
click at [744, 343] on div "Rota 15 - Placa RLC6A08 41810411 - BOATE RAINHA DA NOIT Rota 24 - Placa RUZ1J40…" at bounding box center [748, 355] width 1496 height 711
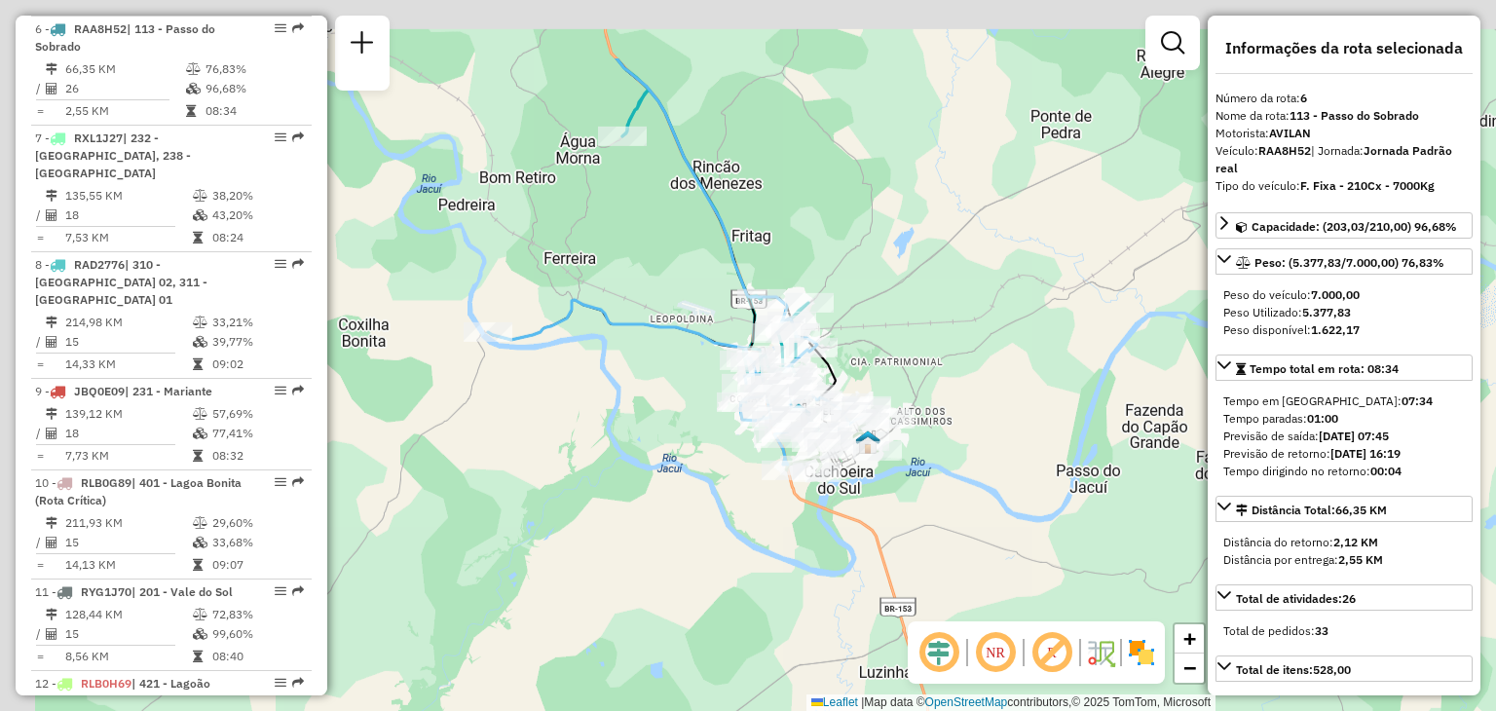
drag, startPoint x: 571, startPoint y: 129, endPoint x: 601, endPoint y: 186, distance: 64.0
click at [602, 221] on div "Rota 15 - Placa RLC6A08 41810411 - BOATE RAINHA DA NOIT Janela de atendimento G…" at bounding box center [748, 355] width 1496 height 711
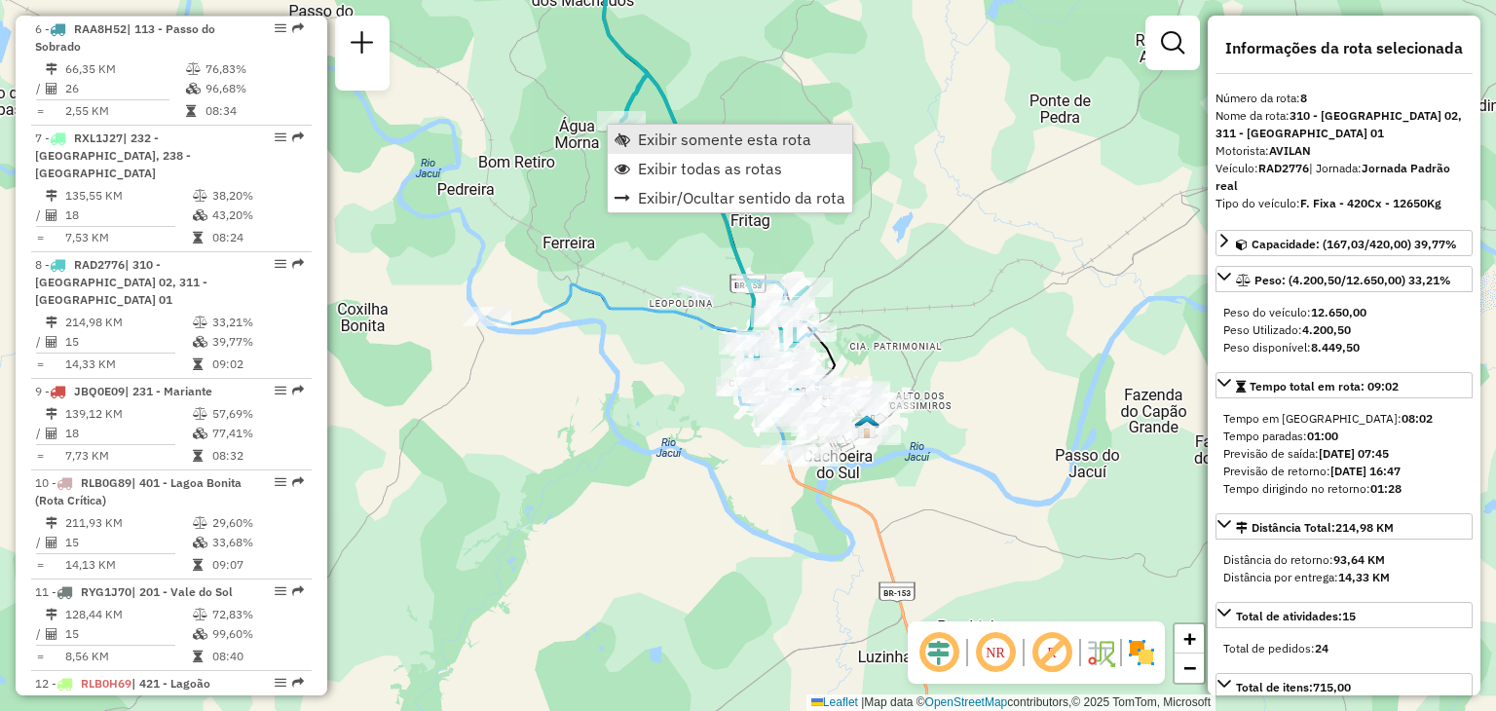
scroll to position [1518, 0]
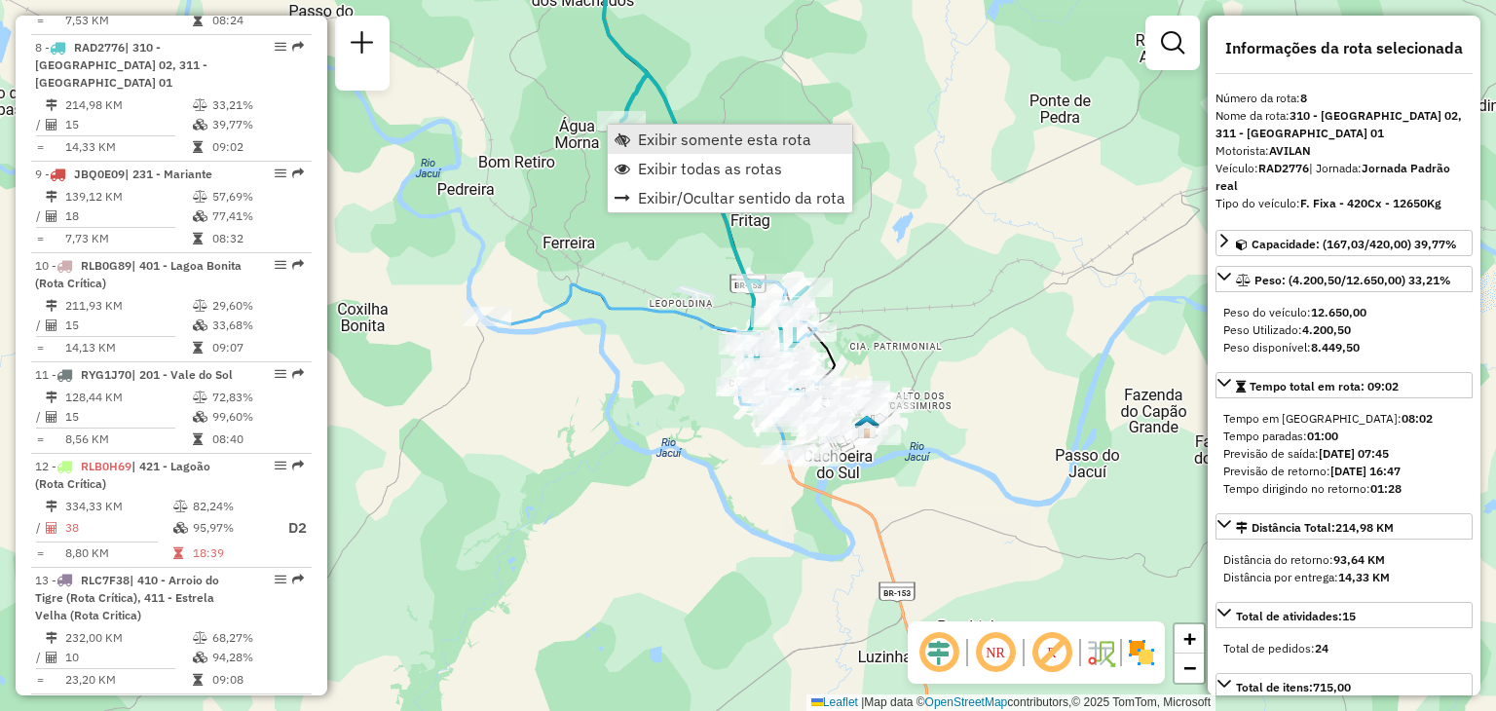
click at [644, 141] on span "Exibir somente esta rota" at bounding box center [724, 139] width 173 height 16
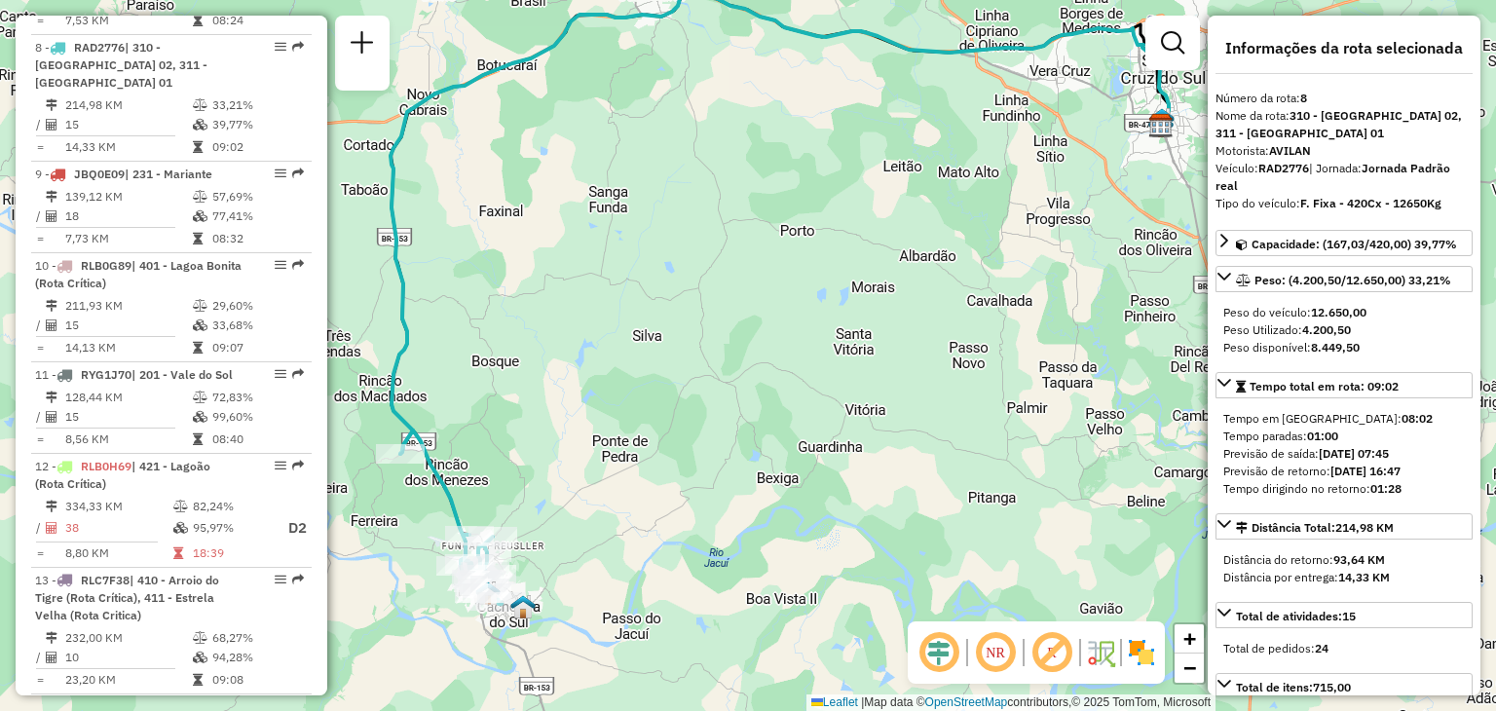
drag, startPoint x: 616, startPoint y: 416, endPoint x: 687, endPoint y: 277, distance: 156.3
click at [749, 203] on div "Janela de atendimento Grade de atendimento Capacidade Transportadoras Veículos …" at bounding box center [748, 355] width 1496 height 711
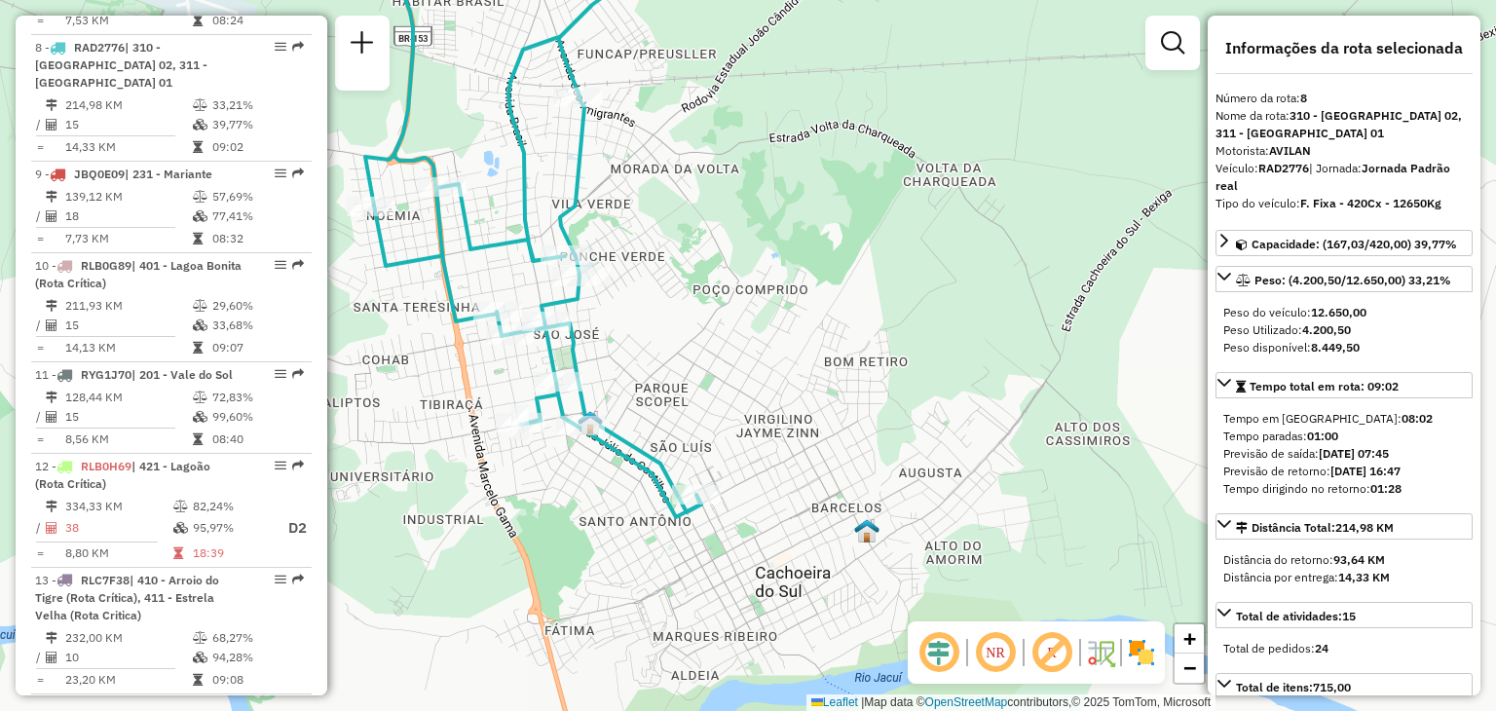
drag, startPoint x: 650, startPoint y: 340, endPoint x: 736, endPoint y: 458, distance: 145.7
click at [749, 446] on div "Janela de atendimento Grade de atendimento Capacidade Transportadoras Veículos …" at bounding box center [748, 355] width 1496 height 711
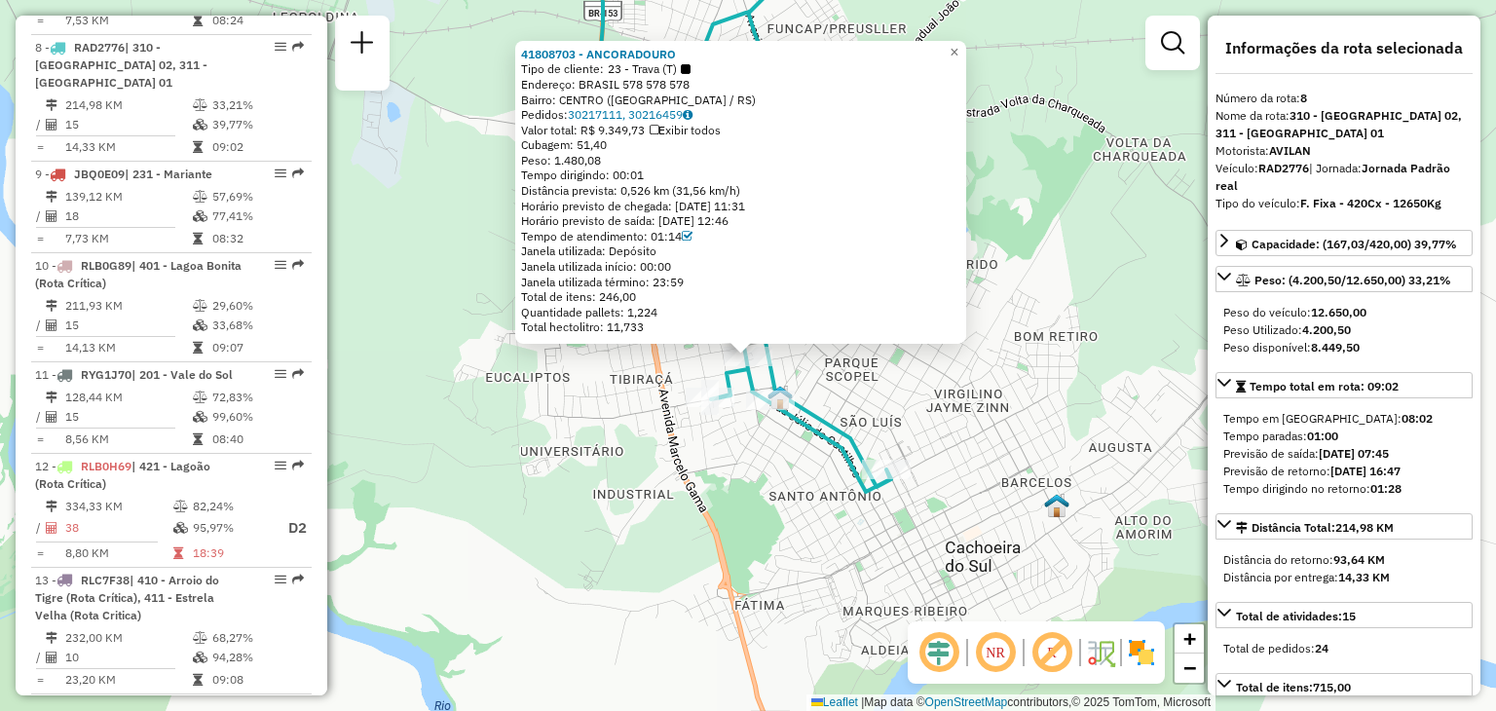
click at [726, 453] on div "41808703 - ANCORADOURO Tipo de cliente: 23 - Trava (T) Endereço: [GEOGRAPHIC_DA…" at bounding box center [748, 355] width 1496 height 711
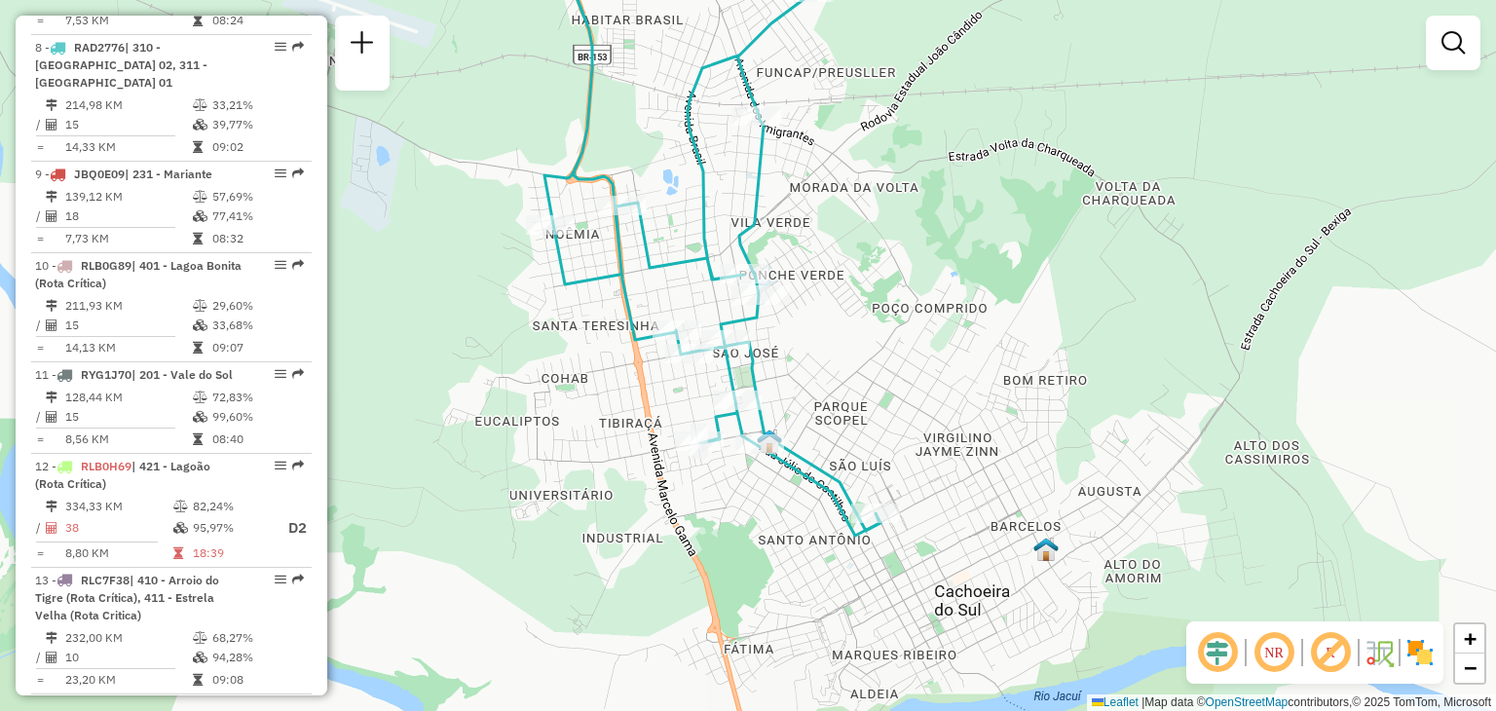
drag, startPoint x: 693, startPoint y: 332, endPoint x: 684, endPoint y: 374, distance: 42.8
click at [683, 377] on div "Janela de atendimento Grade de atendimento Capacidade Transportadoras Veículos …" at bounding box center [748, 355] width 1496 height 711
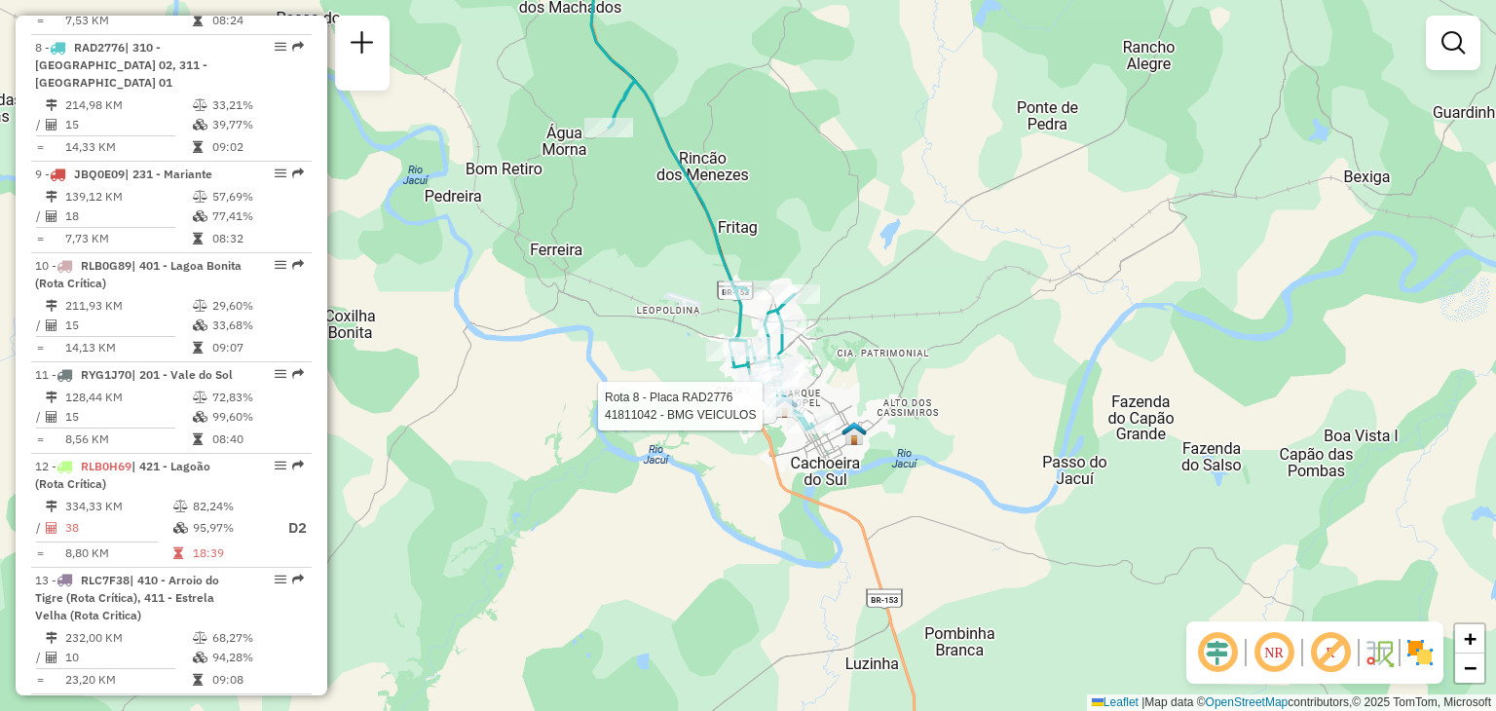
select select "**********"
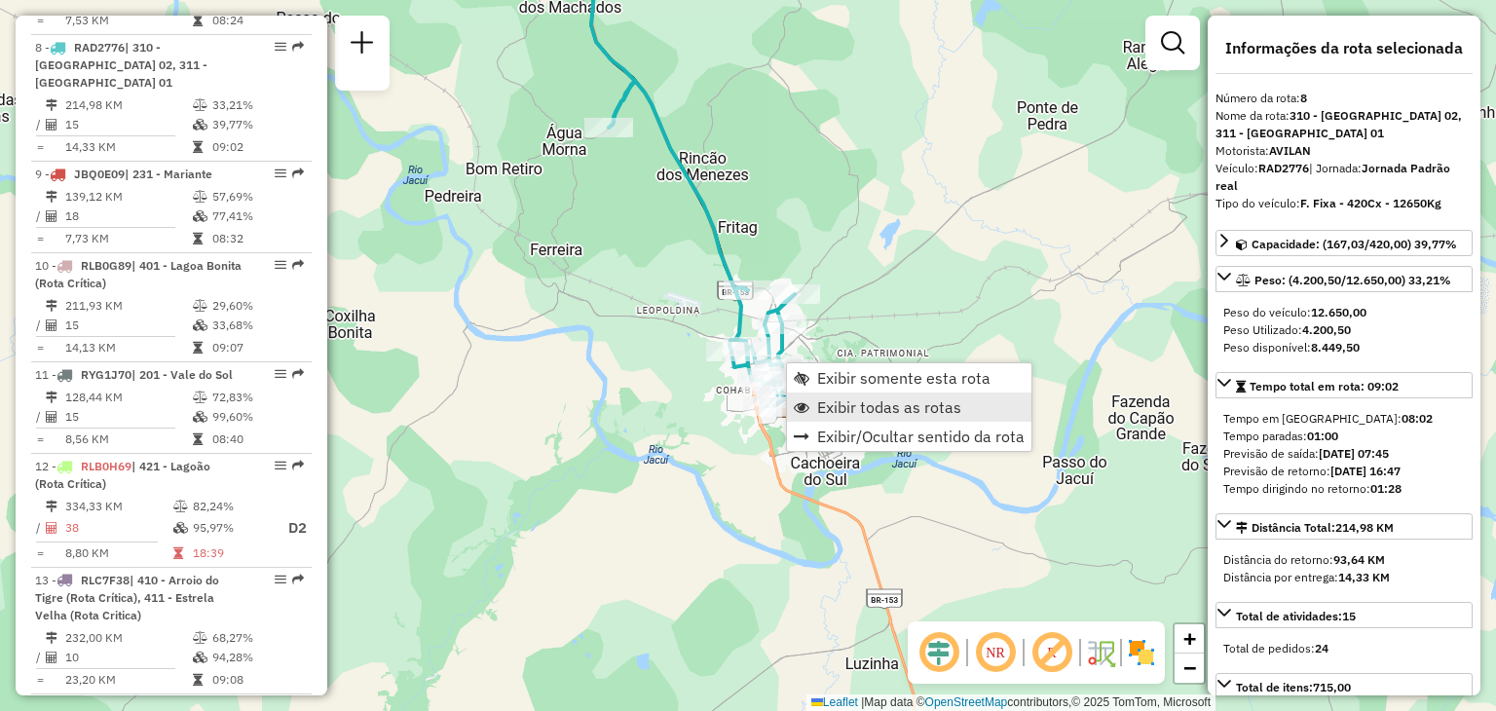
click at [821, 406] on span "Exibir todas as rotas" at bounding box center [889, 407] width 144 height 16
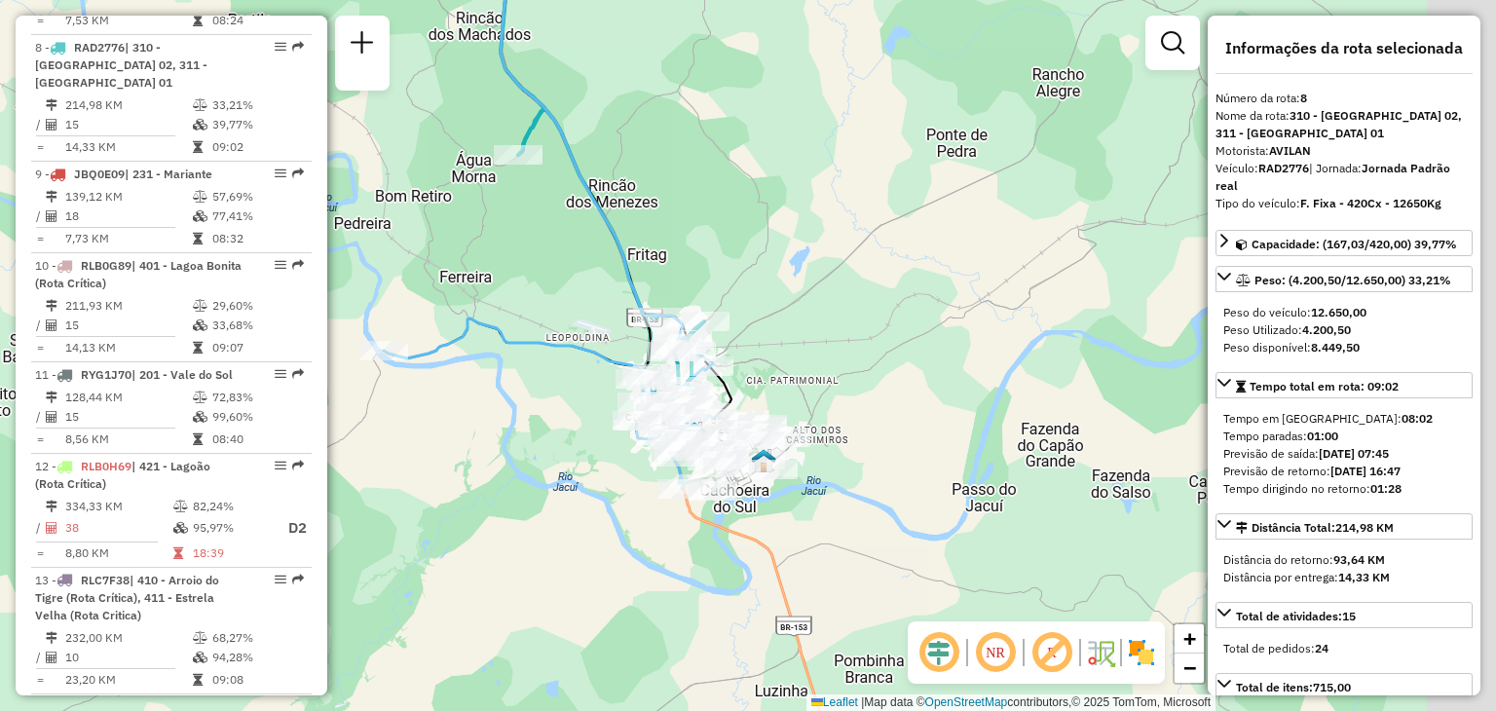
drag, startPoint x: 935, startPoint y: 261, endPoint x: 476, endPoint y: 385, distance: 475.0
click at [397, 401] on div "Janela de atendimento Grade de atendimento Capacidade Transportadoras Veículos …" at bounding box center [748, 355] width 1496 height 711
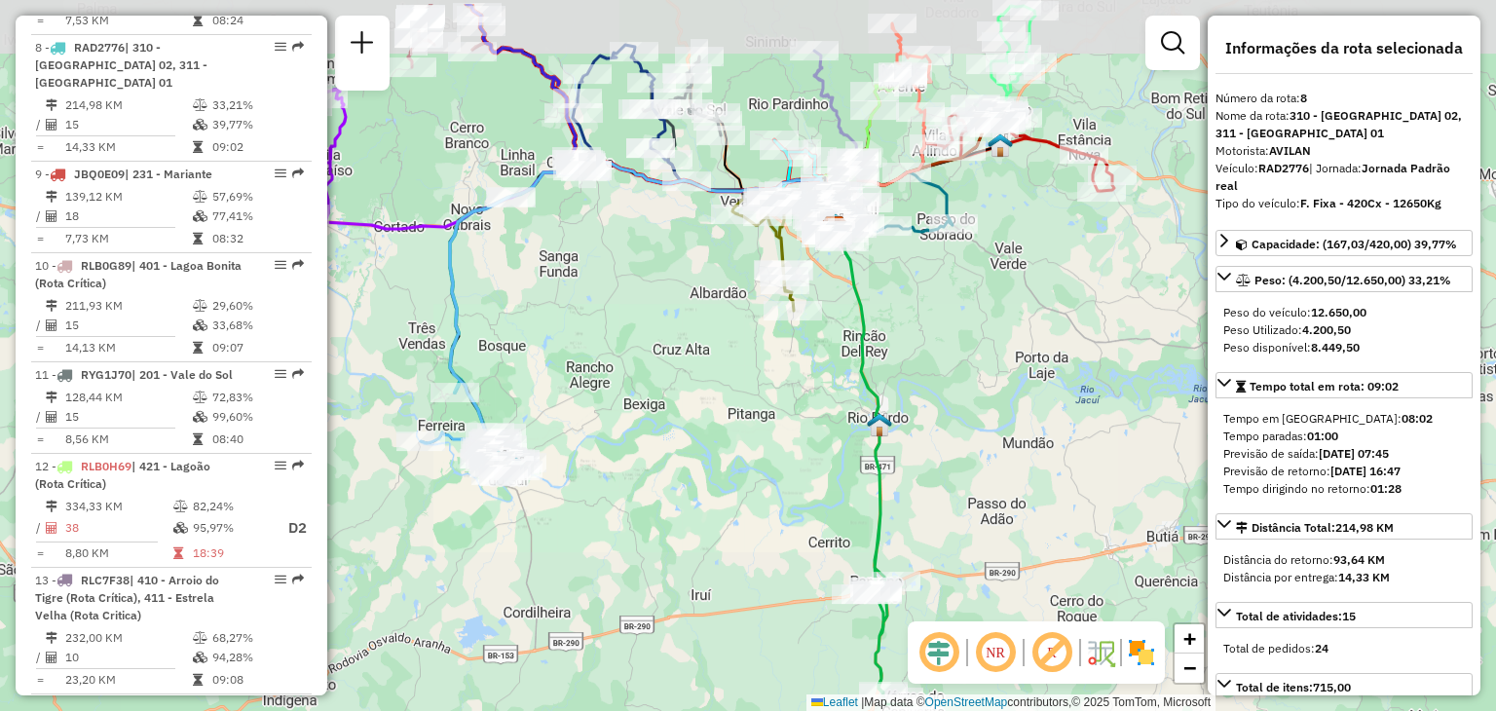
drag, startPoint x: 966, startPoint y: 301, endPoint x: 740, endPoint y: 457, distance: 274.4
click at [839, 458] on icon at bounding box center [876, 464] width 75 height 481
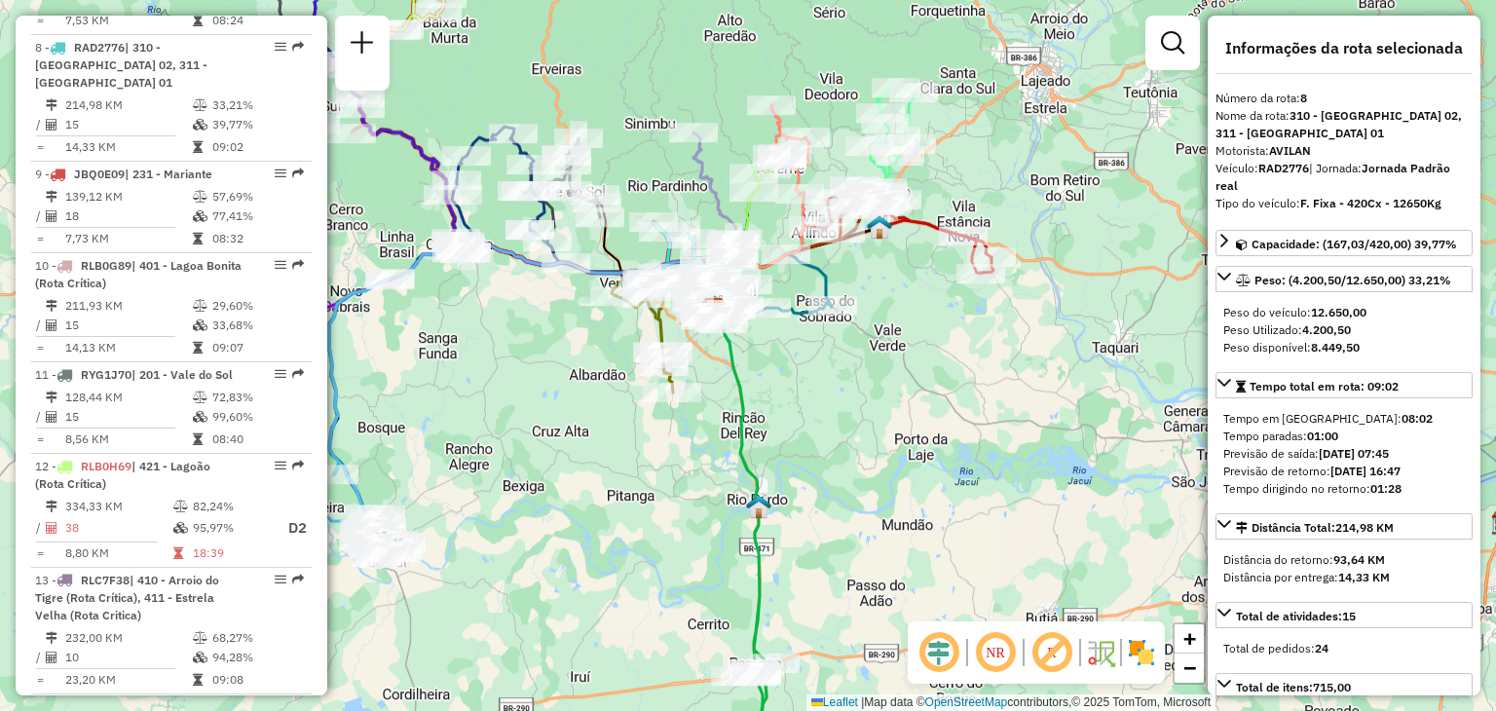
drag, startPoint x: 897, startPoint y: 275, endPoint x: 919, endPoint y: 369, distance: 97.1
click at [920, 367] on div "Janela de atendimento Grade de atendimento Capacidade Transportadoras Veículos …" at bounding box center [748, 355] width 1496 height 711
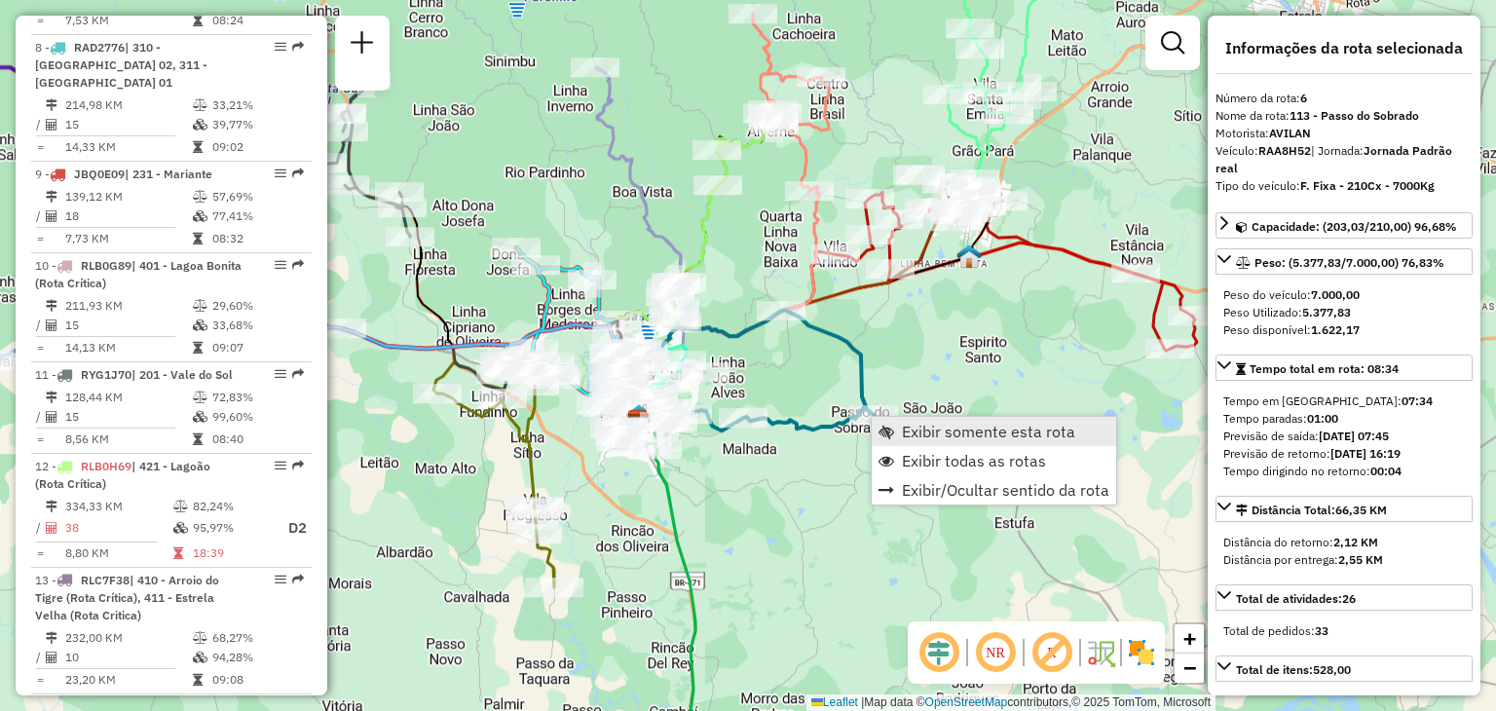
scroll to position [1301, 0]
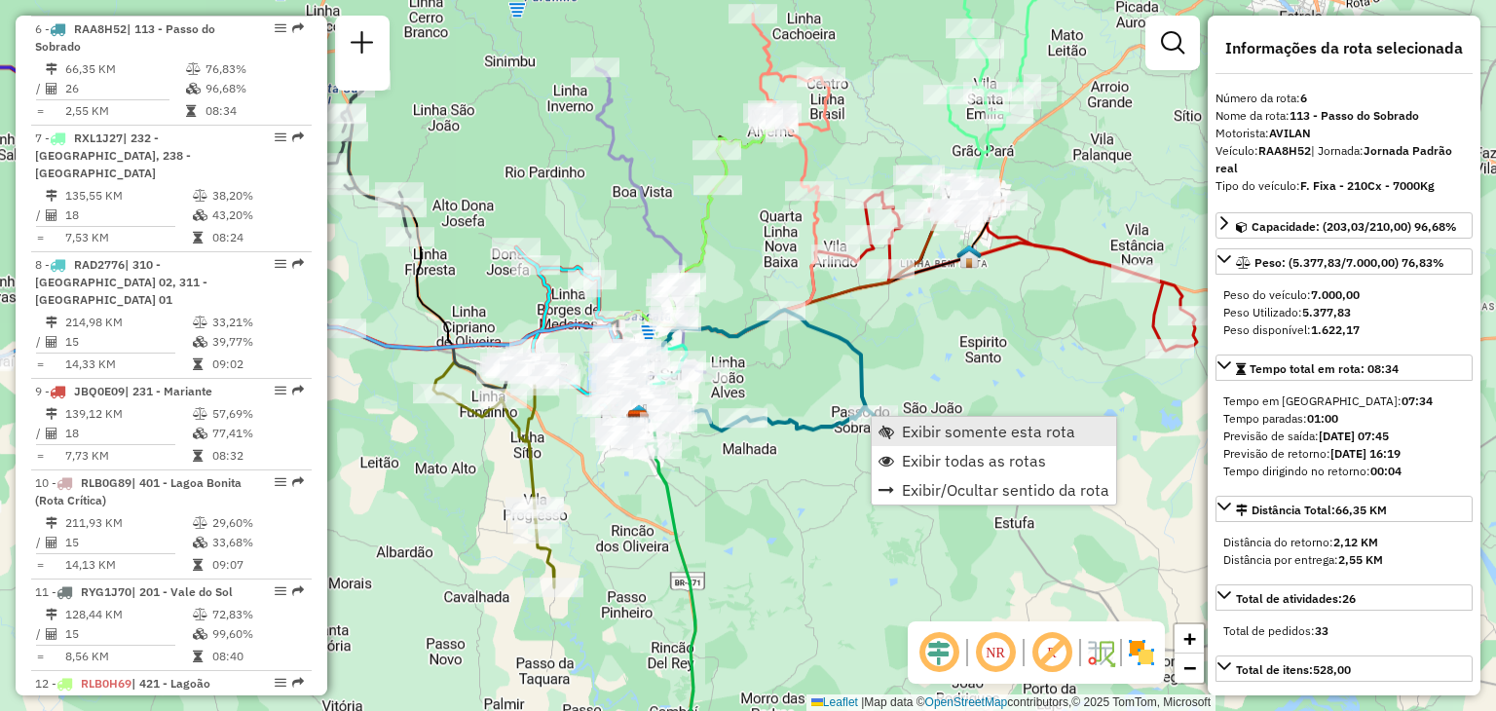
click at [896, 425] on link "Exibir somente esta rota" at bounding box center [993, 431] width 244 height 29
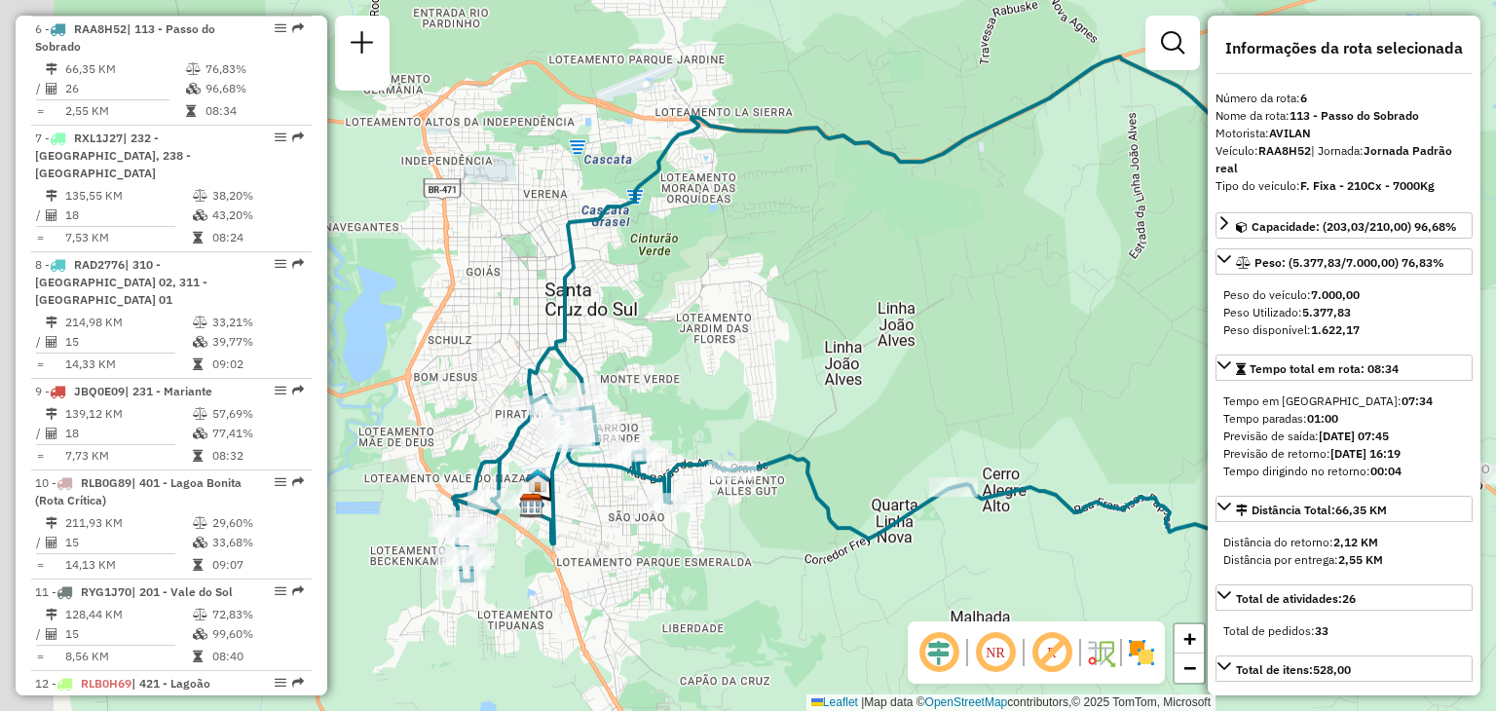
drag, startPoint x: 696, startPoint y: 435, endPoint x: 912, endPoint y: 398, distance: 219.3
click at [912, 398] on div "Janela de atendimento Grade de atendimento Capacidade Transportadoras Veículos …" at bounding box center [748, 355] width 1496 height 711
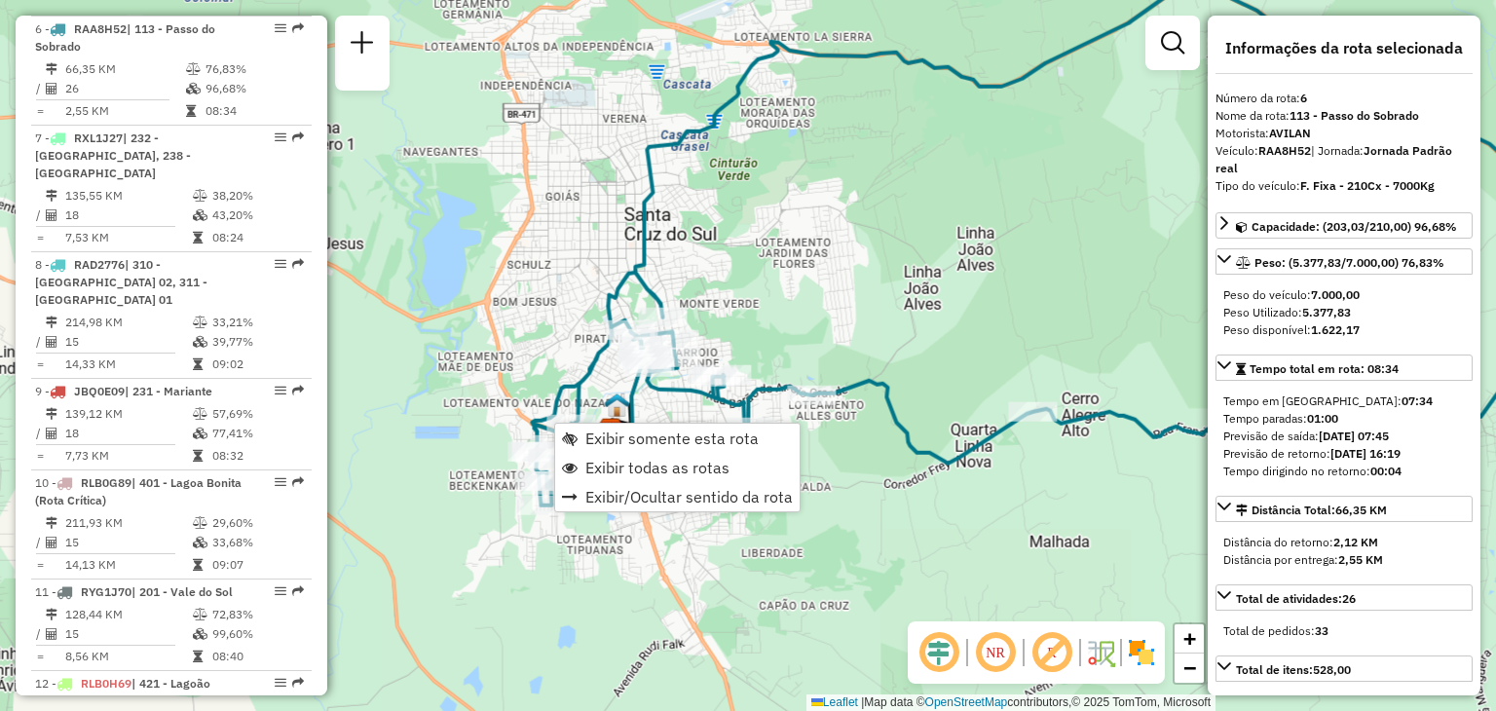
click at [697, 308] on div "Rota 6 - Placa RAA8H52 41809106 - [PERSON_NAME] COMBUSTI Rota 6 - Placa RAA8H52…" at bounding box center [748, 355] width 1496 height 711
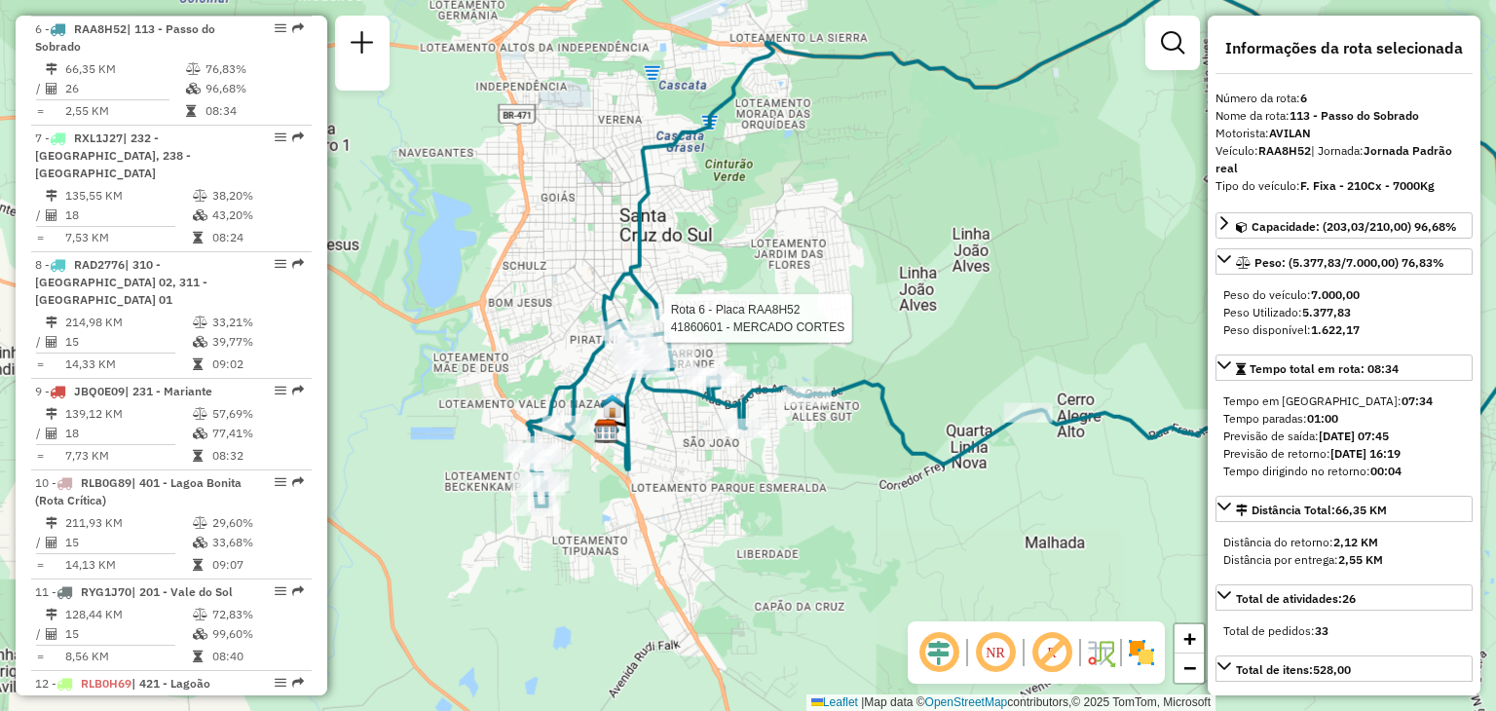
drag, startPoint x: 858, startPoint y: 276, endPoint x: 803, endPoint y: 248, distance: 61.0
click at [803, 248] on div "Rota 6 - Placa RAA8H52 41860601 - MERCADO CORTES Janela de atendimento Grade de…" at bounding box center [748, 355] width 1496 height 711
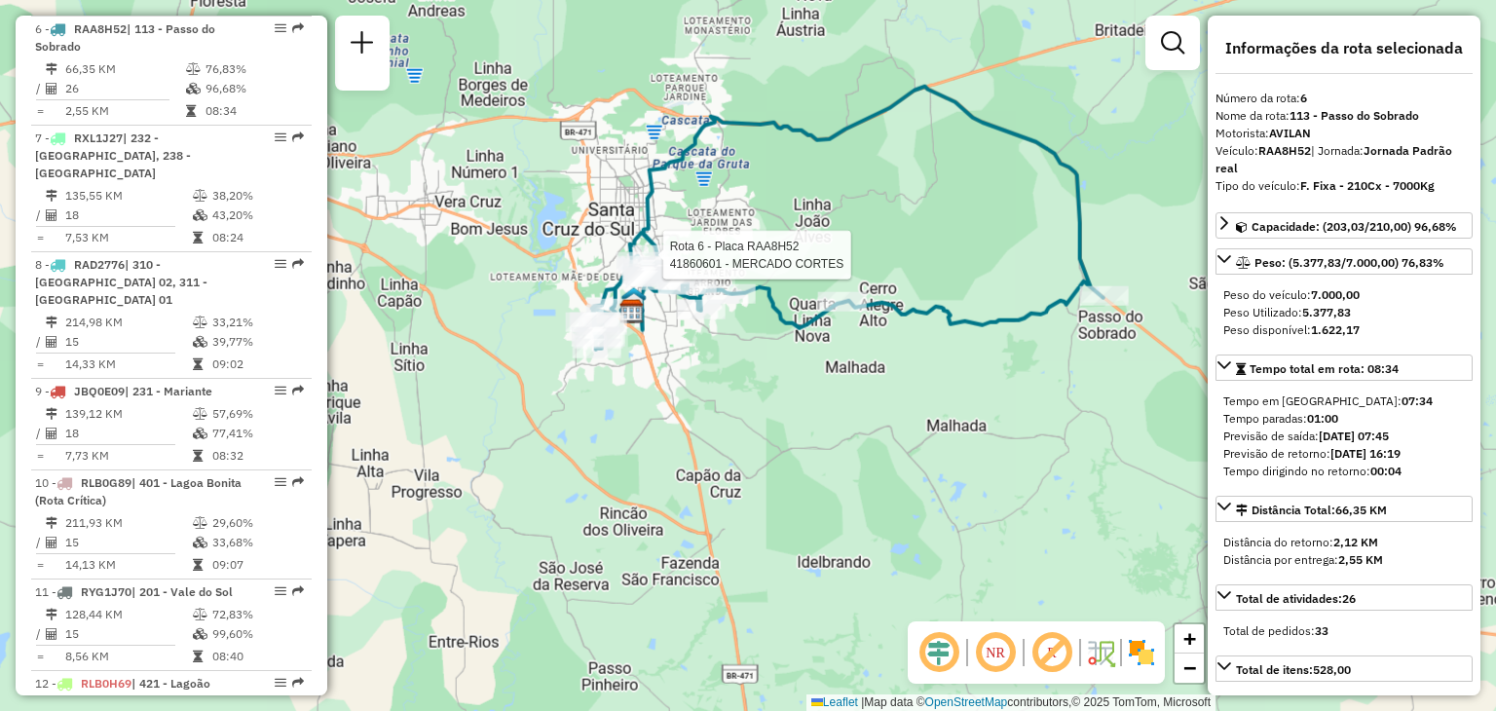
drag, startPoint x: 975, startPoint y: 373, endPoint x: 908, endPoint y: 355, distance: 68.5
click at [908, 355] on div "Rota 6 - Placa RAA8H52 41860601 - MERCADO CORTES Janela de atendimento Grade de…" at bounding box center [748, 355] width 1496 height 711
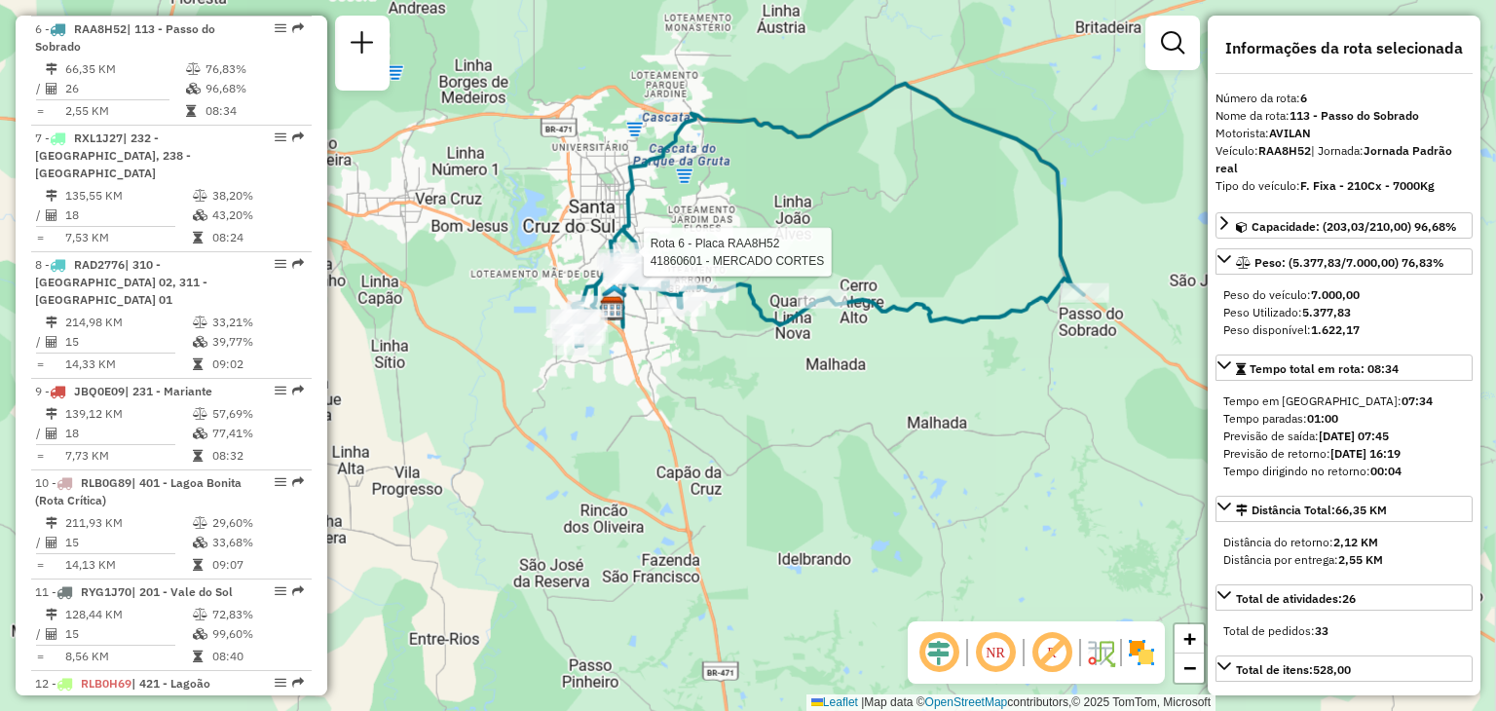
click at [947, 336] on div "Rota 6 - Placa RAA8H52 41860601 - MERCADO CORTES Janela de atendimento Grade de…" at bounding box center [748, 355] width 1496 height 711
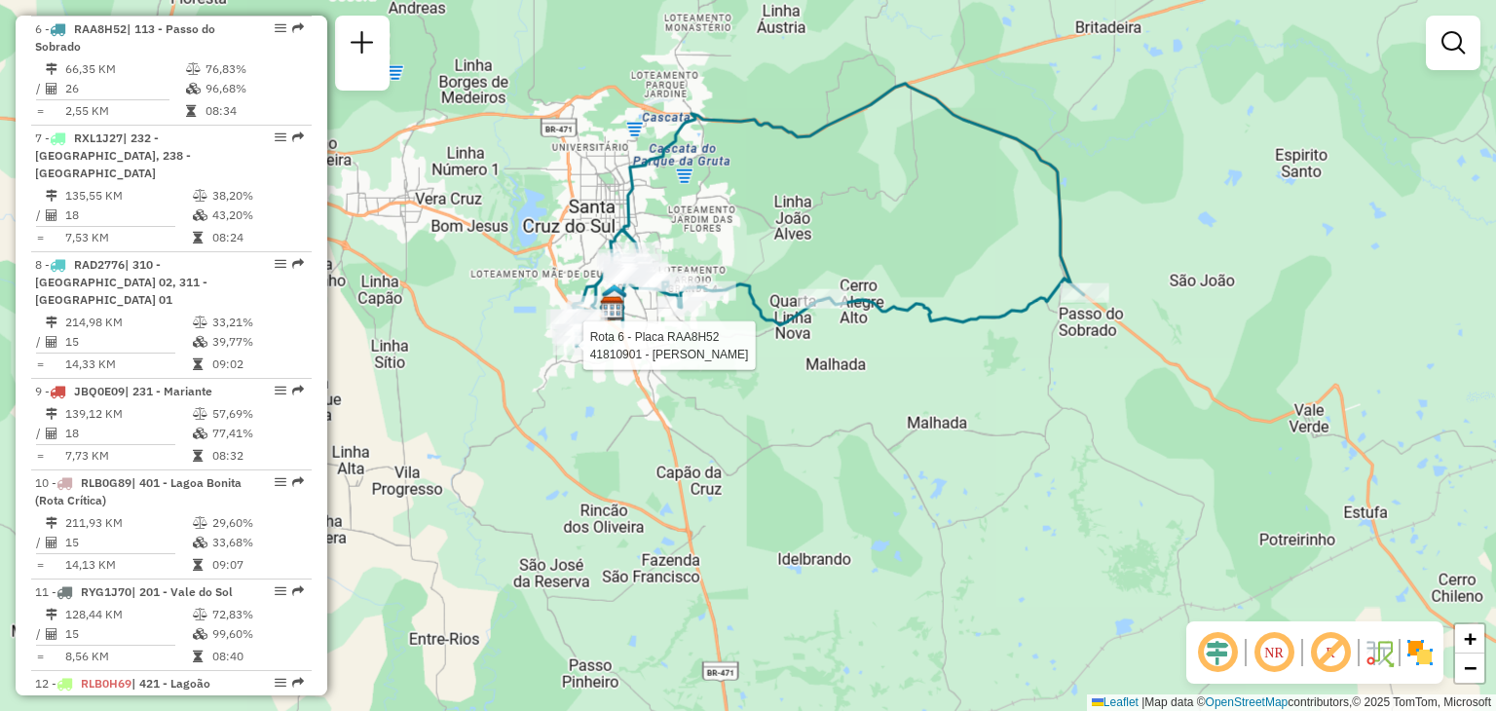
select select "**********"
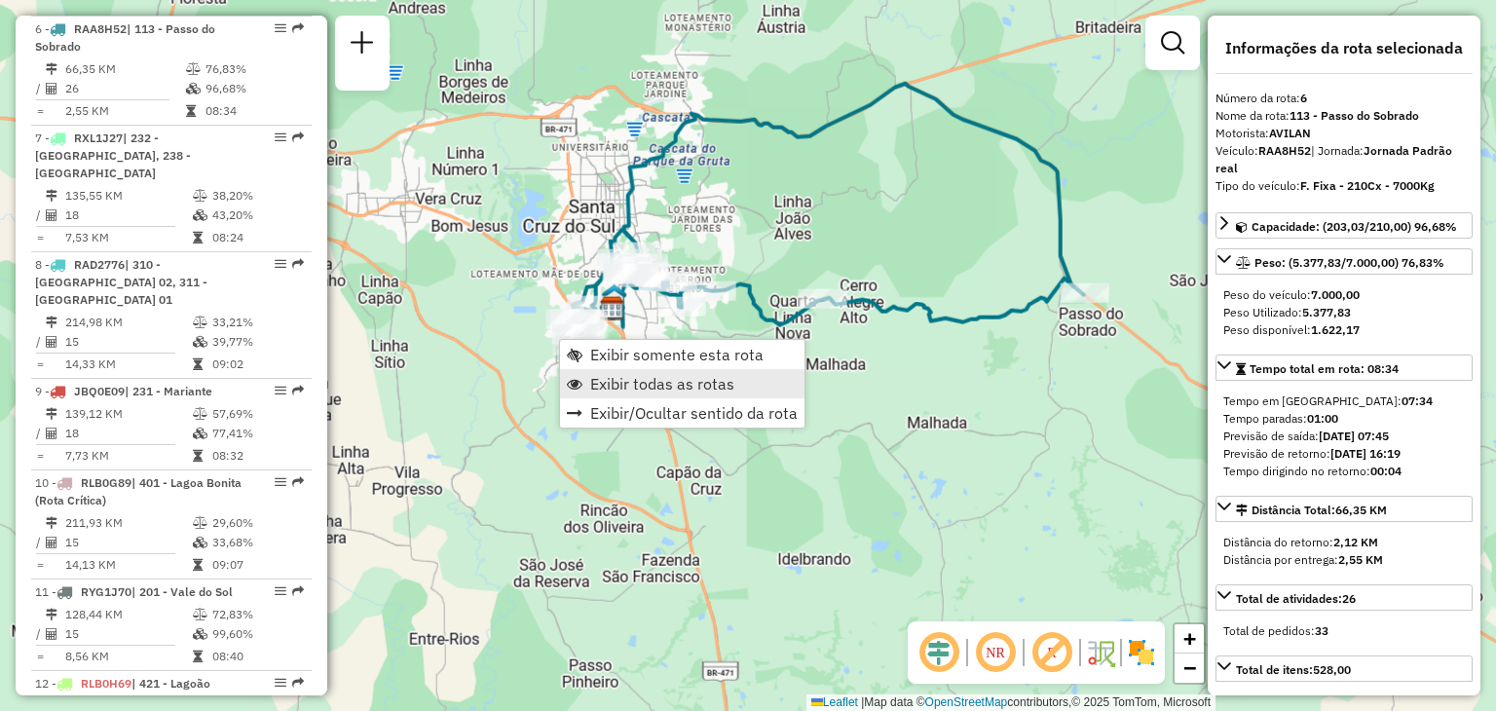
drag, startPoint x: 611, startPoint y: 386, endPoint x: 611, endPoint y: 396, distance: 10.7
click at [613, 387] on span "Exibir todas as rotas" at bounding box center [662, 384] width 144 height 16
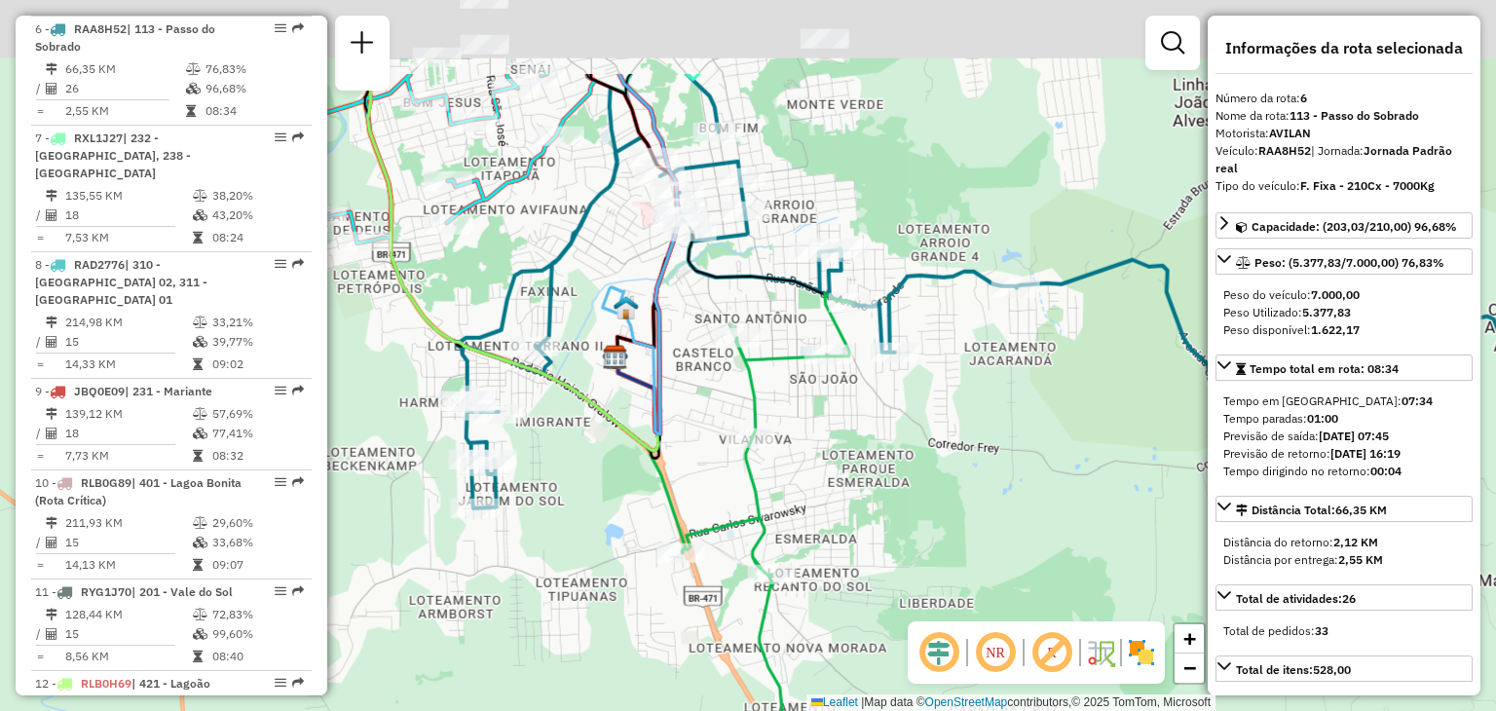
drag, startPoint x: 816, startPoint y: 234, endPoint x: 737, endPoint y: 383, distance: 168.6
click at [738, 383] on icon at bounding box center [772, 610] width 179 height 633
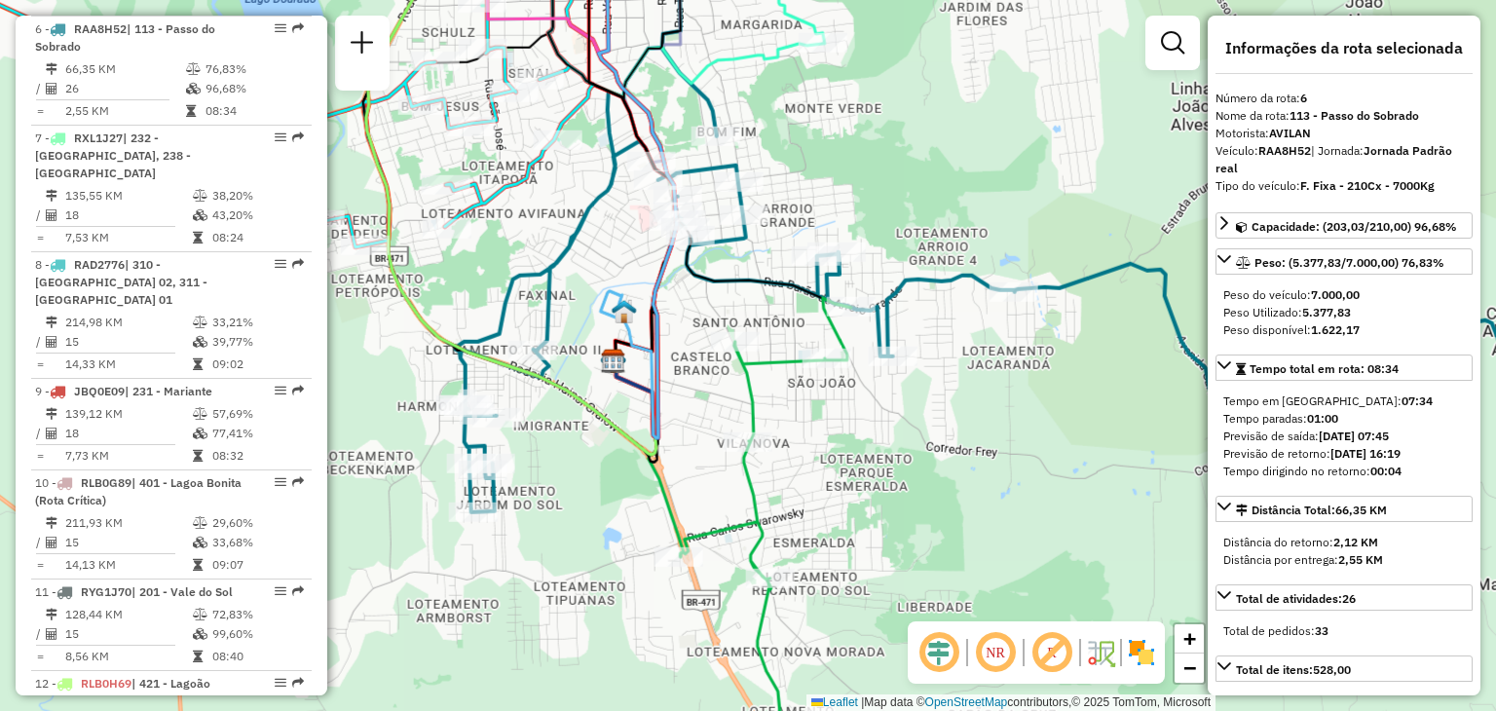
drag, startPoint x: 1063, startPoint y: 375, endPoint x: 968, endPoint y: 376, distance: 95.4
click at [968, 378] on div "Rota 6 - Placa RAA8H52 41861037 - SANTA BRIGADERIA Janela de atendimento Grade …" at bounding box center [748, 355] width 1496 height 711
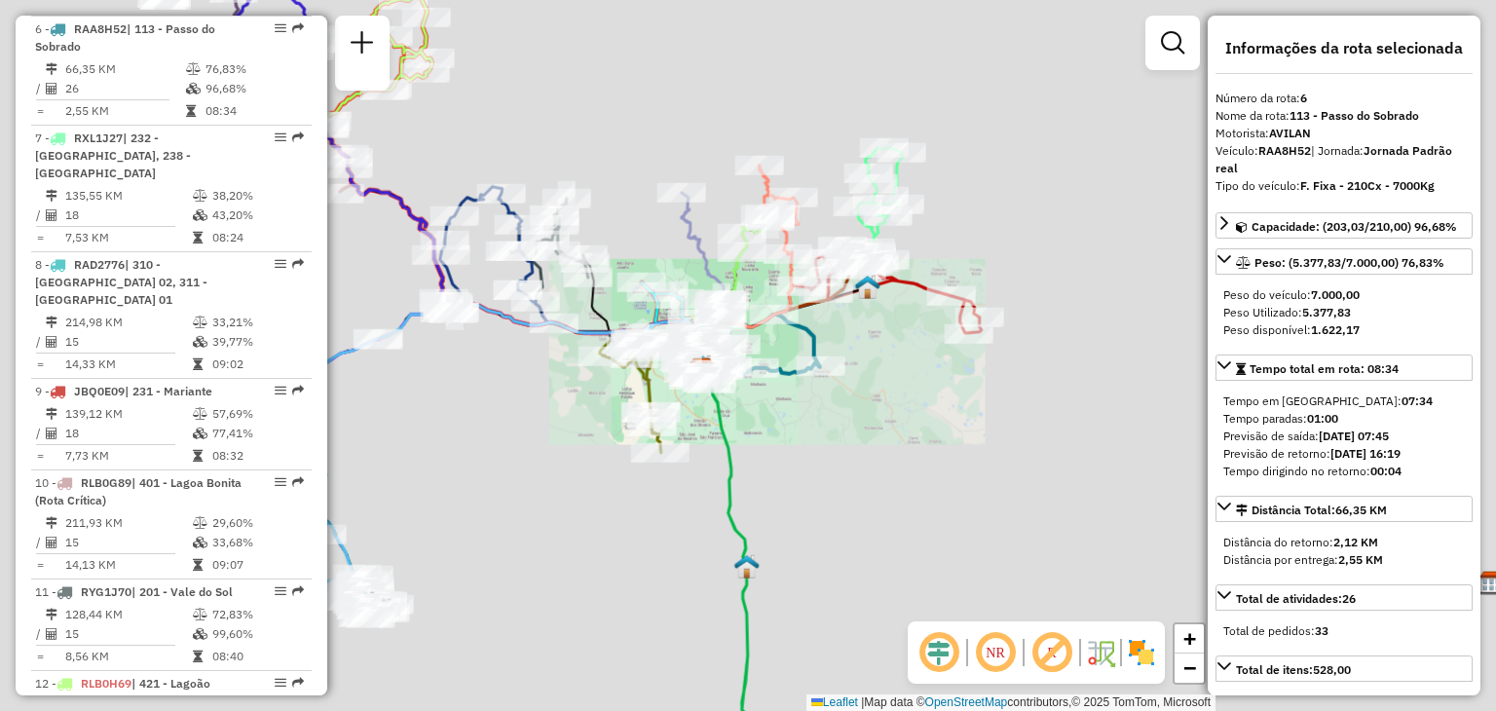
drag, startPoint x: 593, startPoint y: 292, endPoint x: 627, endPoint y: 278, distance: 36.7
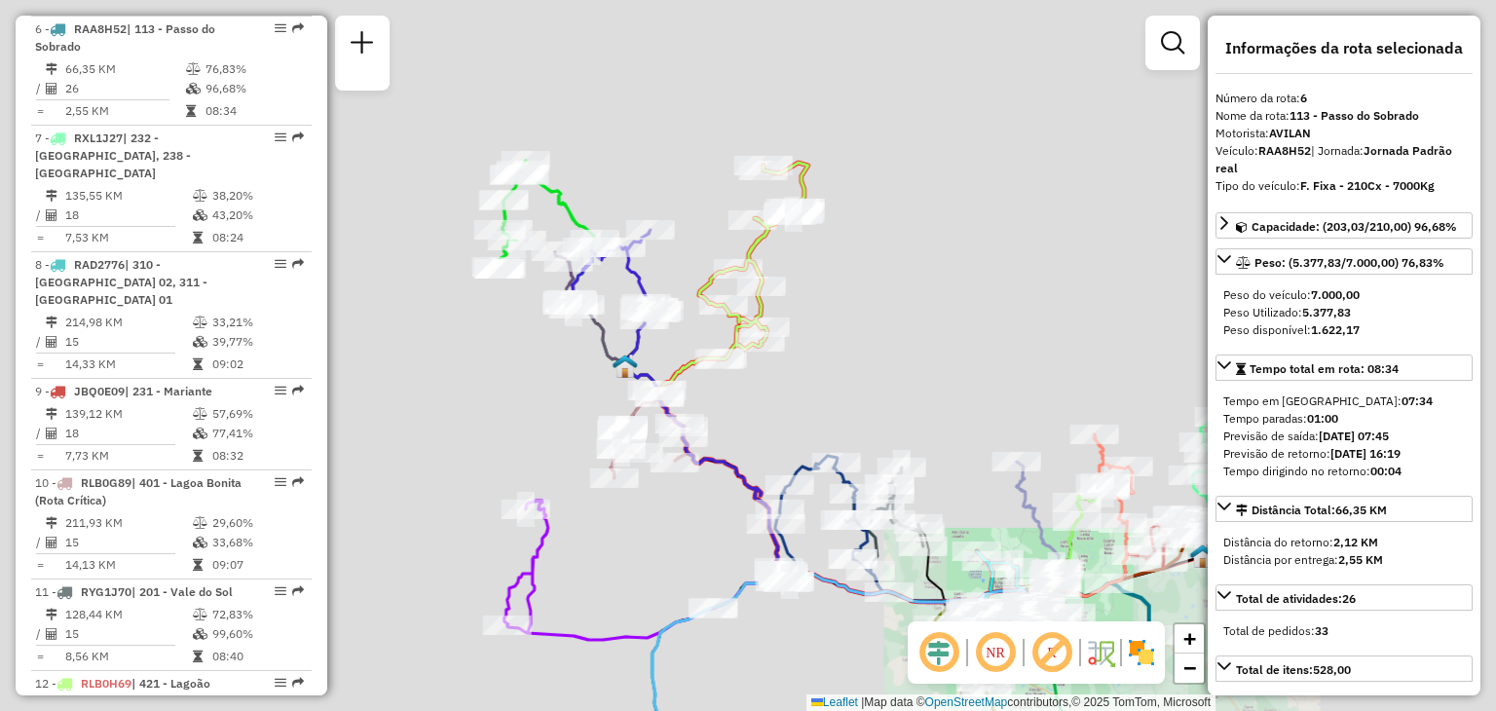
click at [627, 278] on icon at bounding box center [831, 444] width 420 height 395
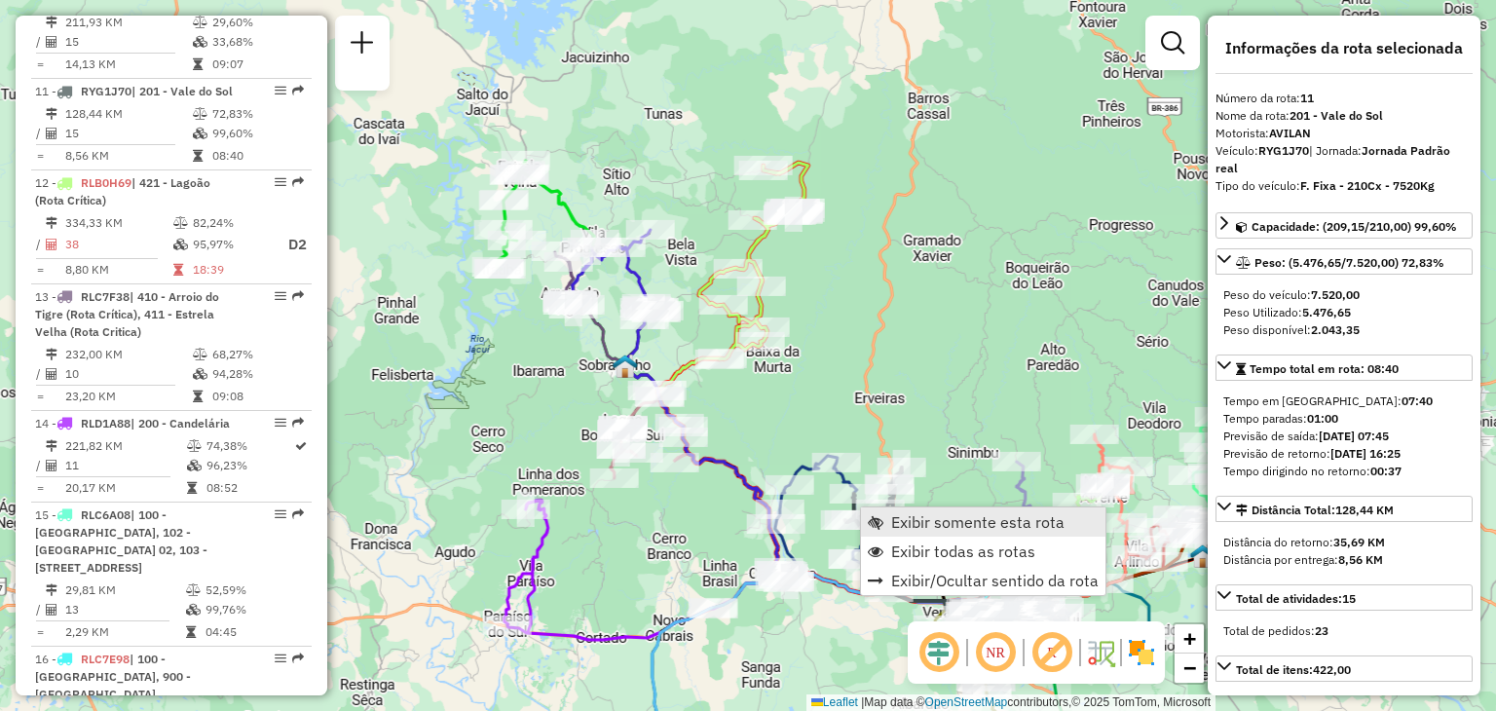
scroll to position [1827, 0]
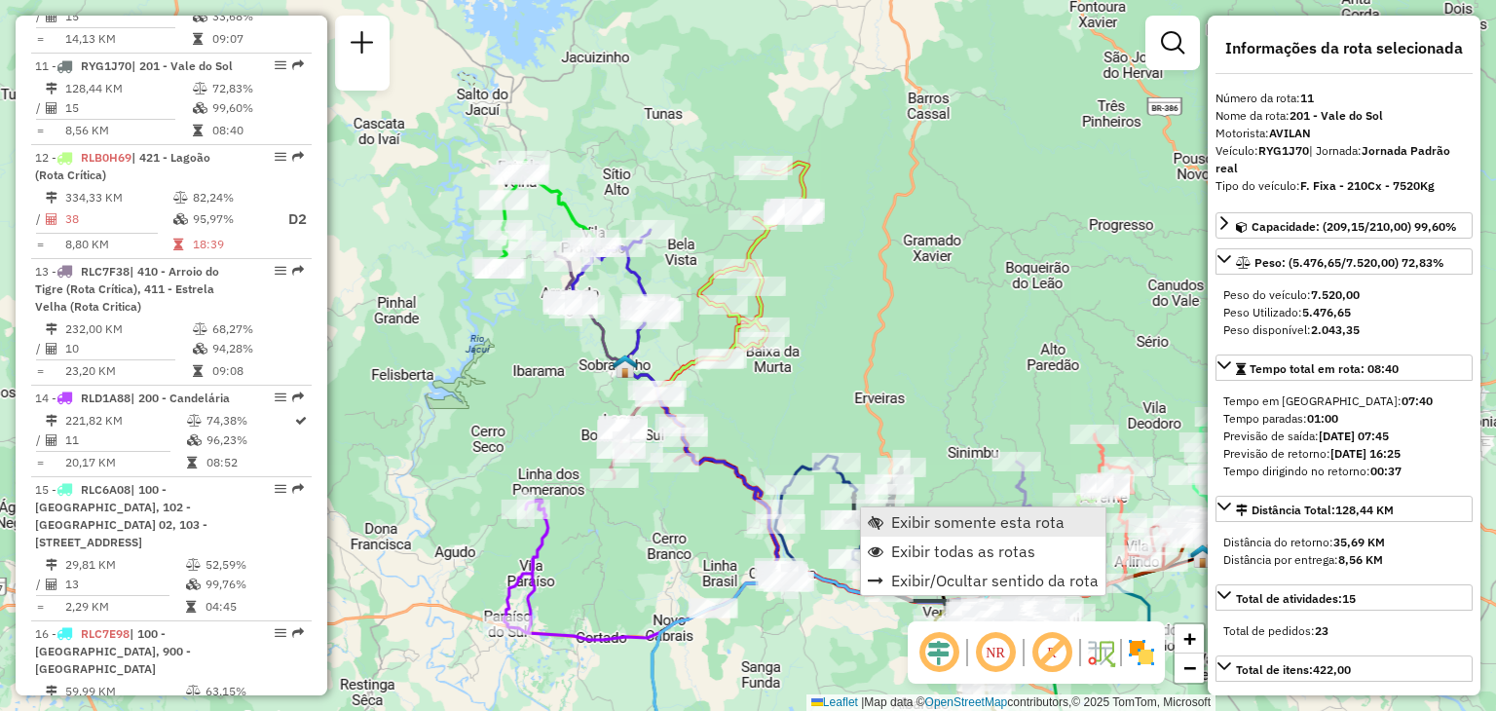
click at [874, 517] on span "Exibir somente esta rota" at bounding box center [876, 522] width 16 height 16
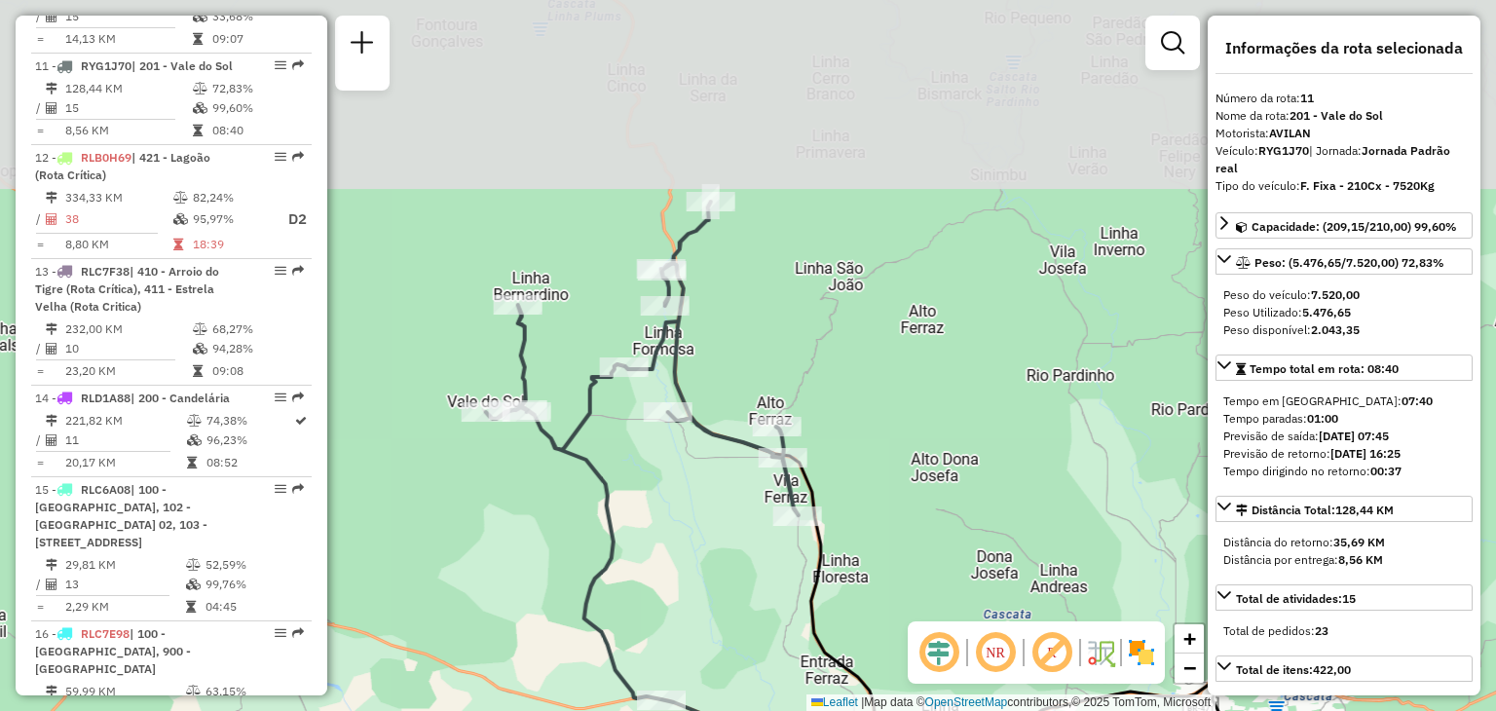
drag, startPoint x: 692, startPoint y: 288, endPoint x: 799, endPoint y: 465, distance: 207.1
click at [812, 480] on icon at bounding box center [969, 649] width 602 height 475
